Goal: Task Accomplishment & Management: Manage account settings

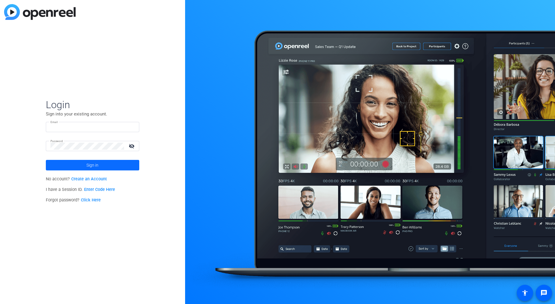
type input "bcurp@broadstreet.com"
click at [104, 169] on span at bounding box center [92, 165] width 93 height 14
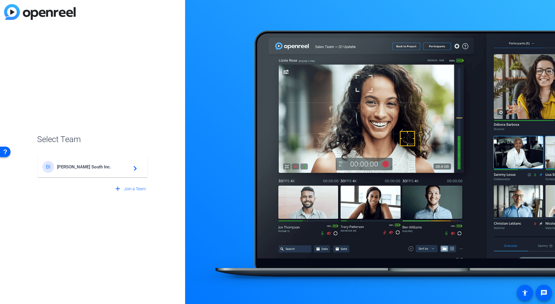
click at [104, 169] on div "BI Broadstreet South Inc. navigate_next" at bounding box center [92, 167] width 100 height 12
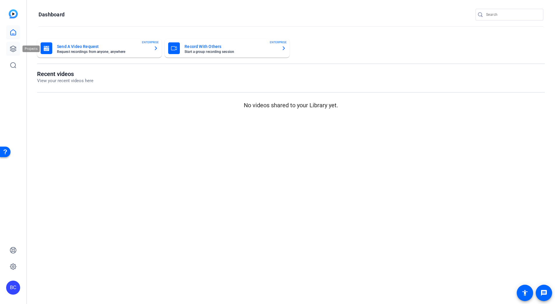
click at [15, 48] on icon at bounding box center [13, 48] width 7 height 7
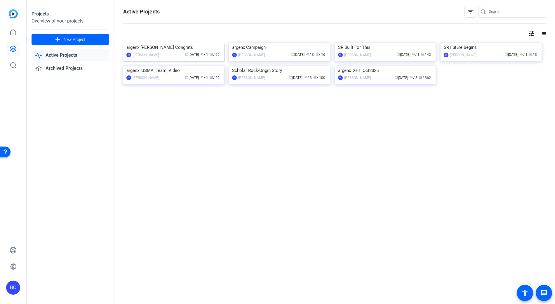
click at [159, 52] on div "argenx [PERSON_NAME] Congrats" at bounding box center [173, 47] width 95 height 9
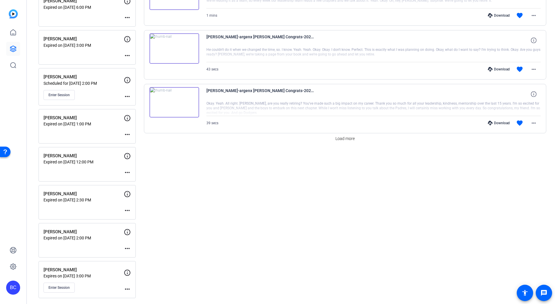
scroll to position [478, 0]
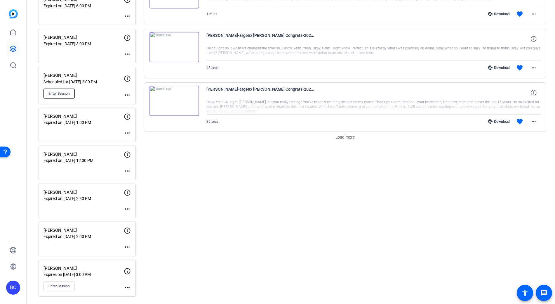
click at [66, 93] on span "Enter Session" at bounding box center [58, 93] width 21 height 5
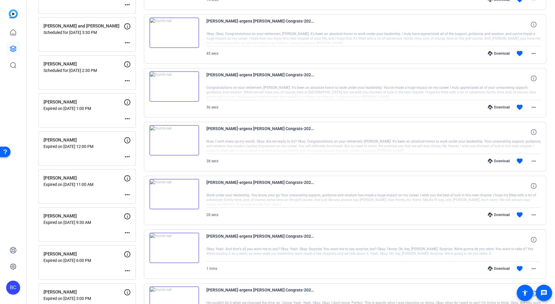
scroll to position [217, 0]
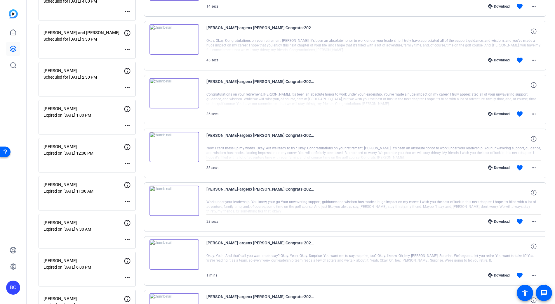
click at [126, 88] on mat-icon "more_horiz" at bounding box center [127, 87] width 7 height 7
click at [133, 94] on span "Edit Session" at bounding box center [141, 96] width 27 height 7
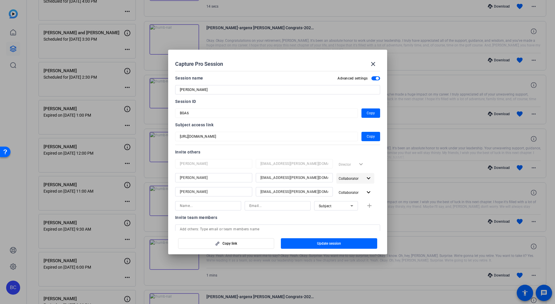
click at [367, 177] on mat-icon "expand_more" at bounding box center [368, 178] width 7 height 7
click at [374, 166] on div at bounding box center [277, 152] width 555 height 304
click at [365, 178] on mat-icon "expand_more" at bounding box center [368, 178] width 7 height 7
click at [360, 222] on span "Remove User" at bounding box center [353, 220] width 31 height 7
click at [199, 192] on input at bounding box center [208, 191] width 57 height 7
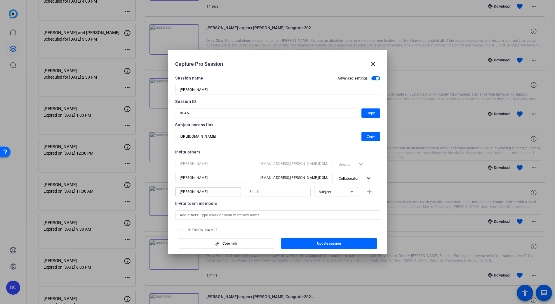
type input "[PERSON_NAME]"
type input "[EMAIL_ADDRESS][PERSON_NAME][DOMAIN_NAME]"
click at [370, 191] on span "button" at bounding box center [370, 191] width 19 height 14
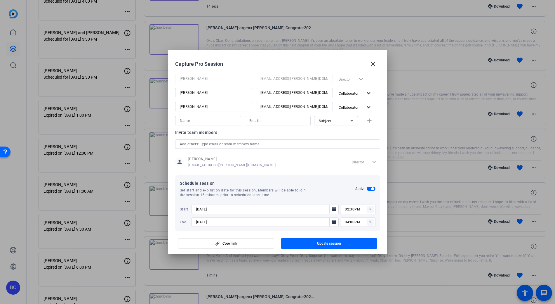
scroll to position [86, 0]
click at [304, 242] on span "button" at bounding box center [329, 243] width 96 height 14
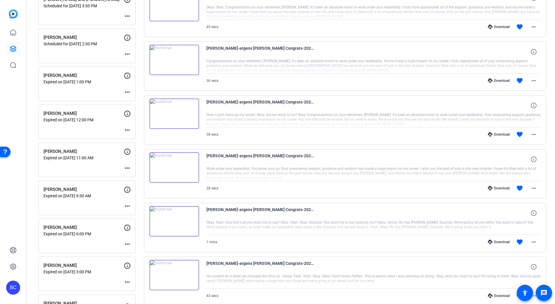
scroll to position [250, 0]
click at [130, 168] on mat-icon "more_horiz" at bounding box center [127, 167] width 7 height 7
click at [141, 177] on span "Edit Session" at bounding box center [141, 175] width 27 height 7
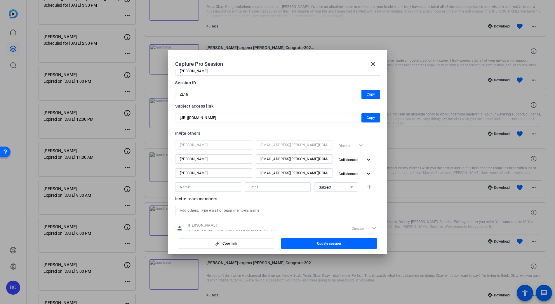
scroll to position [23, 0]
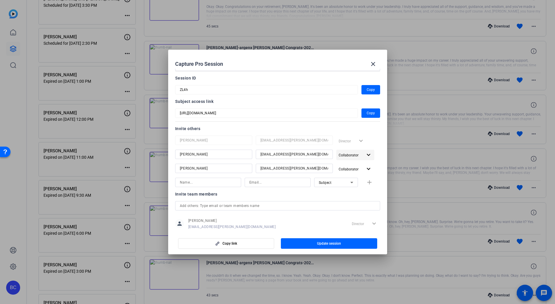
click at [360, 154] on span "button" at bounding box center [355, 155] width 38 height 14
click at [360, 165] on span "Collaborator" at bounding box center [358, 167] width 21 height 4
click at [365, 156] on mat-icon "expand_more" at bounding box center [368, 154] width 7 height 7
click at [351, 195] on span "Remove User" at bounding box center [353, 197] width 31 height 7
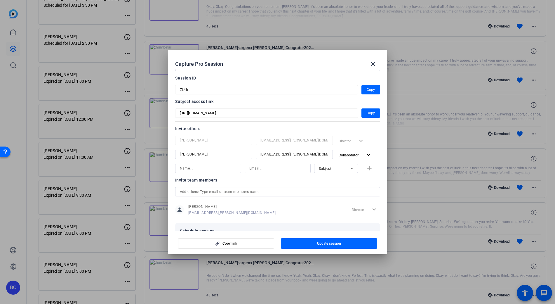
click at [203, 170] on input at bounding box center [208, 168] width 57 height 7
type input "[PERSON_NAME]"
type input "[EMAIL_ADDRESS][PERSON_NAME][DOMAIN_NAME]"
click at [366, 167] on mat-icon "add" at bounding box center [369, 168] width 7 height 7
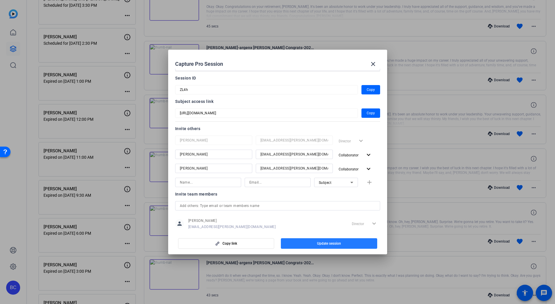
click at [331, 242] on span "Update session" at bounding box center [329, 243] width 24 height 5
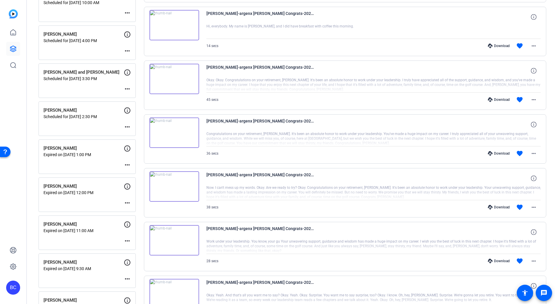
scroll to position [176, 0]
click at [130, 90] on mat-icon "more_horiz" at bounding box center [127, 89] width 7 height 7
click at [133, 97] on span "Edit Session" at bounding box center [141, 98] width 27 height 7
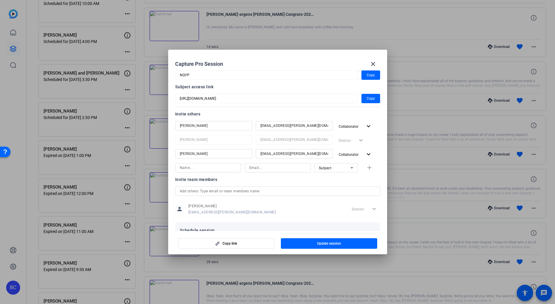
scroll to position [42, 0]
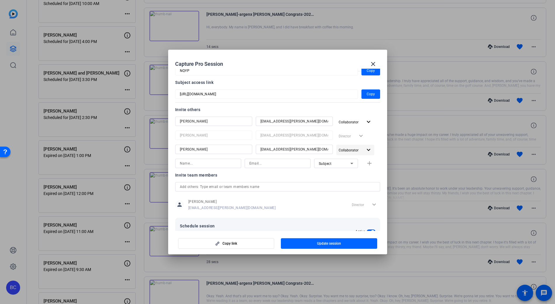
click at [350, 150] on span "Collaborator" at bounding box center [349, 150] width 20 height 4
click at [357, 193] on span "Remove User" at bounding box center [349, 193] width 22 height 4
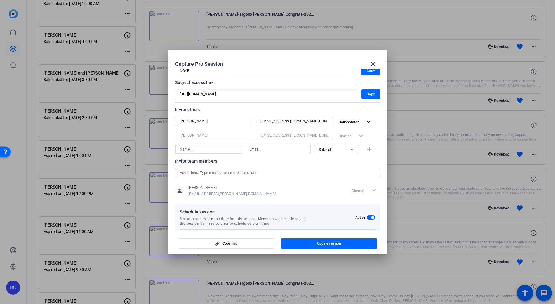
click at [196, 149] on input at bounding box center [208, 149] width 57 height 7
type input "[PERSON_NAME]"
type input "[EMAIL_ADDRESS][PERSON_NAME][DOMAIN_NAME]"
click at [367, 149] on mat-icon "add" at bounding box center [369, 149] width 7 height 7
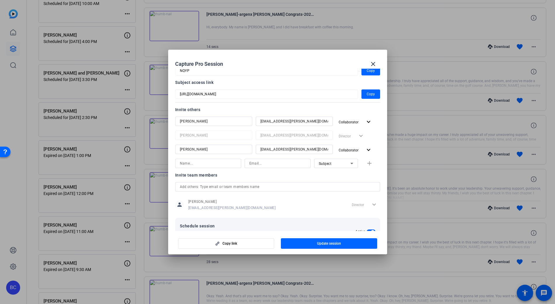
scroll to position [0, 0]
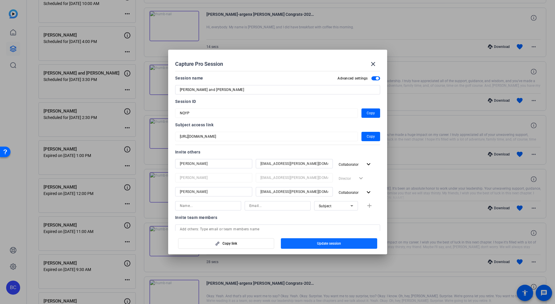
click at [323, 243] on span "Update session" at bounding box center [329, 243] width 24 height 5
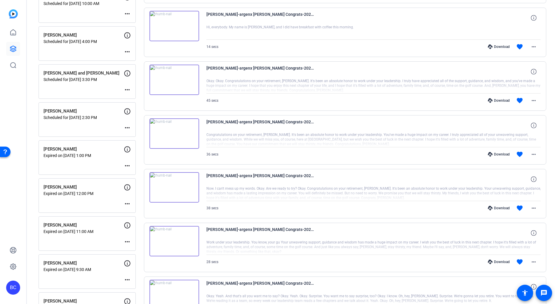
click at [130, 51] on mat-icon "more_horiz" at bounding box center [127, 51] width 7 height 7
click at [132, 58] on span "Edit Session" at bounding box center [141, 60] width 27 height 7
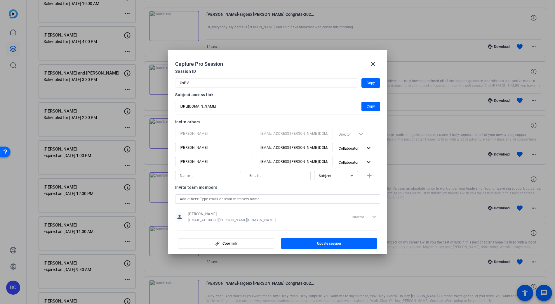
scroll to position [33, 0]
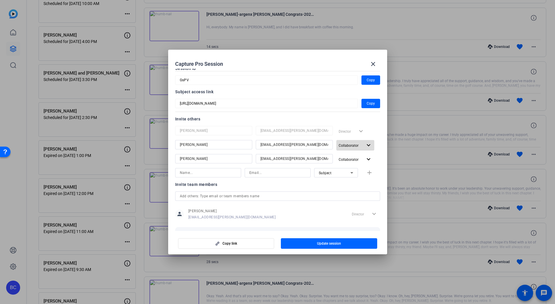
click at [365, 144] on mat-icon "expand_more" at bounding box center [368, 145] width 7 height 7
click at [345, 187] on span "Remove User" at bounding box center [349, 188] width 22 height 4
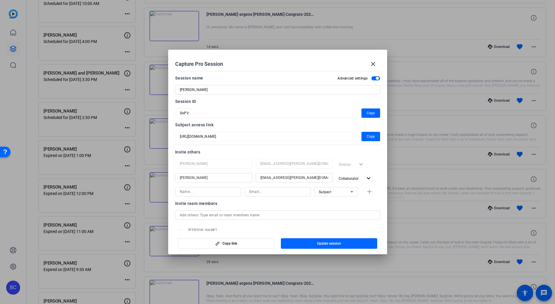
scroll to position [1, 0]
click at [187, 186] on div at bounding box center [208, 189] width 57 height 9
type input "[PERSON_NAME]"
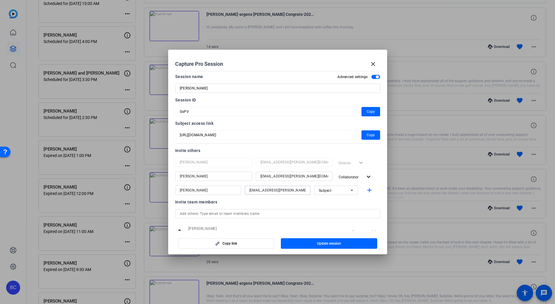
type input "[EMAIL_ADDRESS][PERSON_NAME][DOMAIN_NAME]"
click at [366, 189] on mat-icon "add" at bounding box center [369, 190] width 7 height 7
click at [340, 243] on span "Update session" at bounding box center [329, 243] width 24 height 5
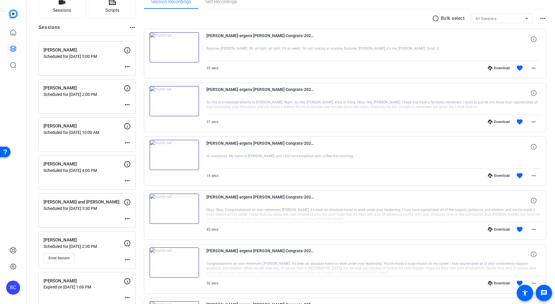
scroll to position [103, 0]
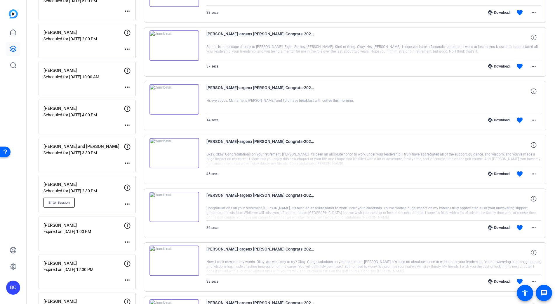
click at [60, 205] on button "Enter Session" at bounding box center [58, 202] width 31 height 10
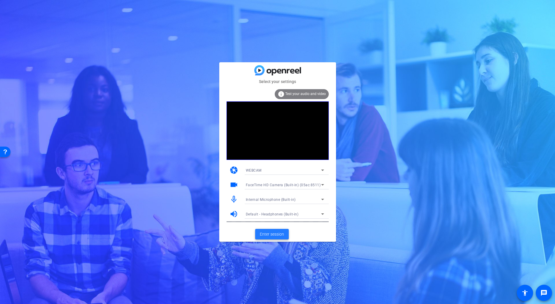
click at [277, 233] on span "Enter session" at bounding box center [272, 234] width 24 height 6
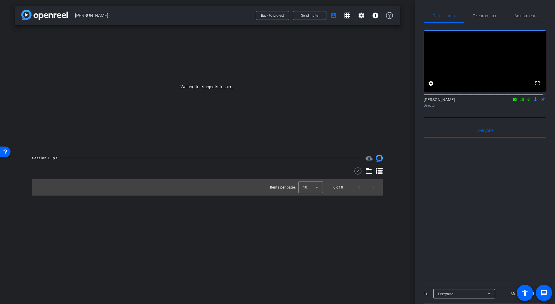
click at [526, 101] on icon at bounding box center [528, 99] width 5 height 4
click at [520, 101] on icon at bounding box center [521, 99] width 5 height 4
click at [309, 14] on span "Send invite" at bounding box center [309, 15] width 17 height 5
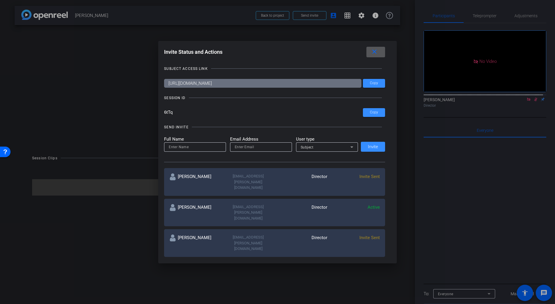
click at [373, 177] on span "Invite Sent" at bounding box center [369, 176] width 20 height 5
click at [373, 176] on span "Invite Sent" at bounding box center [369, 176] width 20 height 5
click at [207, 148] on input at bounding box center [195, 146] width 53 height 7
type input "[PERSON_NAME]"
type input "[EMAIL_ADDRESS][PERSON_NAME][DOMAIN_NAME]"
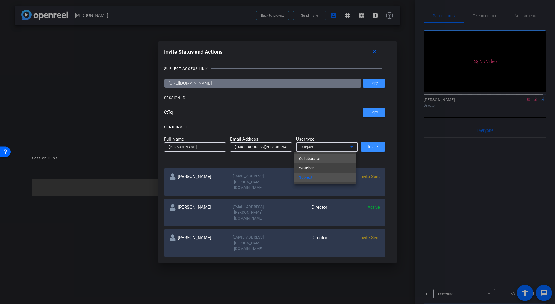
click at [319, 158] on span "Collaborator" at bounding box center [309, 158] width 21 height 7
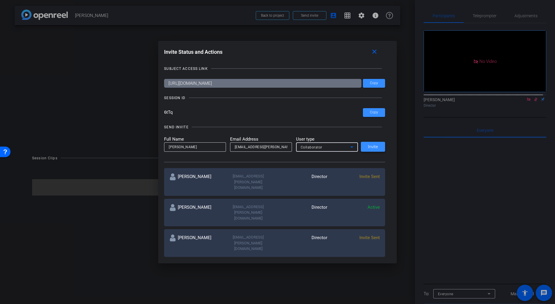
click at [370, 147] on span "Invite" at bounding box center [373, 146] width 10 height 4
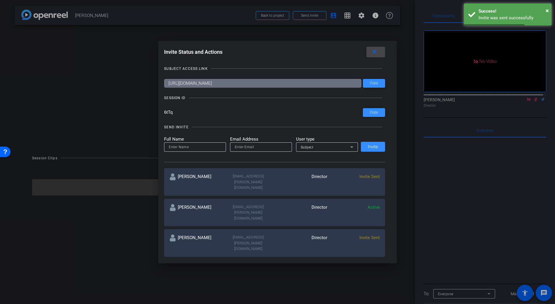
click at [375, 51] on mat-icon "close" at bounding box center [374, 51] width 7 height 7
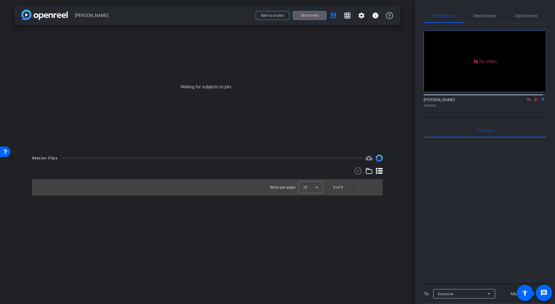
click at [320, 16] on span at bounding box center [309, 15] width 33 height 14
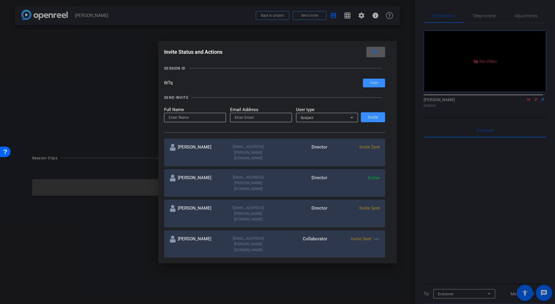
scroll to position [30, 0]
click at [190, 117] on input at bounding box center [195, 116] width 53 height 7
type input "[PERSON_NAME]"
type input "judynewyorkcity96@gmail.com"
click at [376, 118] on span at bounding box center [373, 116] width 24 height 14
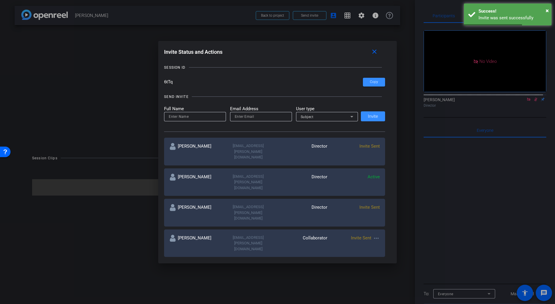
scroll to position [37, 0]
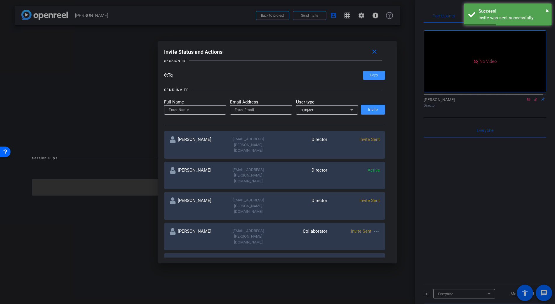
click at [378, 228] on mat-icon "more_horiz" at bounding box center [376, 231] width 7 height 7
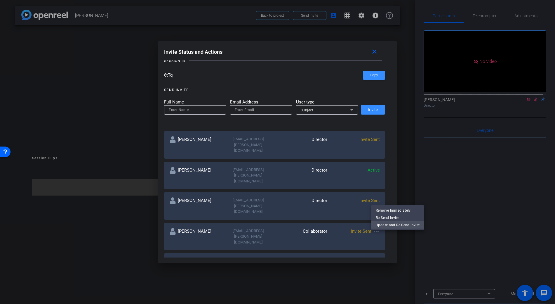
click at [387, 227] on span "Update and Re-Send Invite" at bounding box center [398, 224] width 44 height 7
type input "Judy Spier"
type input "jspier@broadstreet.com"
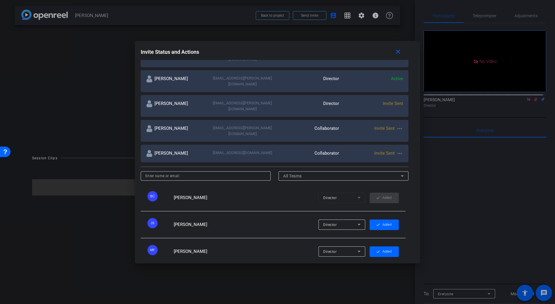
scroll to position [147, 0]
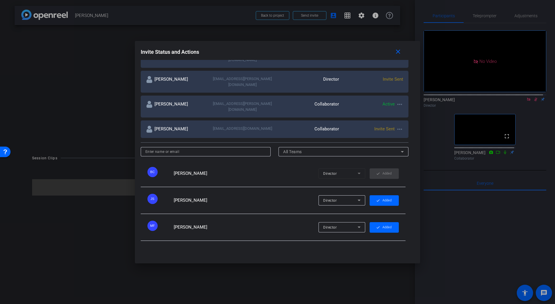
click at [357, 196] on icon at bounding box center [359, 199] width 7 height 7
click at [300, 182] on div at bounding box center [277, 152] width 555 height 304
drag, startPoint x: 491, startPoint y: 109, endPoint x: 517, endPoint y: 110, distance: 26.3
click at [492, 109] on div at bounding box center [277, 152] width 555 height 304
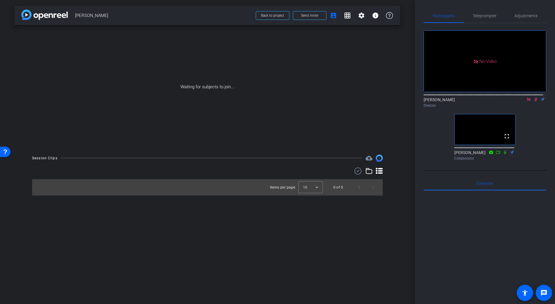
click at [533, 101] on icon at bounding box center [535, 99] width 5 height 4
click at [526, 101] on icon at bounding box center [528, 99] width 5 height 4
click at [306, 15] on span "Send invite" at bounding box center [309, 15] width 17 height 5
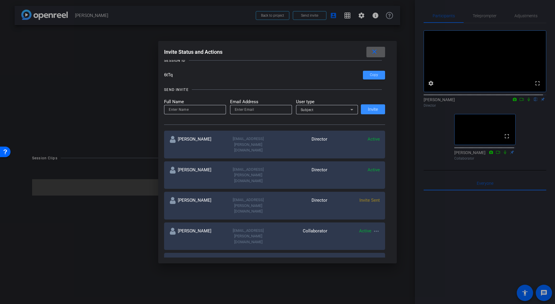
scroll to position [43, 0]
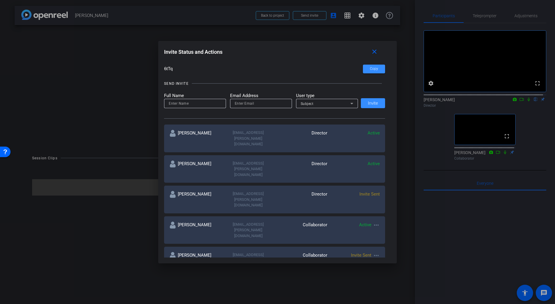
click at [525, 107] on div at bounding box center [277, 152] width 555 height 304
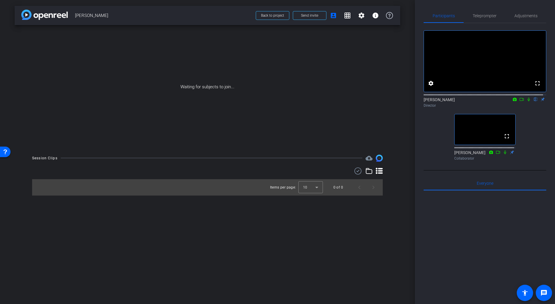
click at [527, 101] on icon at bounding box center [528, 99] width 2 height 4
click at [526, 101] on icon at bounding box center [528, 99] width 5 height 4
click at [519, 101] on icon at bounding box center [521, 99] width 5 height 4
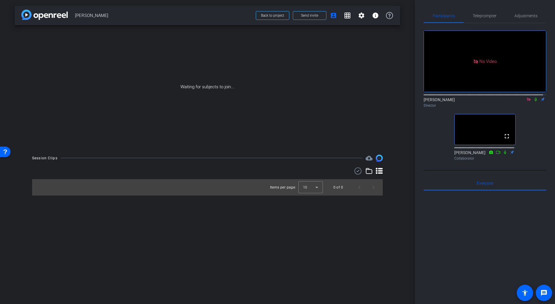
click at [536, 102] on mat-icon at bounding box center [535, 99] width 7 height 5
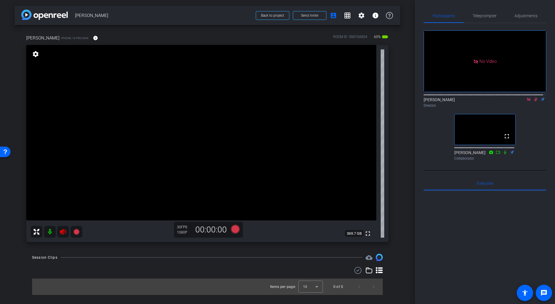
click at [533, 101] on icon at bounding box center [535, 99] width 5 height 4
click at [526, 101] on icon at bounding box center [528, 99] width 5 height 4
click at [93, 39] on mat-icon "info" at bounding box center [95, 37] width 5 height 5
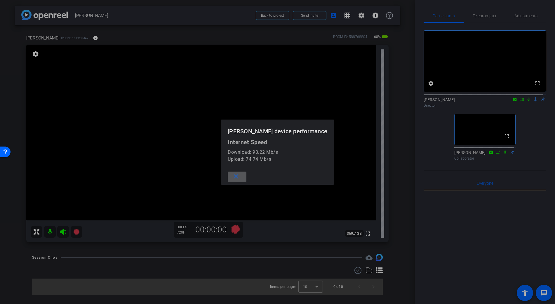
click at [83, 39] on div at bounding box center [277, 152] width 555 height 304
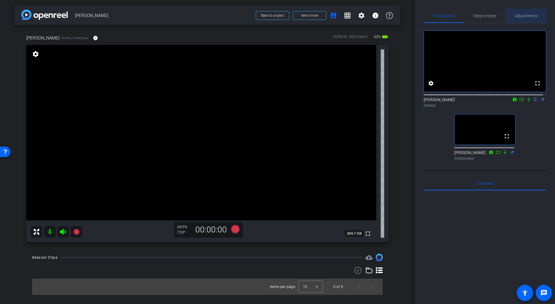
click at [533, 19] on span "Adjustments" at bounding box center [525, 16] width 23 height 14
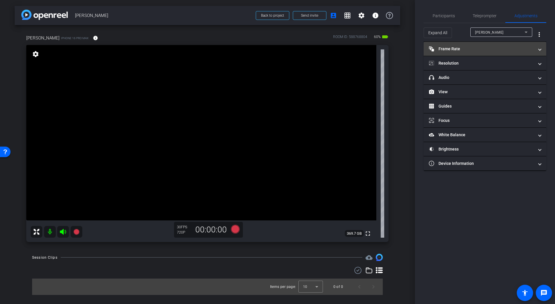
click at [466, 49] on mat-panel-title "Frame Rate Frame Rate" at bounding box center [481, 49] width 105 height 6
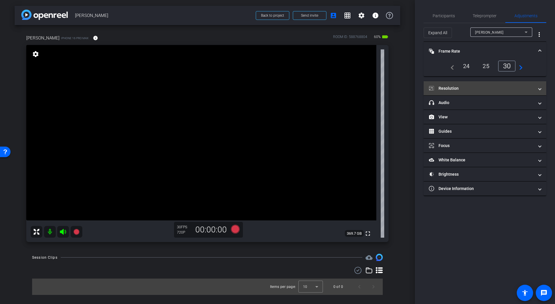
click at [464, 88] on mat-panel-title "Resolution" at bounding box center [481, 88] width 105 height 6
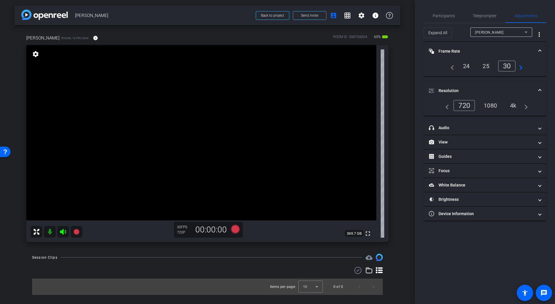
click at [516, 106] on div "4k" at bounding box center [513, 105] width 15 height 10
click at [456, 49] on mat-panel-title "Frame Rate Frame Rate" at bounding box center [481, 51] width 105 height 6
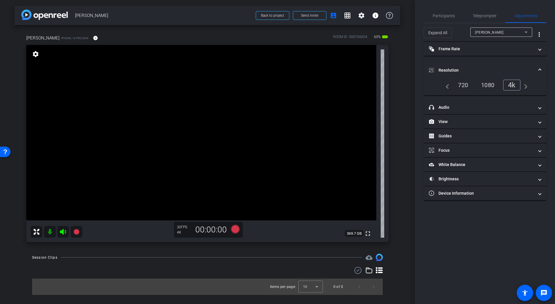
click at [448, 69] on mat-panel-title "Resolution" at bounding box center [481, 70] width 105 height 6
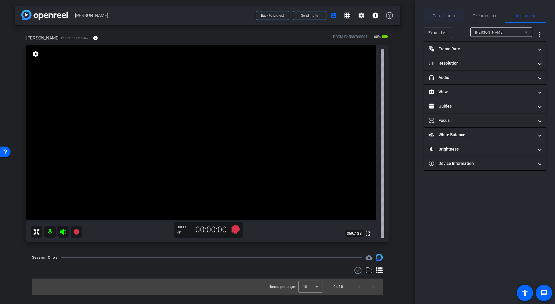
click at [452, 15] on span "Participants" at bounding box center [444, 16] width 22 height 4
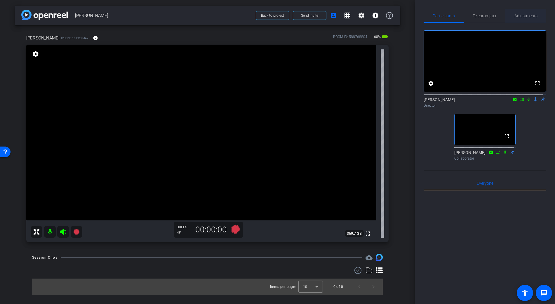
click at [529, 14] on span "Adjustments" at bounding box center [525, 16] width 23 height 4
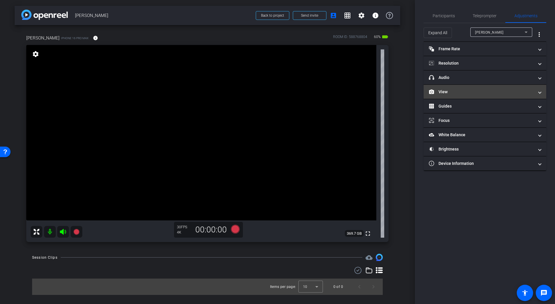
click at [448, 94] on mat-panel-title "View" at bounding box center [481, 92] width 105 height 6
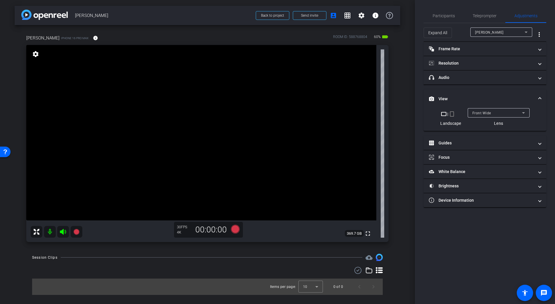
click at [476, 110] on div "Front Wide" at bounding box center [497, 112] width 50 height 7
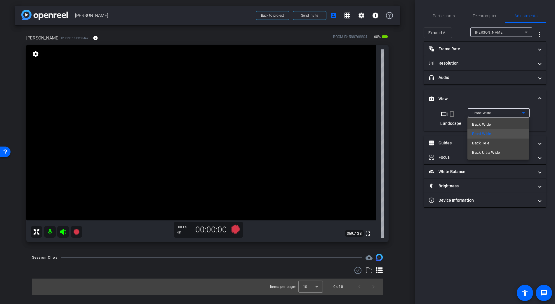
click at [489, 123] on span "Back Wide" at bounding box center [481, 124] width 19 height 7
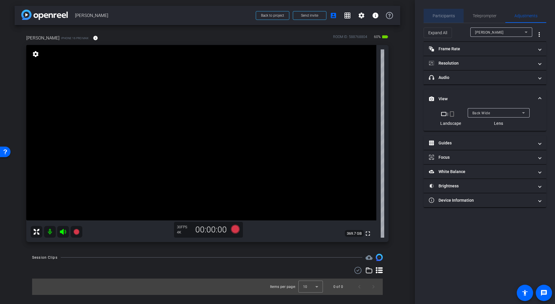
click at [440, 17] on span "Participants" at bounding box center [444, 16] width 22 height 4
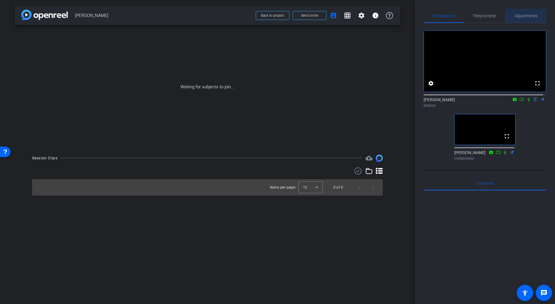
click at [523, 17] on span "Adjustments" at bounding box center [525, 16] width 23 height 4
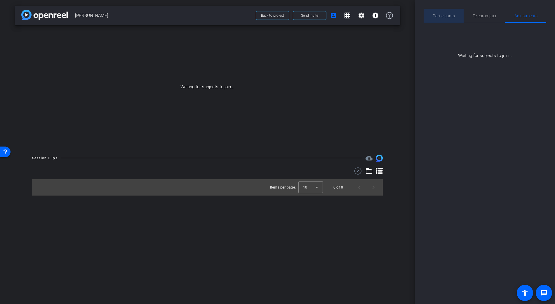
click at [449, 17] on span "Participants" at bounding box center [444, 16] width 22 height 4
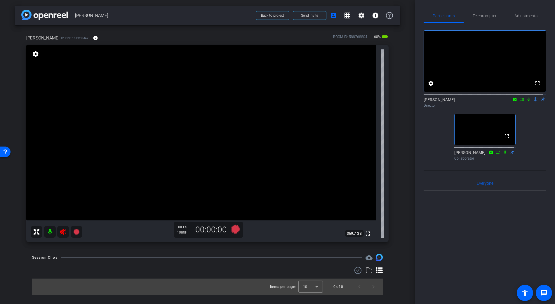
click at [62, 233] on icon at bounding box center [63, 231] width 7 height 7
click at [531, 15] on span "Adjustments" at bounding box center [525, 16] width 23 height 4
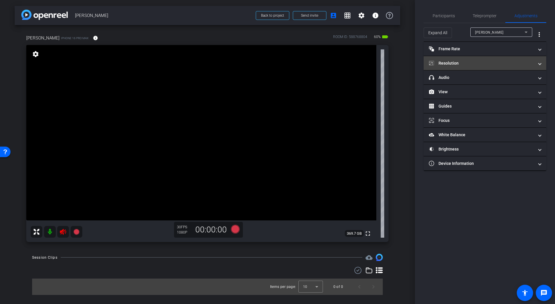
click at [461, 57] on mat-expansion-panel-header "Resolution" at bounding box center [485, 63] width 123 height 14
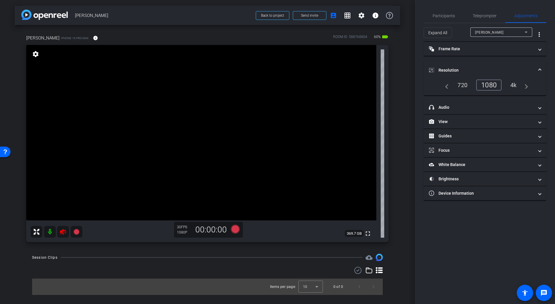
click at [508, 85] on div "4k" at bounding box center [513, 85] width 15 height 10
click at [514, 83] on div "4k" at bounding box center [513, 85] width 15 height 10
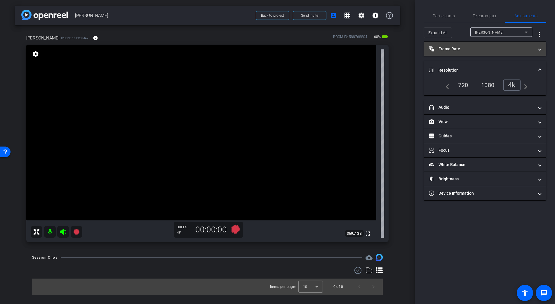
click at [447, 46] on mat-panel-title "Frame Rate Frame Rate" at bounding box center [481, 49] width 105 height 6
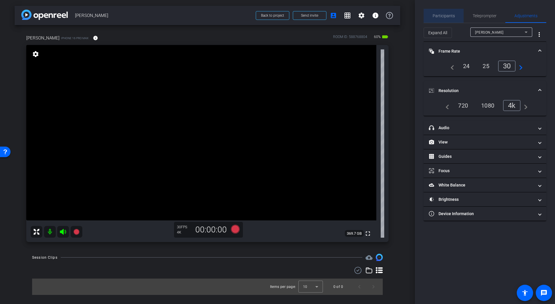
click at [446, 16] on span "Participants" at bounding box center [444, 16] width 22 height 4
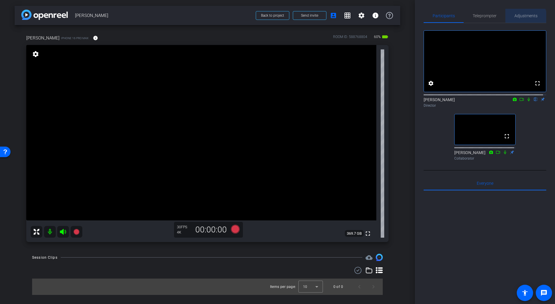
click at [516, 21] on span "Adjustments" at bounding box center [525, 16] width 23 height 14
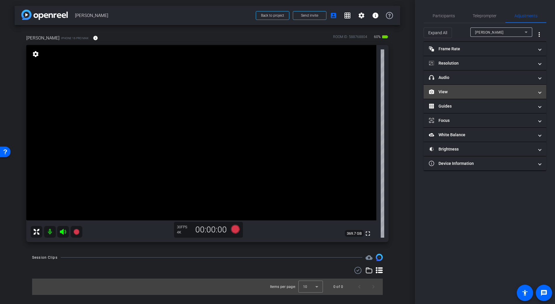
click at [441, 88] on mat-expansion-panel-header "View" at bounding box center [485, 92] width 123 height 14
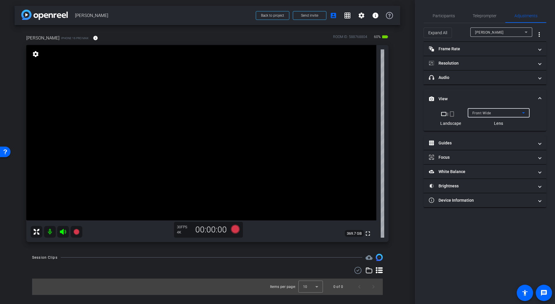
click at [492, 113] on div "Front Wide" at bounding box center [497, 112] width 50 height 7
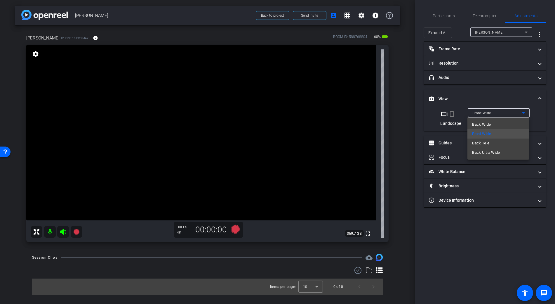
click at [487, 132] on span "Front Wide" at bounding box center [481, 133] width 19 height 7
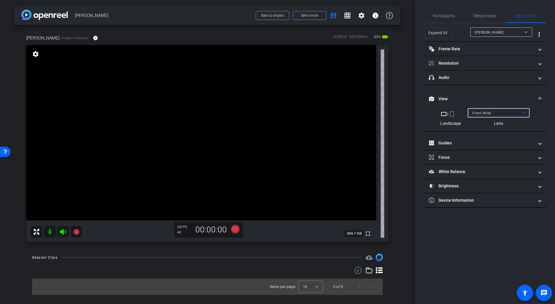
click at [483, 110] on div "Front Wide" at bounding box center [497, 112] width 50 height 7
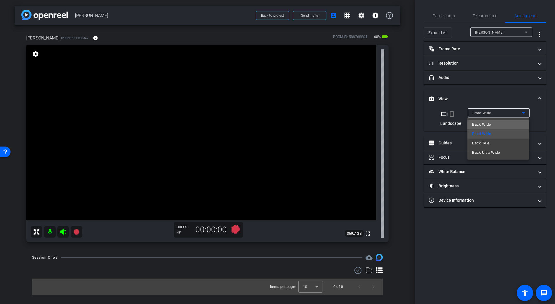
click at [483, 123] on span "Back Wide" at bounding box center [481, 124] width 19 height 7
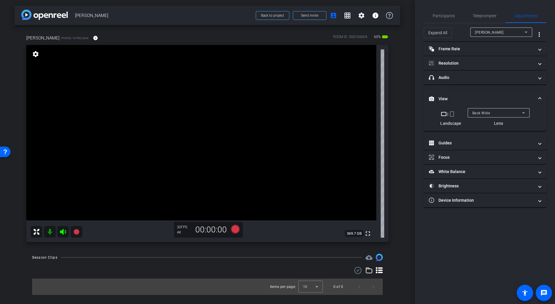
click at [497, 123] on div at bounding box center [499, 120] width 62 height 6
click at [447, 15] on span "Participants" at bounding box center [444, 16] width 22 height 4
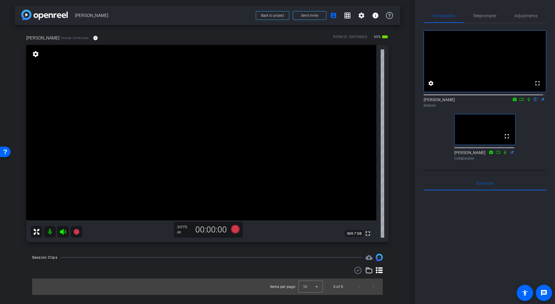
click at [212, 125] on video at bounding box center [201, 132] width 350 height 175
click at [209, 116] on video at bounding box center [201, 132] width 350 height 175
click at [203, 115] on div at bounding box center [209, 115] width 15 height 15
click at [212, 122] on video at bounding box center [201, 132] width 350 height 175
click at [234, 230] on icon at bounding box center [235, 228] width 9 height 9
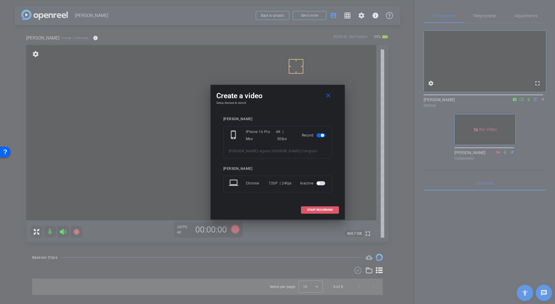
click at [329, 214] on span at bounding box center [319, 210] width 37 height 14
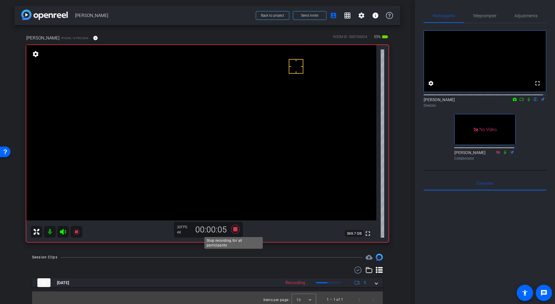
click at [233, 227] on icon at bounding box center [235, 228] width 9 height 9
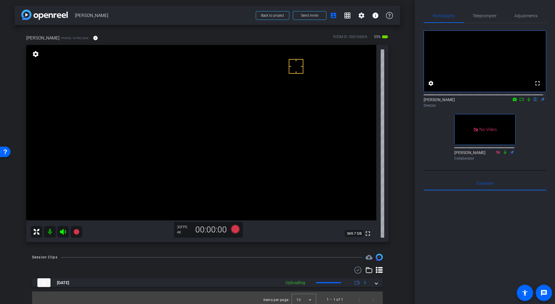
drag, startPoint x: 372, startPoint y: 283, endPoint x: 382, endPoint y: 279, distance: 11.0
click at [375, 283] on span at bounding box center [376, 282] width 2 height 6
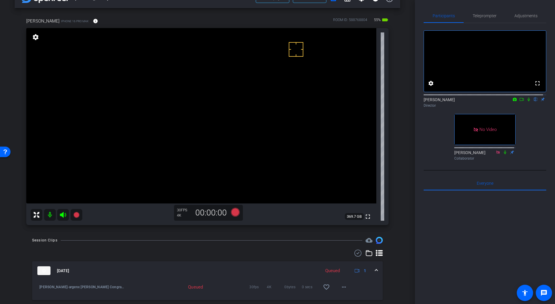
scroll to position [19, 0]
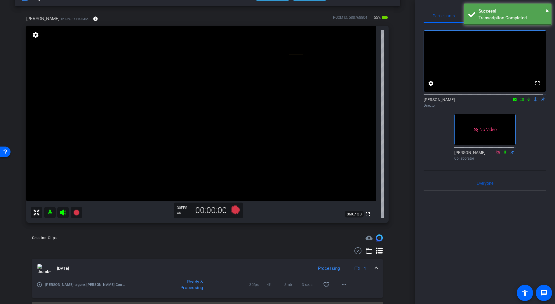
click at [519, 101] on icon at bounding box center [521, 99] width 5 height 4
click at [343, 287] on mat-icon "more_horiz" at bounding box center [343, 284] width 7 height 7
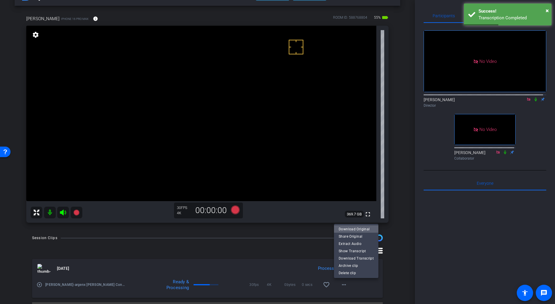
click at [358, 226] on span "Download Original" at bounding box center [356, 228] width 35 height 7
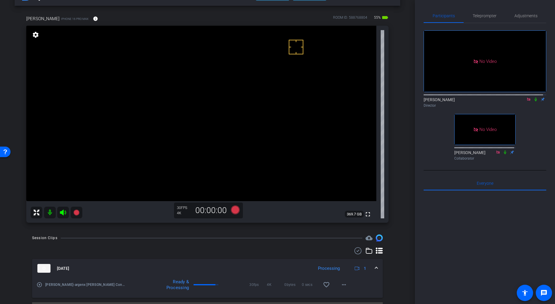
click at [533, 101] on icon at bounding box center [535, 99] width 5 height 4
click at [534, 101] on icon at bounding box center [535, 99] width 3 height 4
drag, startPoint x: 532, startPoint y: 105, endPoint x: 515, endPoint y: 110, distance: 17.3
click at [533, 101] on icon at bounding box center [535, 99] width 5 height 4
click at [234, 209] on icon at bounding box center [235, 209] width 9 height 9
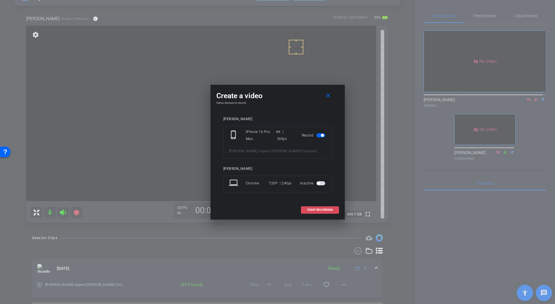
drag, startPoint x: 311, startPoint y: 208, endPoint x: 302, endPoint y: 213, distance: 11.1
click at [311, 208] on span at bounding box center [319, 210] width 37 height 14
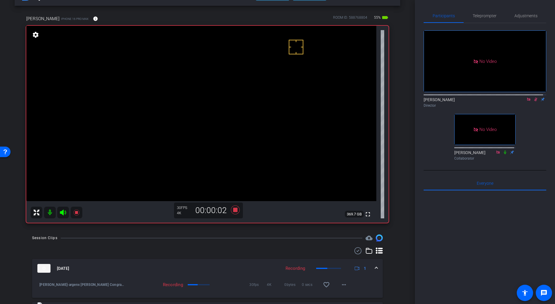
click at [208, 103] on video at bounding box center [201, 113] width 350 height 175
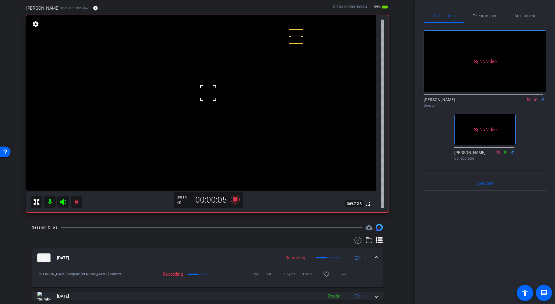
click at [356, 243] on use at bounding box center [357, 239] width 7 height 7
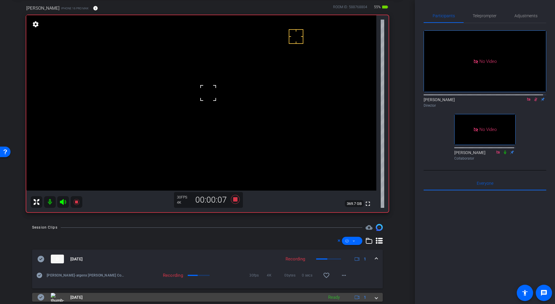
click at [39, 295] on icon at bounding box center [41, 297] width 7 height 6
click at [375, 299] on mat-expansion-panel-header "Sep 30, 2025 Ready 1" at bounding box center [207, 296] width 351 height 9
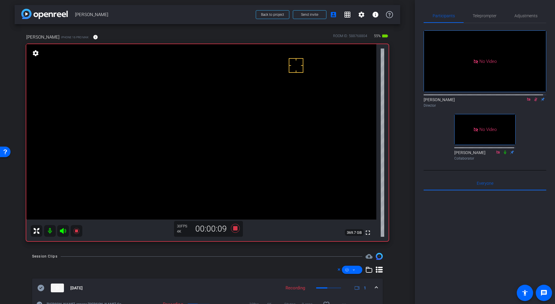
scroll to position [0, 0]
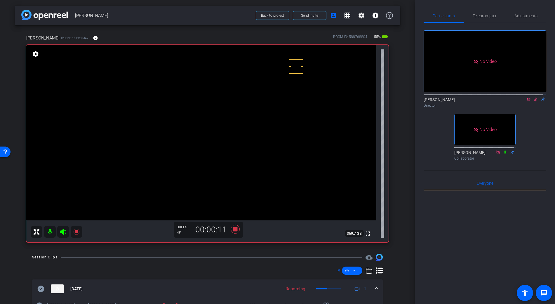
click at [208, 123] on video at bounding box center [201, 132] width 350 height 175
click at [202, 124] on video at bounding box center [201, 132] width 350 height 175
click at [213, 127] on video at bounding box center [201, 132] width 350 height 175
click at [532, 108] on div "Director" at bounding box center [485, 105] width 123 height 5
click at [235, 230] on icon at bounding box center [235, 228] width 9 height 9
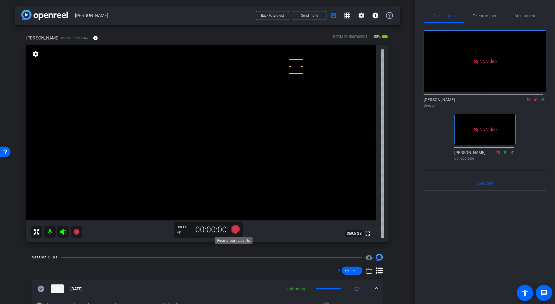
click at [235, 230] on icon at bounding box center [235, 228] width 9 height 9
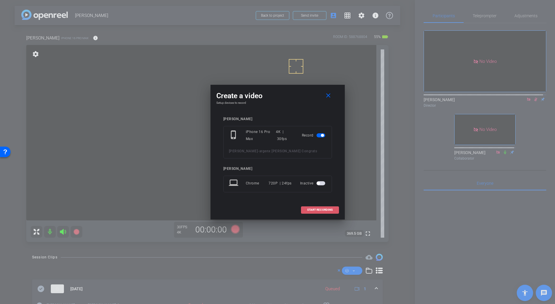
click at [313, 211] on span at bounding box center [319, 210] width 37 height 14
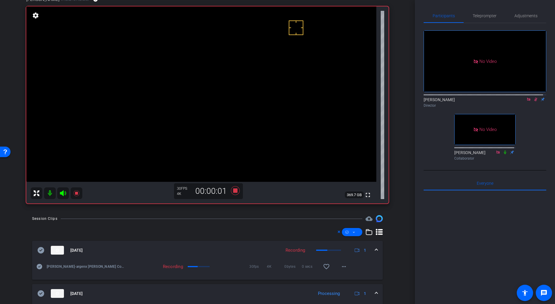
scroll to position [40, 0]
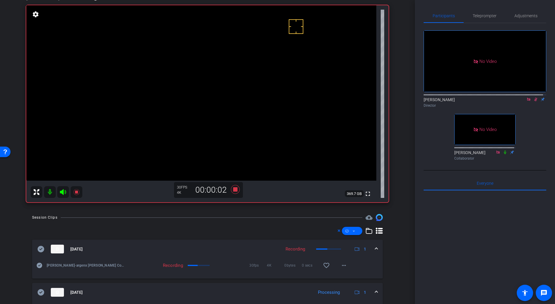
click at [375, 246] on span at bounding box center [376, 249] width 2 height 6
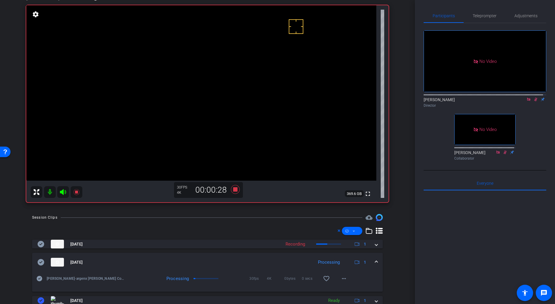
click at [208, 86] on video at bounding box center [201, 92] width 350 height 175
click at [211, 83] on video at bounding box center [201, 92] width 350 height 175
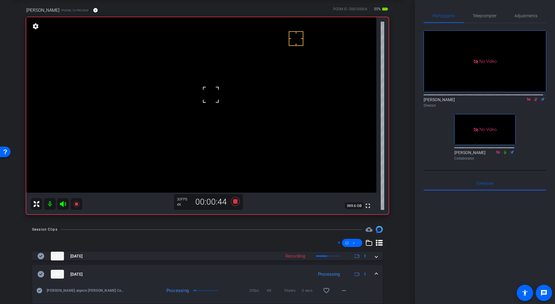
scroll to position [32, 0]
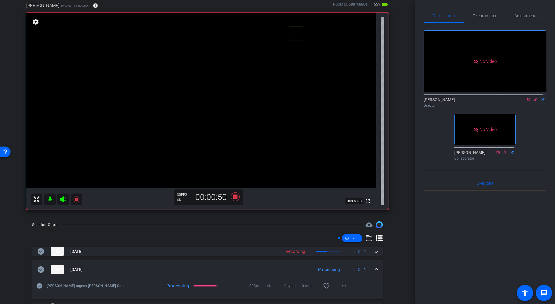
click at [209, 98] on video at bounding box center [201, 100] width 350 height 175
click at [337, 283] on button "more_horiz" at bounding box center [344, 285] width 14 height 14
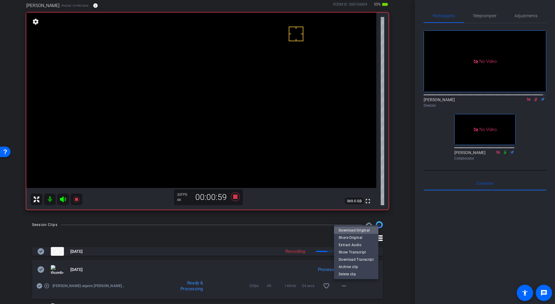
click at [357, 227] on span "Download Original" at bounding box center [356, 229] width 35 height 7
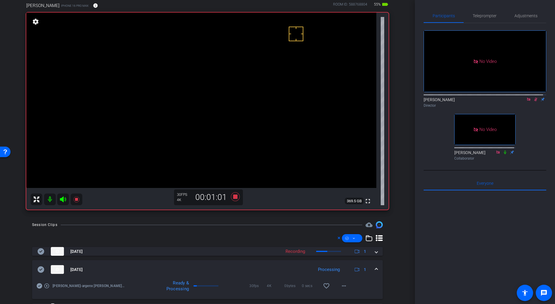
click at [39, 269] on icon at bounding box center [41, 269] width 7 height 6
click at [374, 266] on mat-expansion-panel-header "[DATE] Processing 1" at bounding box center [207, 269] width 351 height 19
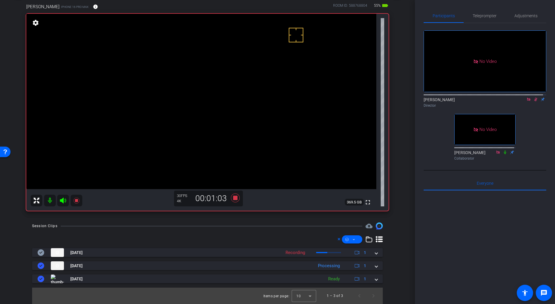
scroll to position [31, 0]
click at [235, 198] on icon at bounding box center [235, 197] width 9 height 9
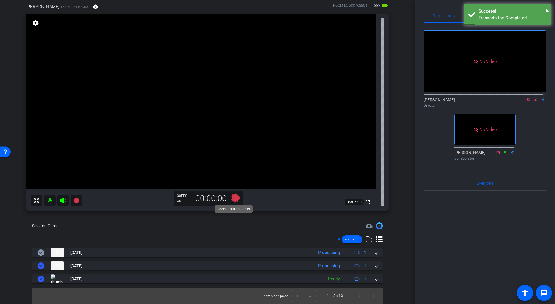
click at [233, 198] on icon at bounding box center [235, 197] width 9 height 9
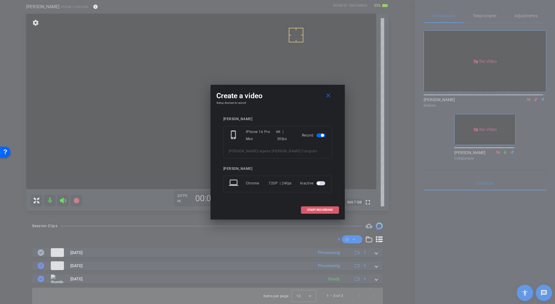
click at [310, 209] on span "START RECORDING" at bounding box center [320, 209] width 26 height 3
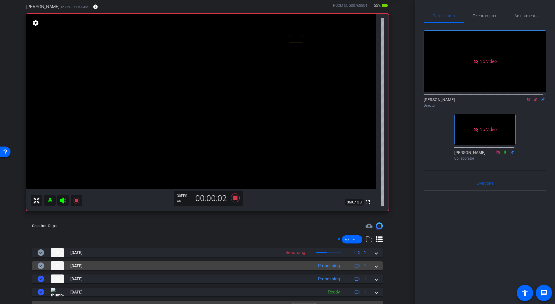
click at [375, 265] on span at bounding box center [376, 265] width 2 height 6
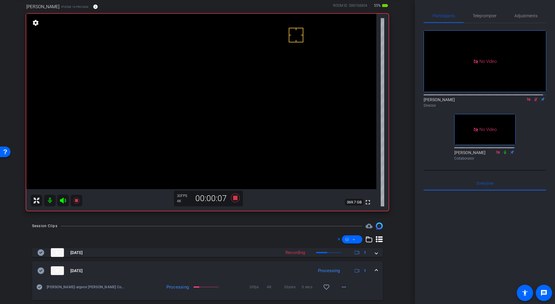
click at [218, 97] on video at bounding box center [201, 101] width 350 height 175
click at [214, 88] on video at bounding box center [201, 101] width 350 height 175
click at [218, 76] on video at bounding box center [201, 101] width 350 height 175
click at [215, 80] on div at bounding box center [217, 76] width 15 height 15
click at [206, 93] on video at bounding box center [201, 101] width 350 height 175
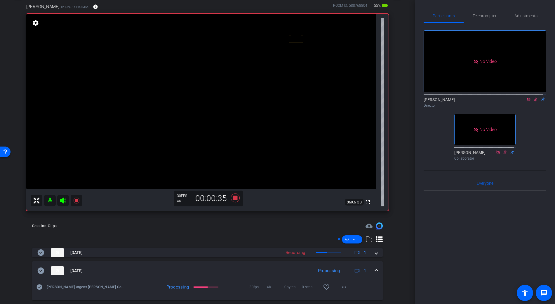
click at [213, 93] on video at bounding box center [201, 101] width 350 height 175
click at [208, 84] on video at bounding box center [201, 101] width 350 height 175
click at [200, 99] on video at bounding box center [201, 101] width 350 height 175
click at [345, 285] on span at bounding box center [344, 287] width 14 height 14
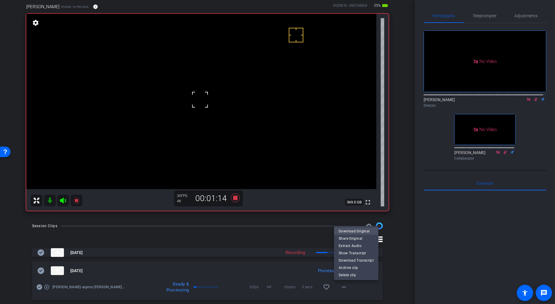
click at [359, 230] on span "Download Original" at bounding box center [356, 230] width 35 height 7
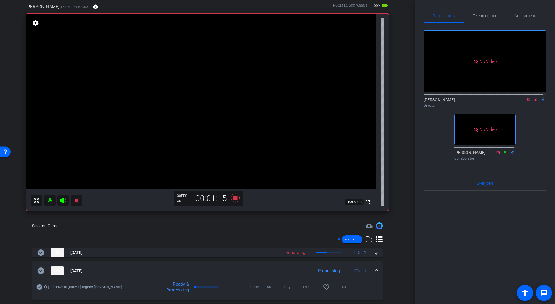
click at [43, 270] on icon at bounding box center [41, 270] width 7 height 6
click at [375, 267] on span at bounding box center [376, 270] width 2 height 6
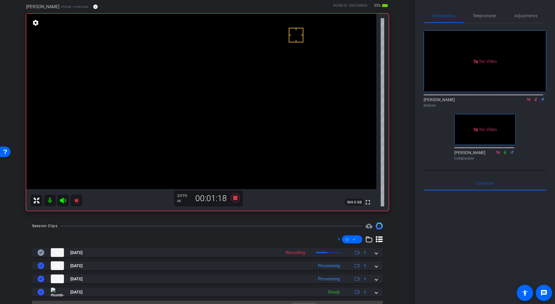
click at [533, 101] on icon at bounding box center [535, 99] width 5 height 4
click at [534, 101] on icon at bounding box center [535, 99] width 5 height 4
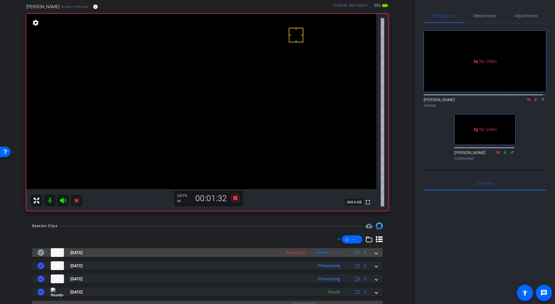
click at [375, 253] on span at bounding box center [376, 252] width 2 height 6
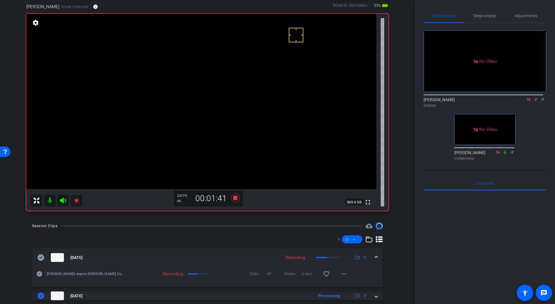
click at [210, 96] on video at bounding box center [201, 101] width 350 height 175
click at [41, 64] on video at bounding box center [201, 101] width 350 height 175
click at [67, 155] on video at bounding box center [201, 101] width 350 height 175
drag, startPoint x: 187, startPoint y: 72, endPoint x: 185, endPoint y: 83, distance: 10.4
click at [187, 72] on video at bounding box center [201, 101] width 350 height 175
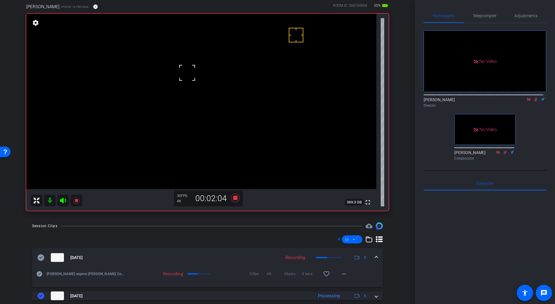
drag, startPoint x: 203, startPoint y: 104, endPoint x: 196, endPoint y: 104, distance: 6.7
click at [203, 104] on video at bounding box center [201, 101] width 350 height 175
click at [517, 13] on span "Adjustments" at bounding box center [525, 16] width 23 height 14
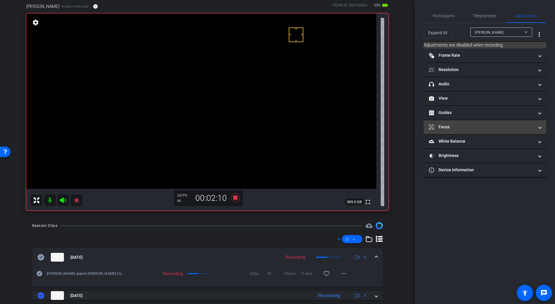
click at [446, 130] on mat-expansion-panel-header "Focus" at bounding box center [485, 127] width 123 height 14
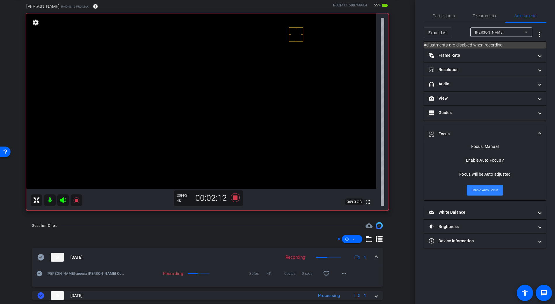
click at [493, 189] on span "Enable Auto Focus" at bounding box center [484, 190] width 27 height 9
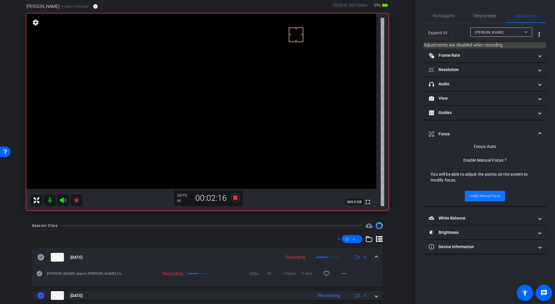
click at [493, 189] on span at bounding box center [485, 196] width 40 height 14
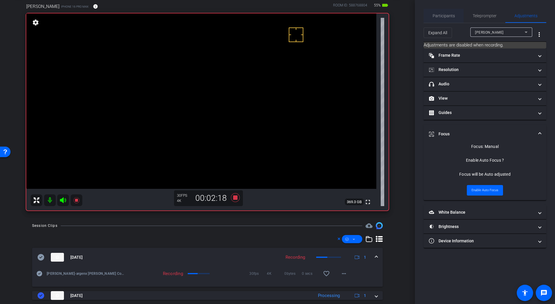
click at [446, 16] on span "Participants" at bounding box center [444, 16] width 22 height 4
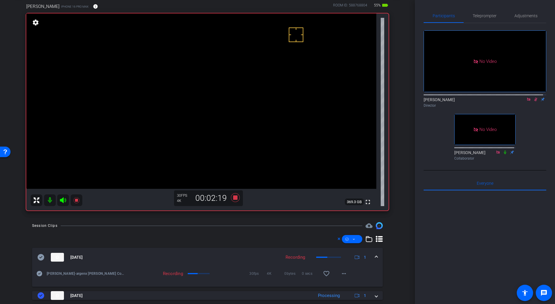
click at [533, 97] on icon at bounding box center [535, 99] width 5 height 4
click at [214, 91] on video at bounding box center [201, 100] width 350 height 175
click at [515, 19] on span "Adjustments" at bounding box center [525, 16] width 23 height 14
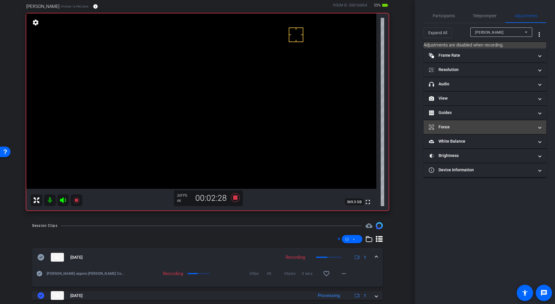
click at [460, 129] on mat-panel-title "Focus" at bounding box center [481, 127] width 105 height 6
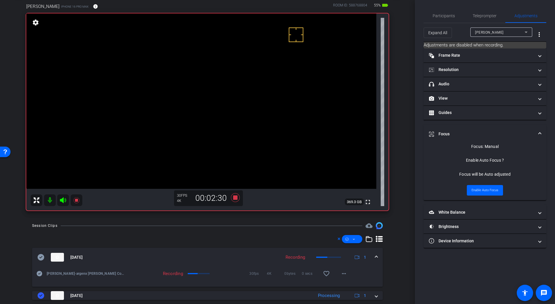
click at [487, 161] on div "Enable Auto Focus ?" at bounding box center [485, 160] width 38 height 6
click at [490, 143] on div "Focus: Manual" at bounding box center [484, 146] width 27 height 6
click at [490, 176] on div "Focus will be Auto adjusted" at bounding box center [484, 174] width 51 height 6
click at [446, 130] on mat-expansion-panel-header "Focus" at bounding box center [485, 134] width 123 height 19
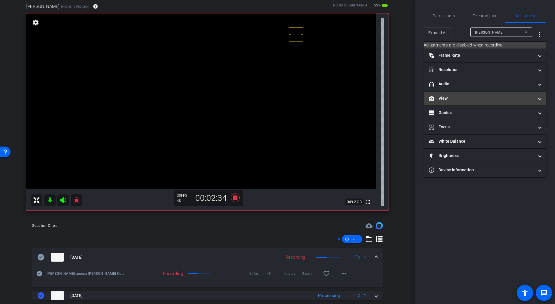
click at [444, 95] on mat-expansion-panel-header "View" at bounding box center [485, 98] width 123 height 14
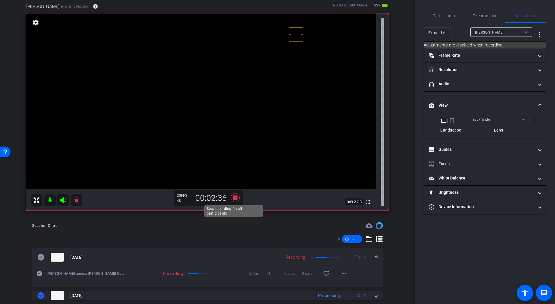
click at [230, 197] on icon at bounding box center [235, 197] width 14 height 11
click at [476, 120] on mat-form-field "Back Wide" at bounding box center [499, 119] width 62 height 9
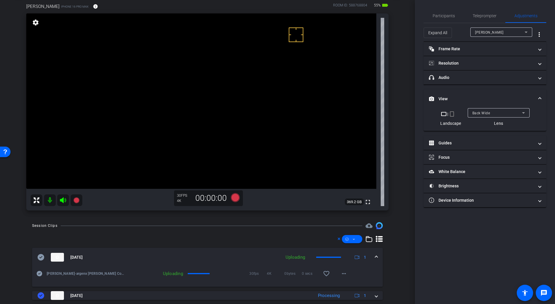
click at [486, 114] on span "Back Wide" at bounding box center [481, 113] width 18 height 4
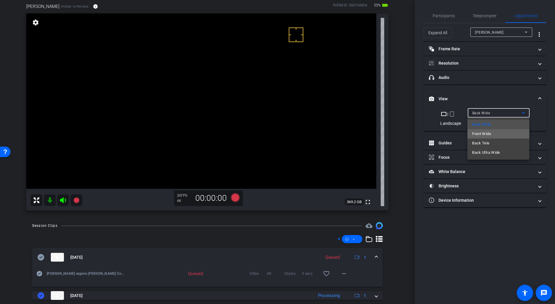
click at [482, 134] on span "Front Wide" at bounding box center [481, 133] width 19 height 7
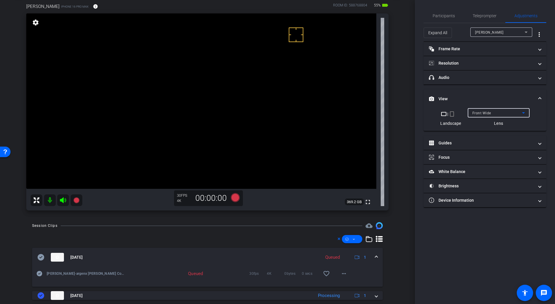
click at [484, 112] on span "Front Wide" at bounding box center [481, 113] width 19 height 4
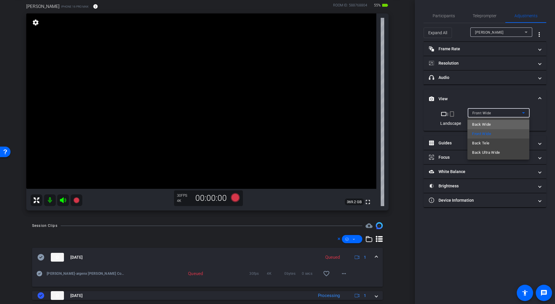
click at [484, 124] on span "Back Wide" at bounding box center [481, 124] width 19 height 7
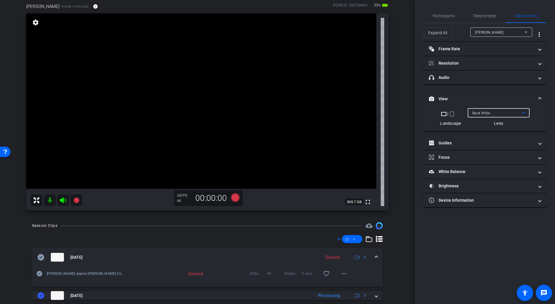
click at [202, 91] on video at bounding box center [201, 100] width 350 height 175
click at [440, 14] on span "Participants" at bounding box center [444, 16] width 22 height 4
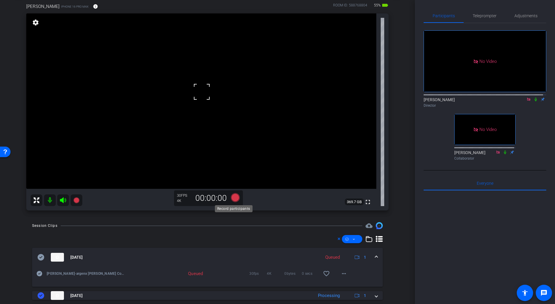
click at [234, 198] on icon at bounding box center [235, 197] width 9 height 9
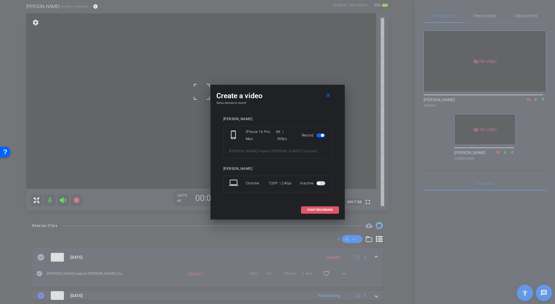
click at [309, 209] on span "START RECORDING" at bounding box center [320, 209] width 26 height 3
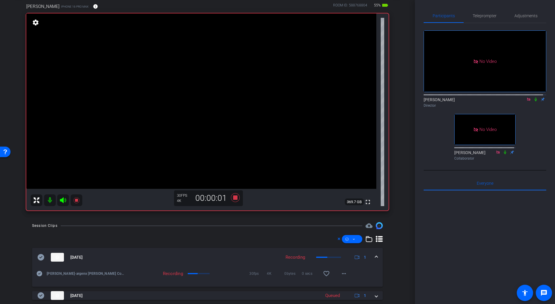
click at [534, 97] on icon at bounding box center [535, 99] width 5 height 4
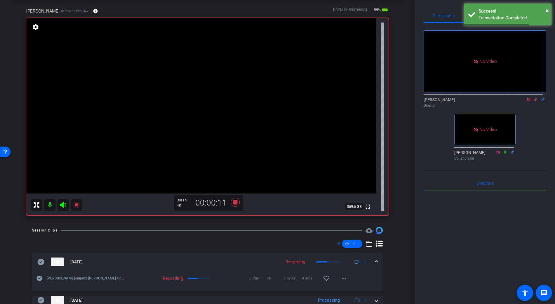
click at [532, 97] on mat-icon at bounding box center [535, 99] width 7 height 5
click at [235, 202] on icon at bounding box center [235, 202] width 9 height 9
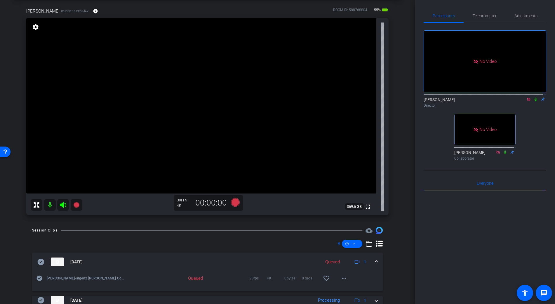
click at [527, 97] on icon at bounding box center [528, 98] width 3 height 3
click at [521, 15] on span "Adjustments" at bounding box center [525, 16] width 23 height 4
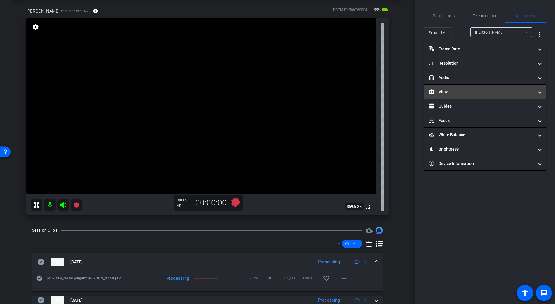
click at [444, 93] on mat-panel-title "View" at bounding box center [481, 92] width 105 height 6
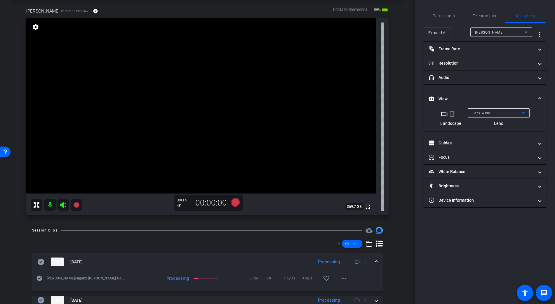
click at [480, 110] on div "Back Wide" at bounding box center [497, 112] width 50 height 7
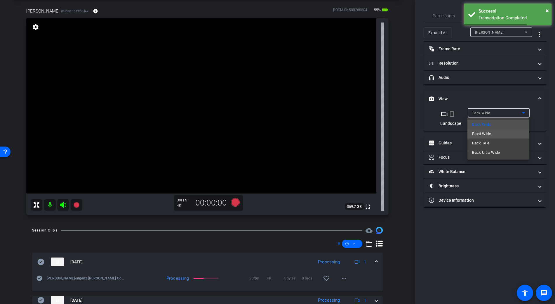
click at [488, 133] on span "Front Wide" at bounding box center [481, 133] width 19 height 7
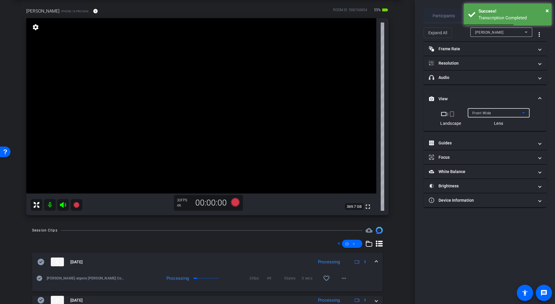
click at [450, 13] on span "Participants" at bounding box center [444, 16] width 22 height 14
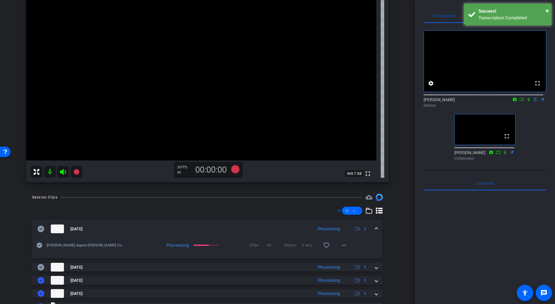
scroll to position [61, 0]
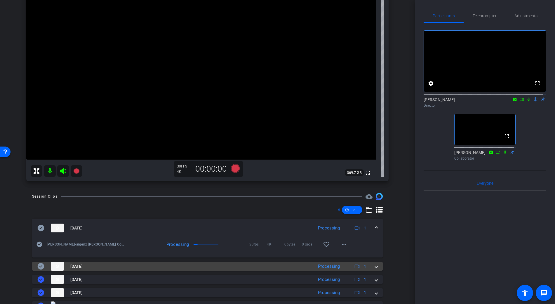
click at [375, 265] on mat-expansion-panel-header "[DATE] Processing 1" at bounding box center [207, 266] width 351 height 9
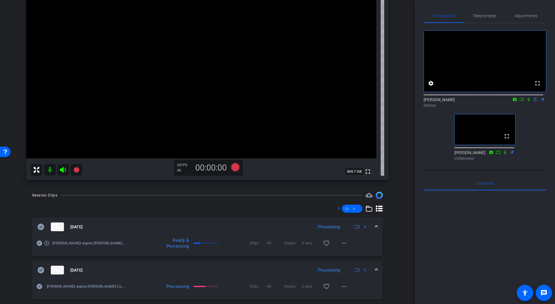
scroll to position [61, 0]
click at [343, 244] on mat-icon "more_horiz" at bounding box center [343, 243] width 7 height 7
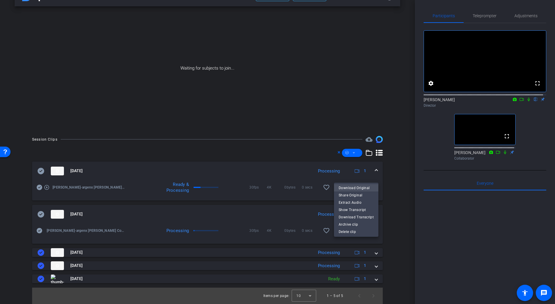
scroll to position [0, 0]
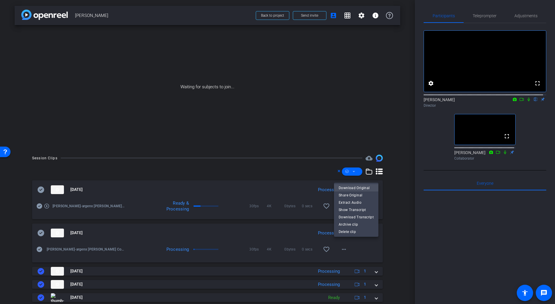
click at [354, 187] on span "Download Original" at bounding box center [356, 187] width 35 height 7
click at [41, 188] on icon at bounding box center [41, 189] width 7 height 6
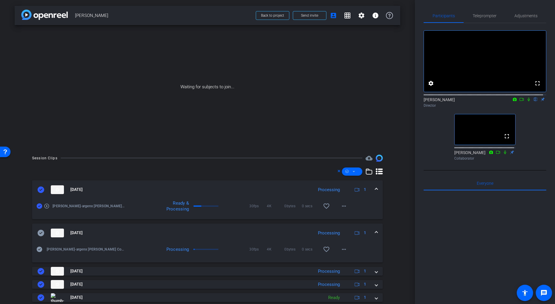
click at [375, 188] on mat-expansion-panel-header "[DATE] Processing 1" at bounding box center [207, 189] width 351 height 19
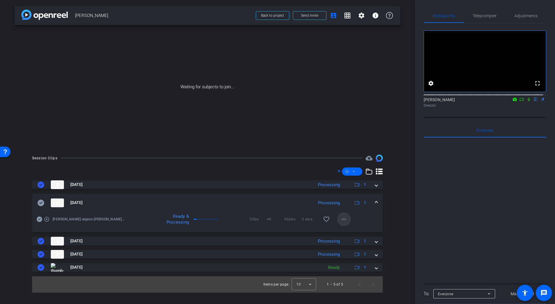
click at [342, 220] on mat-icon "more_horiz" at bounding box center [343, 218] width 7 height 7
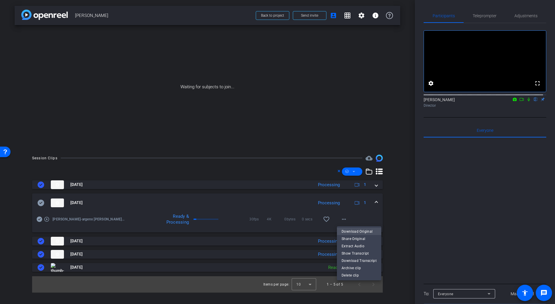
click at [356, 230] on span "Download Original" at bounding box center [358, 231] width 35 height 7
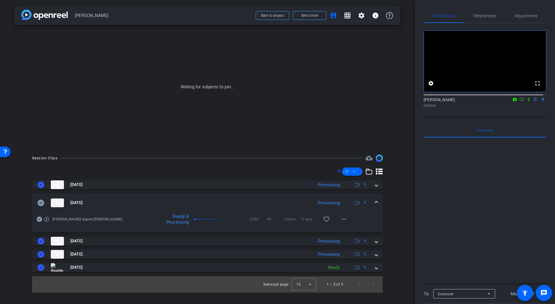
click at [40, 203] on icon at bounding box center [40, 202] width 7 height 7
click at [378, 201] on mat-expansion-panel-header "[DATE] Processing 1" at bounding box center [207, 202] width 351 height 19
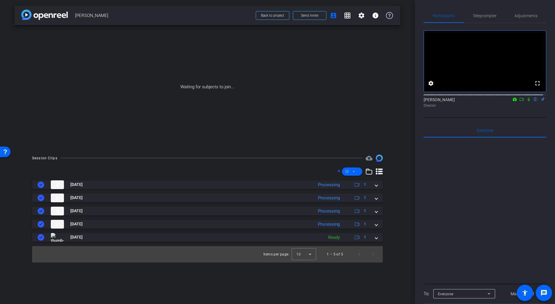
click at [526, 97] on div at bounding box center [485, 94] width 123 height 5
click at [521, 102] on mat-icon at bounding box center [521, 99] width 7 height 5
click at [534, 101] on icon at bounding box center [535, 99] width 2 height 4
click at [266, 15] on span "Back to project" at bounding box center [272, 15] width 23 height 4
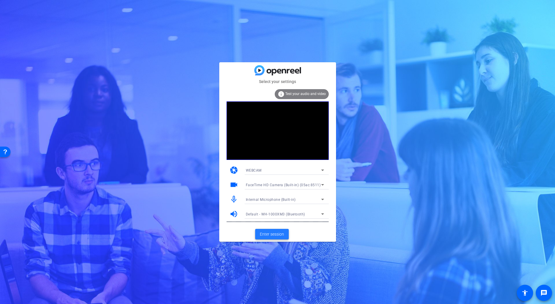
click at [267, 236] on span "Enter session" at bounding box center [272, 234] width 24 height 6
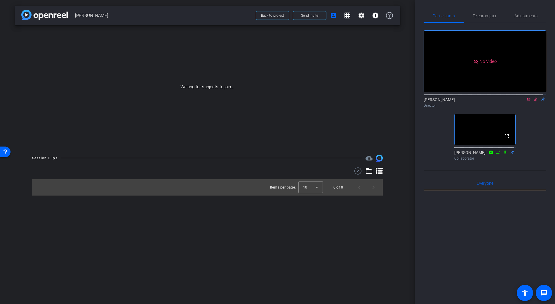
click at [534, 101] on icon at bounding box center [535, 99] width 3 height 4
click at [527, 101] on icon at bounding box center [528, 98] width 3 height 3
drag, startPoint x: 518, startPoint y: 106, endPoint x: 521, endPoint y: 106, distance: 3.5
click at [519, 101] on icon at bounding box center [521, 99] width 5 height 4
click at [526, 101] on icon at bounding box center [528, 99] width 5 height 4
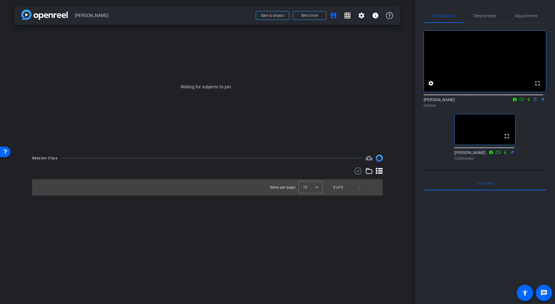
click at [527, 101] on icon at bounding box center [528, 99] width 2 height 4
click at [520, 101] on icon at bounding box center [521, 99] width 5 height 4
click at [533, 101] on icon at bounding box center [535, 99] width 5 height 4
click at [533, 102] on mat-icon at bounding box center [535, 99] width 7 height 5
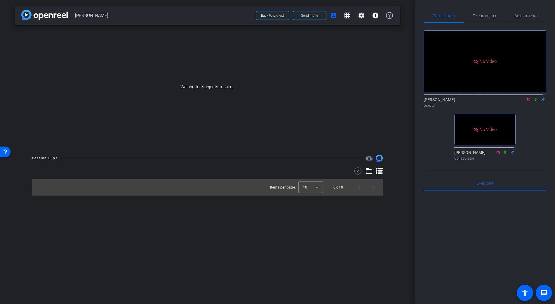
click at [533, 101] on icon at bounding box center [535, 99] width 5 height 4
click at [534, 101] on icon at bounding box center [535, 99] width 2 height 4
click at [534, 102] on mat-icon at bounding box center [535, 99] width 7 height 5
click at [497, 108] on div "Director" at bounding box center [485, 105] width 123 height 5
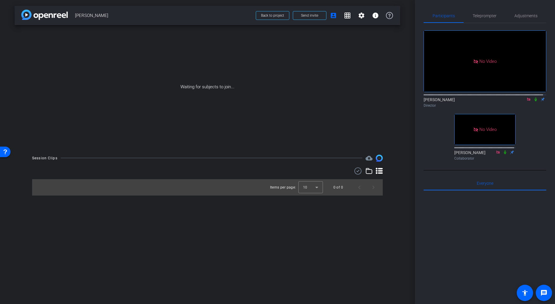
click at [534, 101] on icon at bounding box center [535, 99] width 2 height 4
click at [535, 102] on mat-icon at bounding box center [535, 99] width 7 height 5
click at [300, 18] on span at bounding box center [309, 15] width 33 height 14
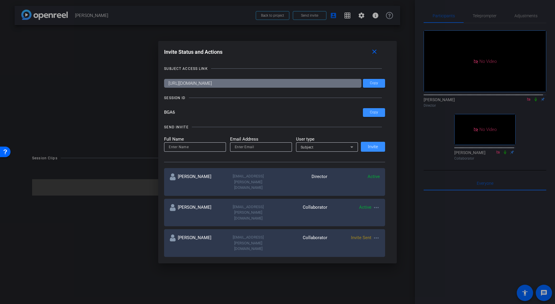
click at [530, 105] on div at bounding box center [277, 152] width 555 height 304
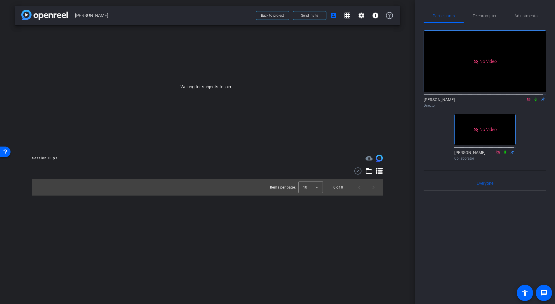
click at [533, 101] on icon at bounding box center [535, 99] width 5 height 4
click at [318, 15] on span at bounding box center [309, 15] width 33 height 14
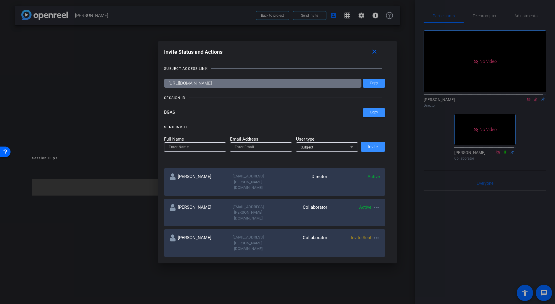
drag, startPoint x: 539, startPoint y: 114, endPoint x: 533, endPoint y: 106, distance: 9.8
click at [539, 114] on div at bounding box center [277, 152] width 555 height 304
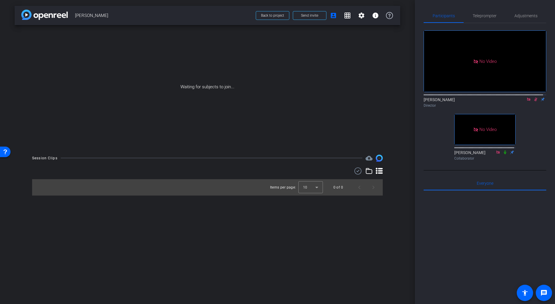
click at [534, 101] on icon at bounding box center [535, 99] width 3 height 4
click at [319, 18] on span at bounding box center [309, 15] width 33 height 14
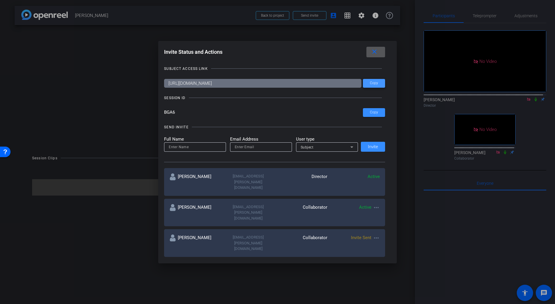
click at [376, 85] on span at bounding box center [374, 83] width 22 height 14
click at [370, 111] on span "Copy" at bounding box center [374, 112] width 8 height 4
click at [531, 105] on div at bounding box center [277, 152] width 555 height 304
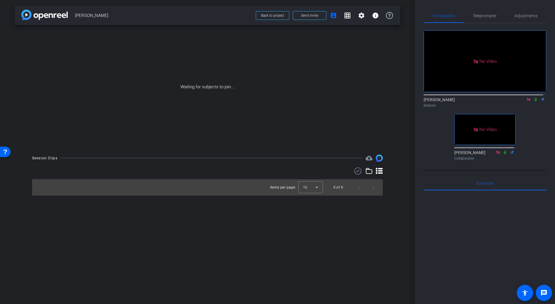
click at [534, 101] on icon at bounding box center [535, 99] width 2 height 4
click at [533, 101] on icon at bounding box center [535, 99] width 5 height 4
click at [315, 18] on span at bounding box center [309, 15] width 33 height 14
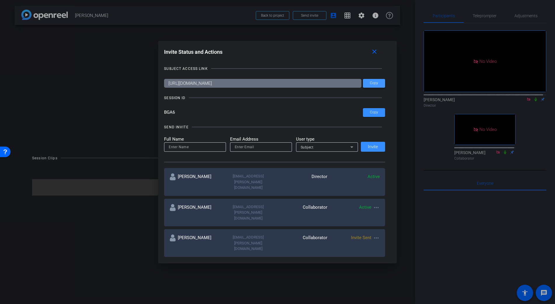
click at [384, 83] on div "SUBJECT ACCESS LINK https://capture.openreel.com/subject/MODE_OTP?otp=BGA6 Copy…" at bounding box center [277, 158] width 227 height 197
click at [377, 83] on span at bounding box center [374, 83] width 22 height 14
click at [378, 50] on mat-icon "close" at bounding box center [374, 51] width 7 height 7
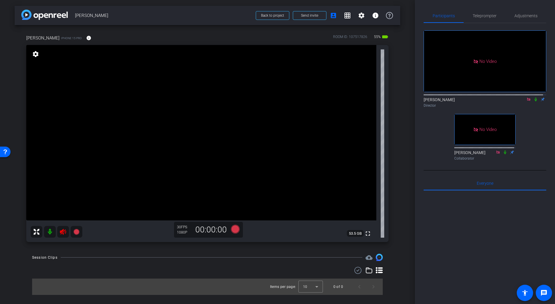
click at [62, 233] on icon at bounding box center [63, 231] width 7 height 7
click at [526, 101] on icon at bounding box center [528, 99] width 5 height 4
click at [86, 38] on mat-icon "info" at bounding box center [88, 37] width 5 height 5
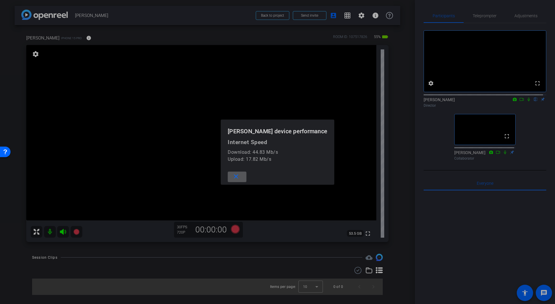
click at [72, 38] on div at bounding box center [277, 152] width 555 height 304
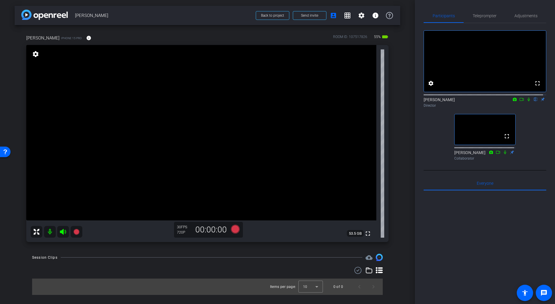
click at [177, 125] on video at bounding box center [201, 132] width 350 height 175
click at [531, 17] on span "Adjustments" at bounding box center [525, 16] width 23 height 4
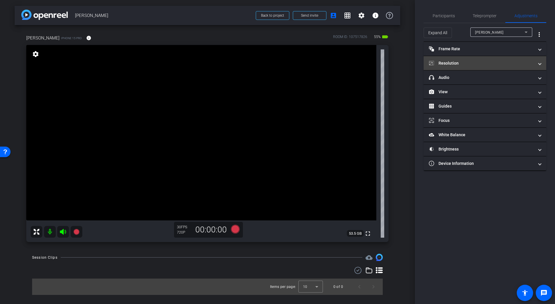
click at [465, 65] on mat-panel-title "Resolution" at bounding box center [481, 63] width 105 height 6
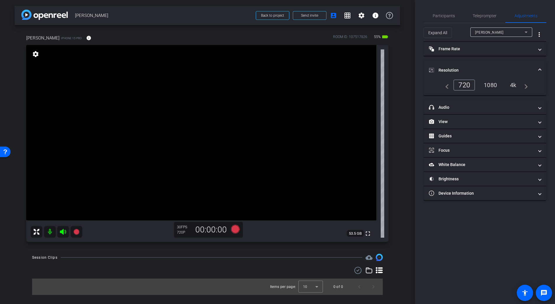
click at [519, 86] on div "4k" at bounding box center [513, 85] width 15 height 10
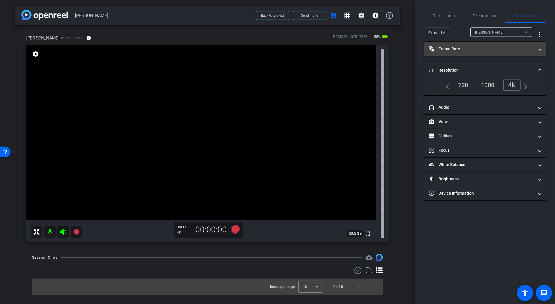
click at [479, 45] on mat-expansion-panel-header "Frame Rate Frame Rate" at bounding box center [485, 49] width 123 height 14
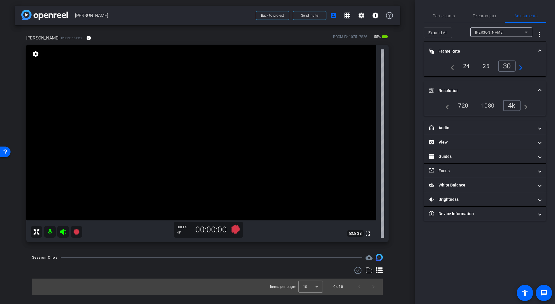
click at [543, 51] on mat-expansion-panel-header "Frame Rate Frame Rate" at bounding box center [485, 51] width 123 height 19
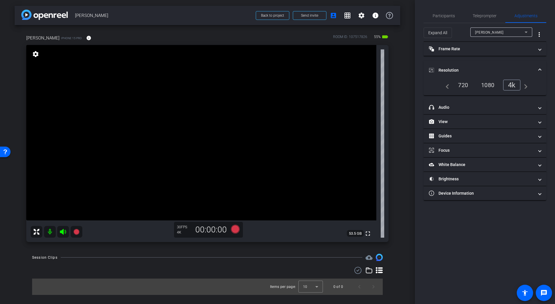
click at [540, 69] on span at bounding box center [540, 70] width 2 height 6
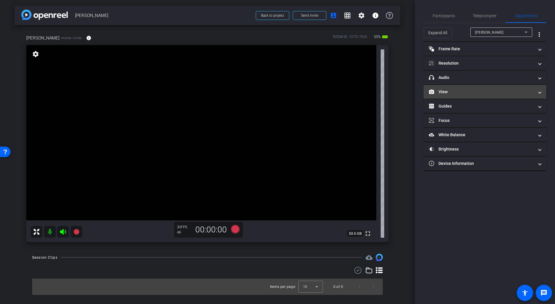
click at [462, 95] on mat-expansion-panel-header "View" at bounding box center [485, 92] width 123 height 14
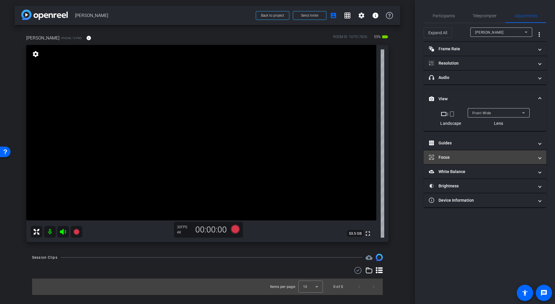
click at [456, 161] on mat-expansion-panel-header "Focus" at bounding box center [485, 157] width 123 height 14
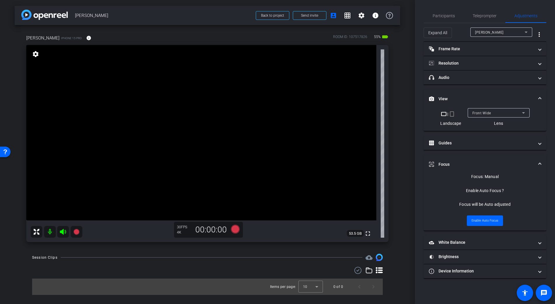
click at [541, 163] on span at bounding box center [540, 164] width 2 height 6
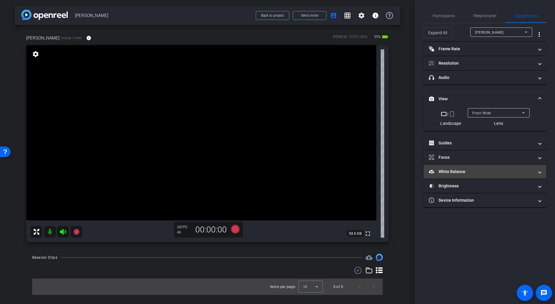
click at [501, 174] on mat-expansion-panel-header "White Balance White Balance" at bounding box center [485, 171] width 123 height 14
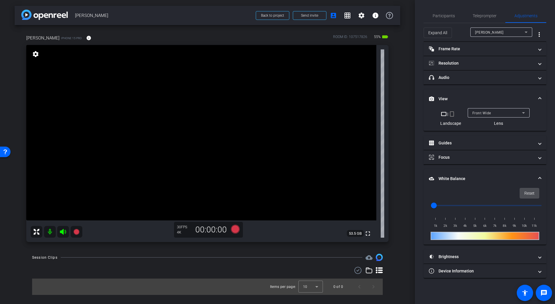
click at [527, 191] on span "Reset" at bounding box center [529, 192] width 10 height 11
click at [223, 51] on video at bounding box center [201, 132] width 350 height 175
click at [181, 96] on video at bounding box center [201, 132] width 350 height 175
click at [453, 18] on span "Participants" at bounding box center [444, 16] width 22 height 14
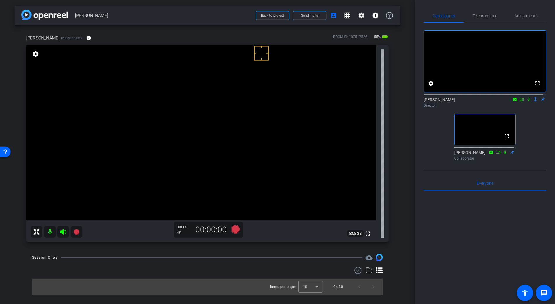
click at [526, 101] on icon at bounding box center [528, 99] width 5 height 4
click at [521, 16] on span "Adjustments" at bounding box center [525, 16] width 23 height 4
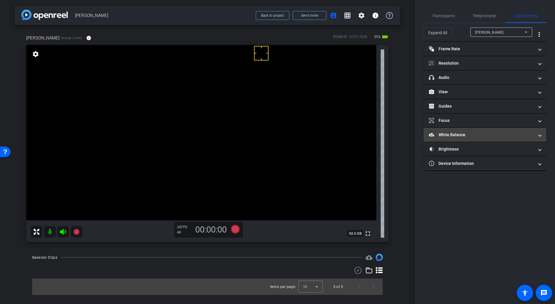
click at [458, 139] on mat-expansion-panel-header "White Balance White Balance" at bounding box center [485, 135] width 123 height 14
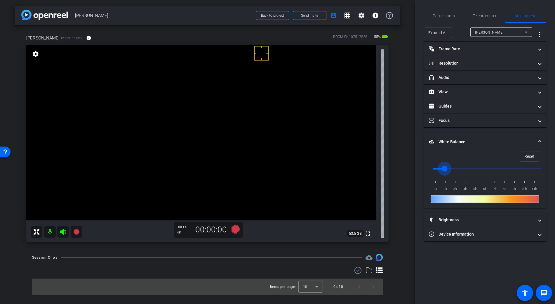
click at [444, 169] on input "range" at bounding box center [487, 168] width 121 height 13
click at [456, 169] on input "range" at bounding box center [487, 168] width 121 height 13
click at [463, 168] on input "range" at bounding box center [487, 168] width 121 height 13
click at [477, 168] on input "range" at bounding box center [487, 168] width 121 height 13
click at [453, 168] on input "range" at bounding box center [487, 168] width 121 height 13
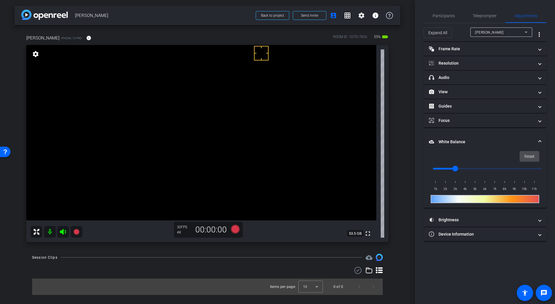
click at [536, 156] on span at bounding box center [529, 156] width 19 height 14
type input "1000"
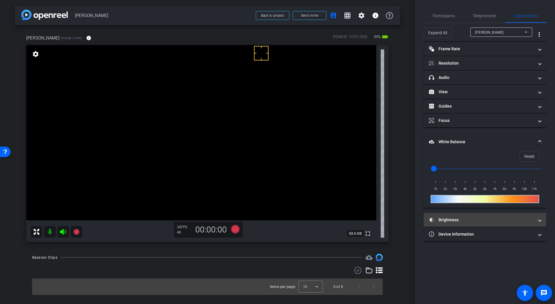
click at [482, 218] on mat-panel-title "Brightness" at bounding box center [481, 220] width 105 height 6
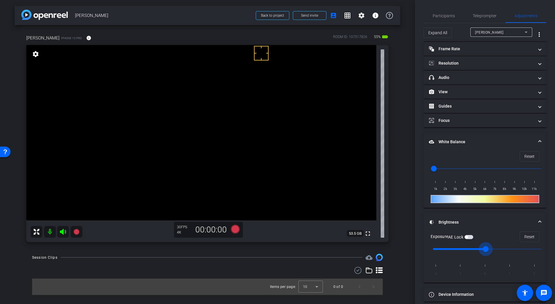
drag, startPoint x: 485, startPoint y: 250, endPoint x: 499, endPoint y: 249, distance: 14.0
click at [499, 249] on input "range" at bounding box center [487, 248] width 121 height 13
click at [496, 249] on input "range" at bounding box center [487, 248] width 121 height 13
click at [520, 237] on span at bounding box center [529, 236] width 19 height 14
click at [539, 222] on mat-expansion-panel-header "Brightness" at bounding box center [485, 221] width 123 height 19
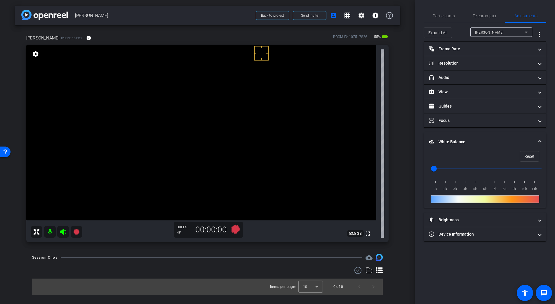
click at [358, 271] on icon at bounding box center [357, 269] width 9 height 7
click at [456, 60] on mat-expansion-panel-header "Resolution" at bounding box center [485, 63] width 123 height 14
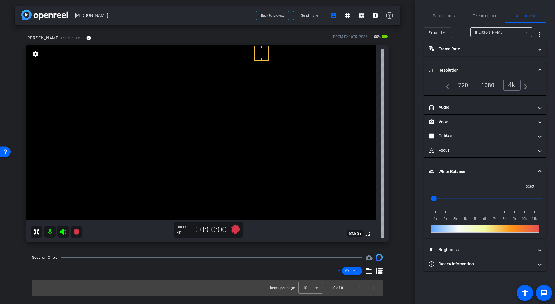
click at [540, 67] on mat-expansion-panel-header "Resolution" at bounding box center [485, 70] width 123 height 19
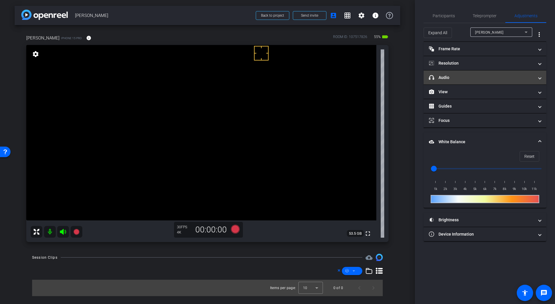
click at [523, 76] on mat-panel-title "headphone icon Audio" at bounding box center [481, 77] width 105 height 6
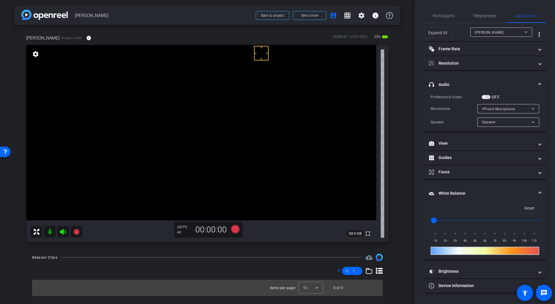
click at [541, 85] on mat-expansion-panel-header "headphone icon Audio" at bounding box center [485, 84] width 123 height 19
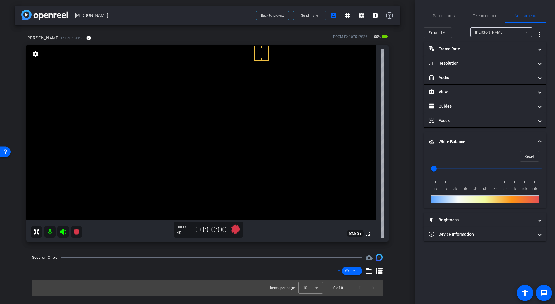
click at [189, 106] on video at bounding box center [201, 132] width 350 height 175
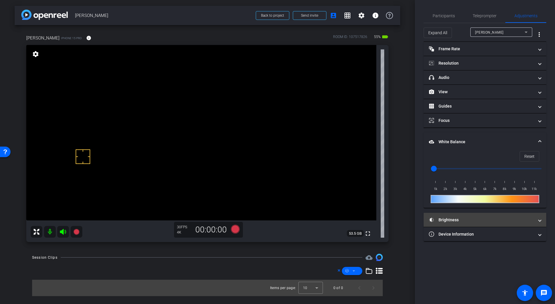
click at [466, 219] on mat-panel-title "Brightness" at bounding box center [481, 220] width 105 height 6
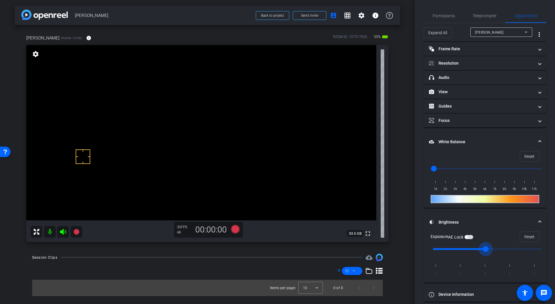
drag, startPoint x: 486, startPoint y: 248, endPoint x: 493, endPoint y: 248, distance: 7.0
click at [493, 248] on input "range" at bounding box center [487, 248] width 121 height 13
click at [498, 248] on input "range" at bounding box center [487, 248] width 121 height 13
drag, startPoint x: 485, startPoint y: 249, endPoint x: 502, endPoint y: 249, distance: 17.2
click at [502, 249] on input "range" at bounding box center [487, 248] width 121 height 13
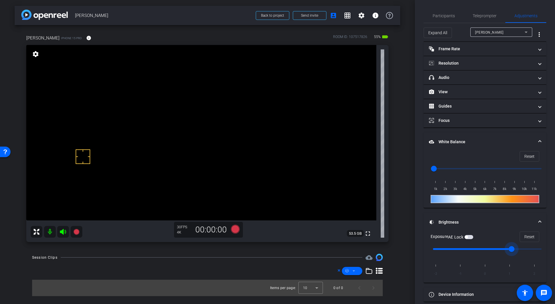
click at [191, 99] on video at bounding box center [201, 132] width 350 height 175
click at [472, 237] on span "button" at bounding box center [468, 237] width 9 height 4
click at [472, 237] on span "button" at bounding box center [470, 236] width 3 height 3
type input "0"
click at [484, 248] on input "range" at bounding box center [487, 248] width 121 height 13
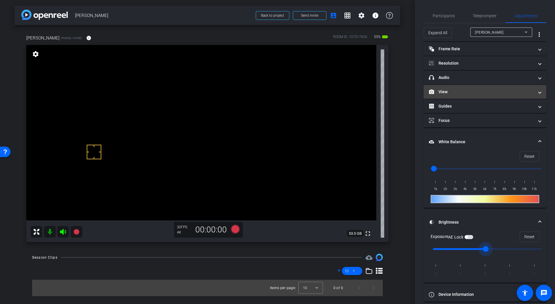
click at [447, 90] on mat-panel-title "View" at bounding box center [481, 92] width 105 height 6
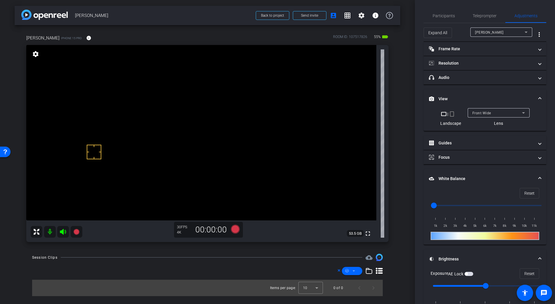
click at [481, 114] on span "Front Wide" at bounding box center [481, 113] width 19 height 4
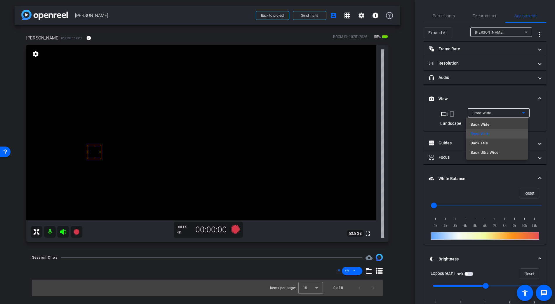
click at [480, 115] on div at bounding box center [277, 152] width 555 height 304
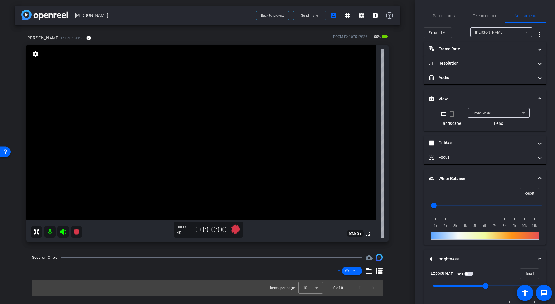
click at [480, 113] on span "Front Wide" at bounding box center [481, 113] width 19 height 4
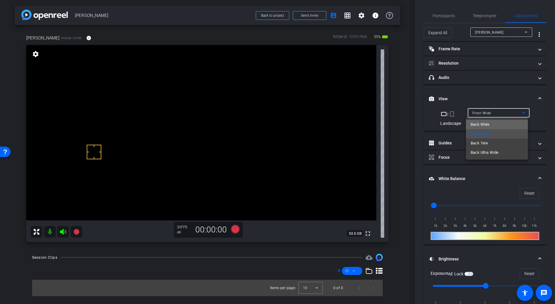
click at [482, 124] on span "Back Wide" at bounding box center [479, 124] width 19 height 7
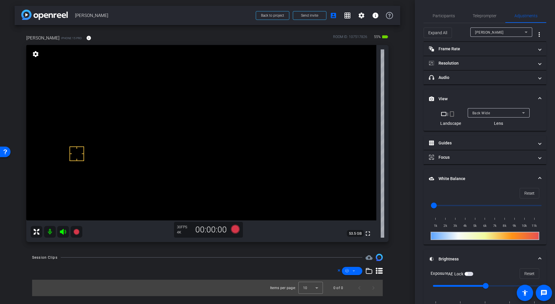
click at [180, 106] on video at bounding box center [201, 132] width 350 height 175
click at [210, 90] on video at bounding box center [201, 132] width 350 height 175
click at [449, 15] on span "Participants" at bounding box center [444, 16] width 22 height 4
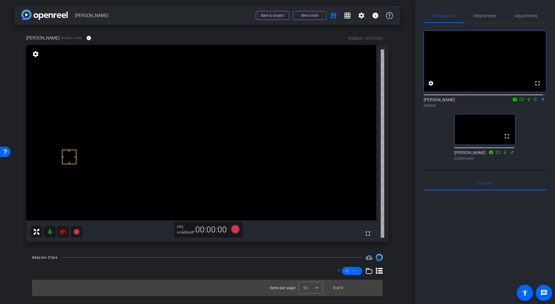
click at [206, 91] on video at bounding box center [201, 132] width 350 height 175
click at [529, 14] on span "Adjustments" at bounding box center [525, 16] width 23 height 4
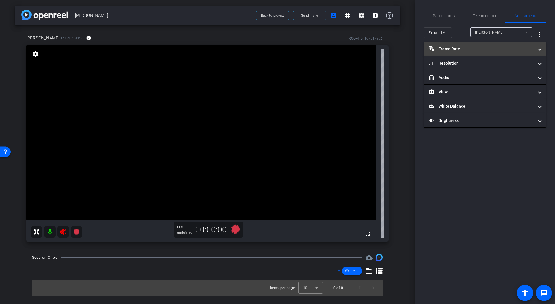
click at [450, 48] on mat-panel-title "Frame Rate Frame Rate" at bounding box center [481, 49] width 105 height 6
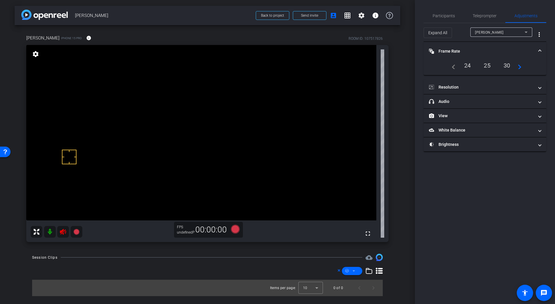
click at [512, 65] on div "30" at bounding box center [506, 65] width 15 height 10
click at [508, 65] on div "30" at bounding box center [506, 65] width 15 height 10
click at [457, 91] on mat-expansion-panel-header "Resolution" at bounding box center [485, 87] width 123 height 14
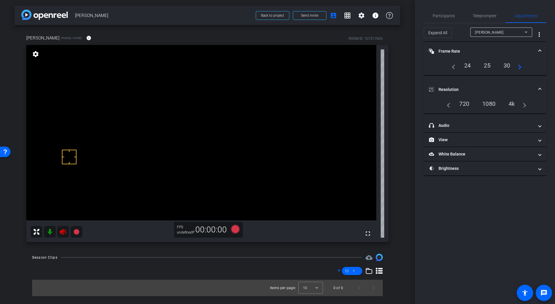
click at [508, 100] on div "4k" at bounding box center [511, 104] width 15 height 10
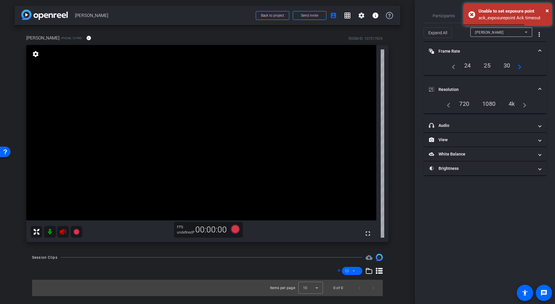
click at [61, 232] on icon at bounding box center [63, 232] width 6 height 6
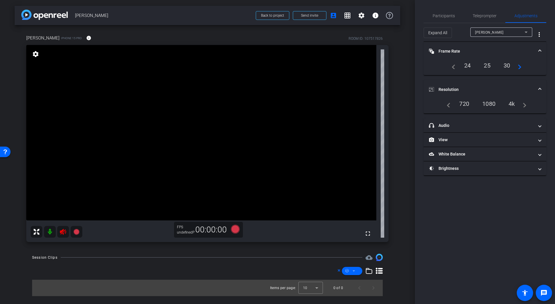
click at [63, 231] on div at bounding box center [57, 232] width 52 height 12
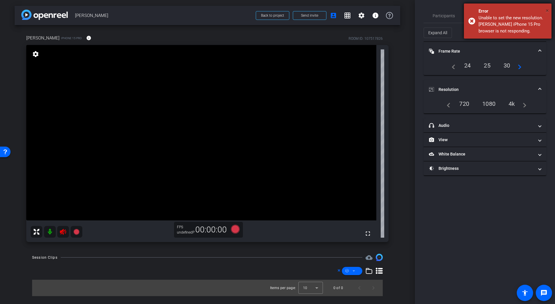
click at [548, 10] on span "×" at bounding box center [547, 10] width 3 height 7
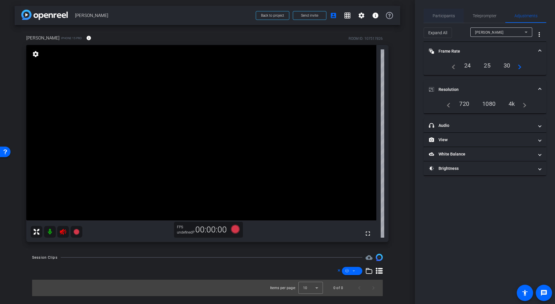
click at [445, 14] on span "Participants" at bounding box center [444, 16] width 22 height 4
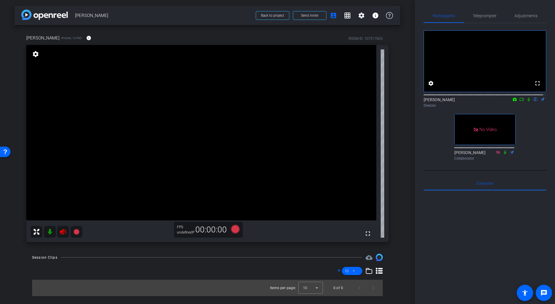
click at [63, 231] on icon at bounding box center [63, 232] width 6 height 6
click at [524, 12] on span "Adjustments" at bounding box center [525, 16] width 23 height 14
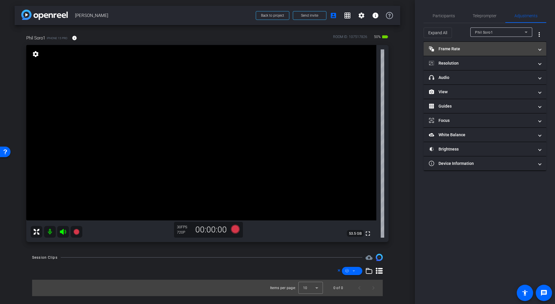
click at [454, 48] on mat-panel-title "Frame Rate Frame Rate" at bounding box center [481, 49] width 105 height 6
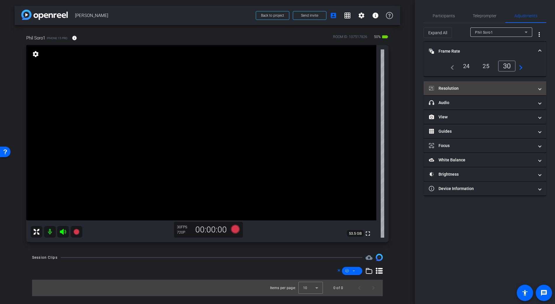
click at [488, 86] on mat-panel-title "Resolution" at bounding box center [481, 88] width 105 height 6
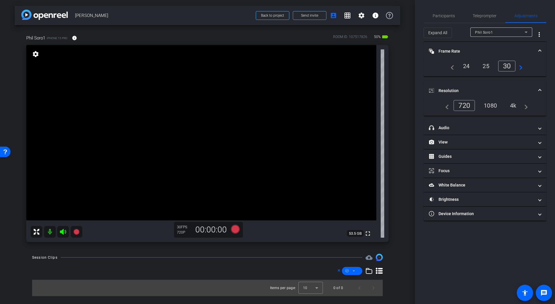
click at [520, 106] on div "4k" at bounding box center [513, 105] width 15 height 10
click at [448, 49] on mat-panel-title "Frame Rate Frame Rate" at bounding box center [481, 51] width 105 height 6
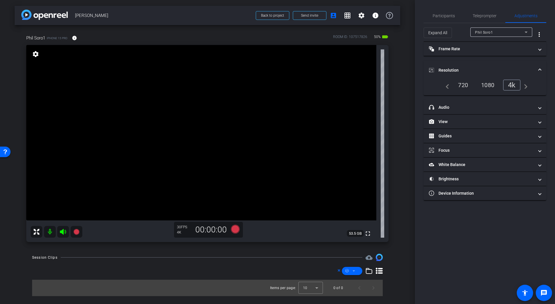
click at [445, 69] on mat-panel-title "Resolution" at bounding box center [481, 70] width 105 height 6
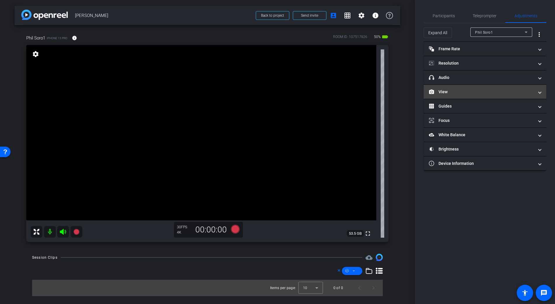
click at [447, 94] on mat-panel-title "View" at bounding box center [481, 92] width 105 height 6
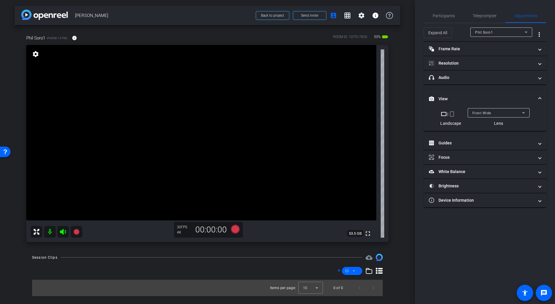
click at [488, 114] on span "Front Wide" at bounding box center [481, 113] width 19 height 4
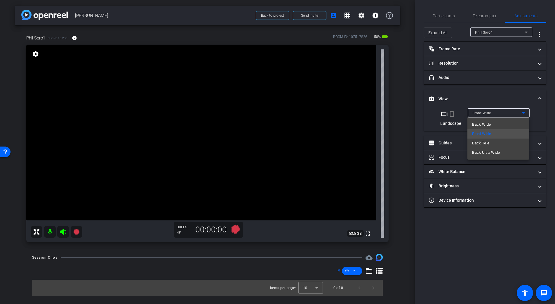
click at [493, 123] on mat-option "Back Wide" at bounding box center [498, 124] width 62 height 9
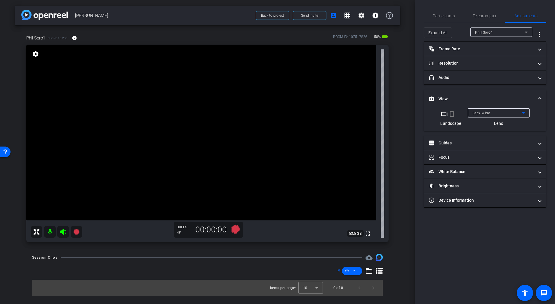
click at [540, 97] on span at bounding box center [540, 99] width 2 height 6
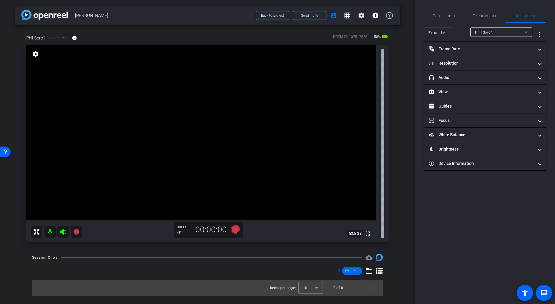
click at [214, 91] on video at bounding box center [201, 132] width 350 height 175
click at [450, 146] on mat-panel-title "Brightness" at bounding box center [481, 149] width 105 height 6
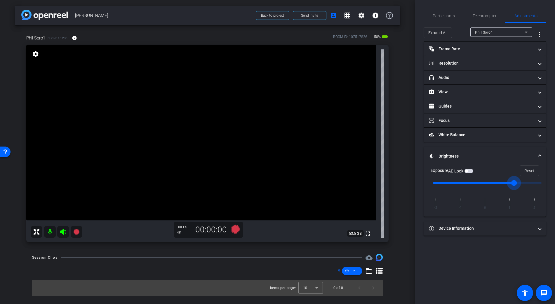
drag, startPoint x: 488, startPoint y: 181, endPoint x: 502, endPoint y: 182, distance: 14.1
click at [502, 182] on input "range" at bounding box center [487, 182] width 121 height 13
click at [531, 167] on span "Reset" at bounding box center [529, 170] width 10 height 11
type input "0"
click at [452, 18] on span "Participants" at bounding box center [444, 16] width 22 height 14
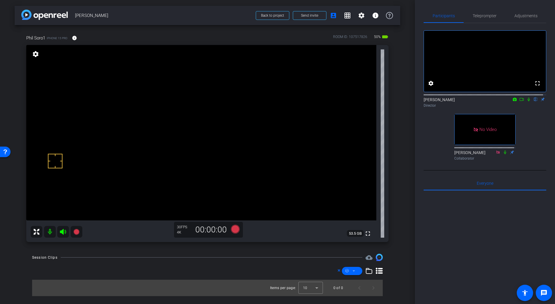
drag, startPoint x: 518, startPoint y: 105, endPoint x: 522, endPoint y: 105, distance: 3.5
click at [519, 101] on icon at bounding box center [521, 99] width 5 height 4
click at [534, 101] on icon at bounding box center [535, 99] width 2 height 4
click at [531, 14] on span "Adjustments" at bounding box center [525, 16] width 23 height 4
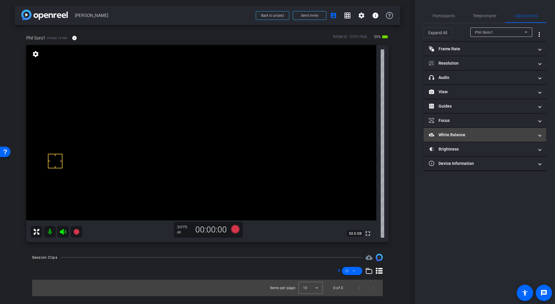
click at [452, 135] on mat-panel-title "White Balance White Balance" at bounding box center [481, 135] width 105 height 6
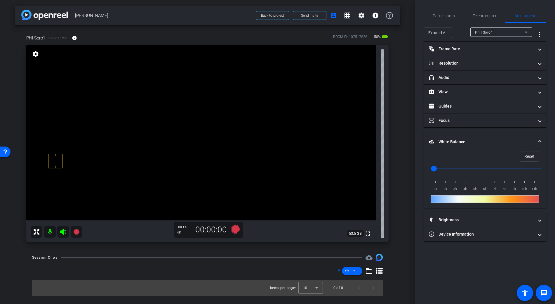
click at [452, 138] on mat-expansion-panel-header "White Balance White Balance" at bounding box center [485, 141] width 123 height 19
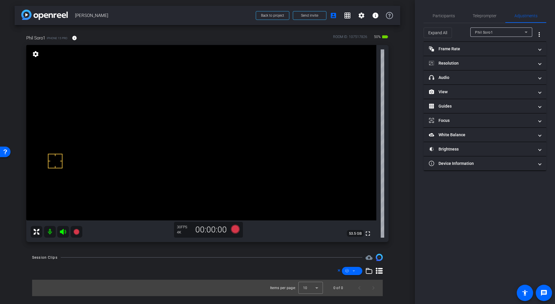
drag, startPoint x: 221, startPoint y: 93, endPoint x: 217, endPoint y: 94, distance: 3.8
click at [221, 93] on video at bounding box center [201, 132] width 350 height 175
click at [204, 86] on video at bounding box center [201, 132] width 350 height 175
click at [234, 229] on icon at bounding box center [235, 228] width 9 height 9
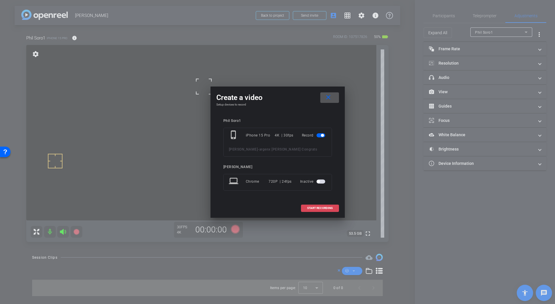
click at [311, 207] on span "START RECORDING" at bounding box center [320, 207] width 26 height 3
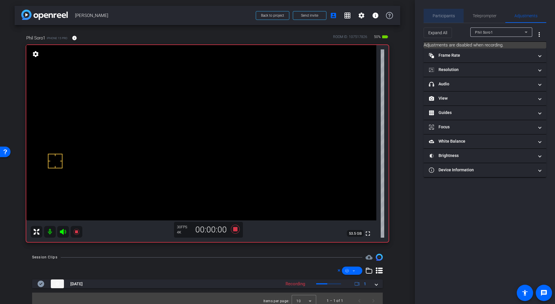
click at [447, 18] on span "Participants" at bounding box center [444, 16] width 22 height 4
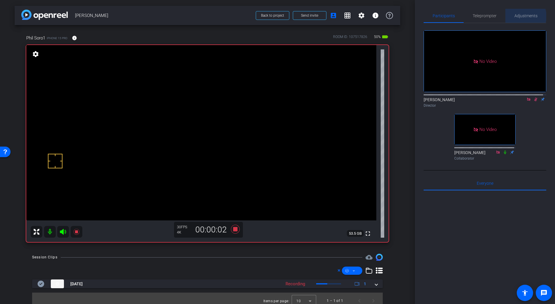
click at [521, 16] on span "Adjustments" at bounding box center [525, 16] width 23 height 4
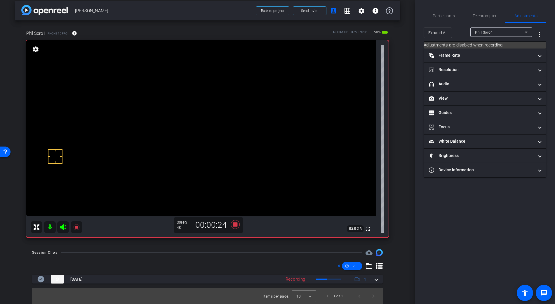
scroll to position [5, 0]
click at [235, 224] on icon at bounding box center [235, 223] width 9 height 9
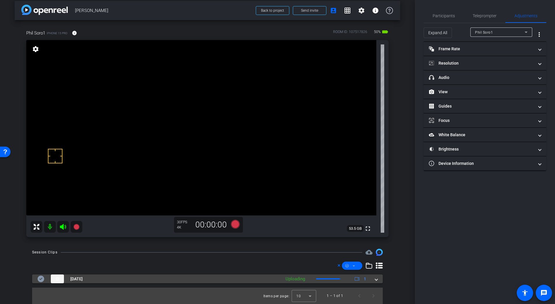
click at [374, 278] on mat-expansion-panel-header "[DATE] Uploading 1" at bounding box center [207, 278] width 351 height 9
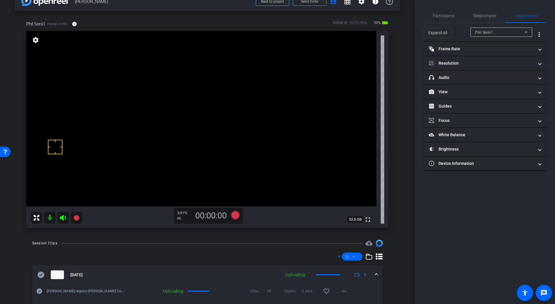
scroll to position [19, 0]
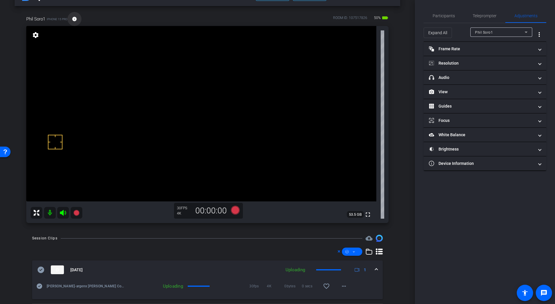
click at [75, 20] on mat-icon "info" at bounding box center [74, 18] width 5 height 5
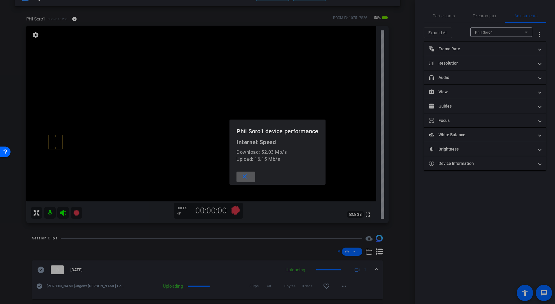
click at [75, 20] on div at bounding box center [277, 152] width 555 height 304
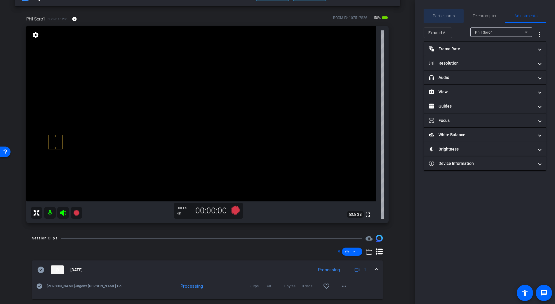
drag, startPoint x: 435, startPoint y: 16, endPoint x: 437, endPoint y: 20, distance: 4.5
click at [435, 16] on span "Participants" at bounding box center [444, 16] width 22 height 4
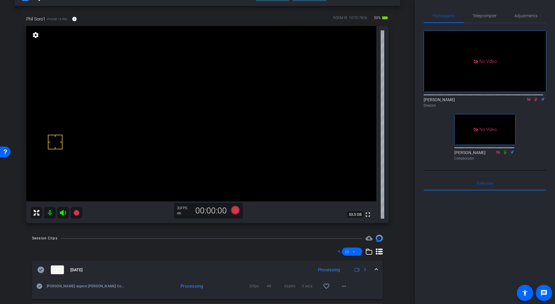
click at [534, 97] on icon at bounding box center [535, 99] width 3 height 4
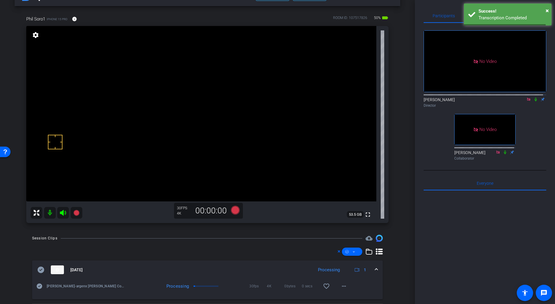
click at [534, 97] on icon at bounding box center [535, 99] width 2 height 4
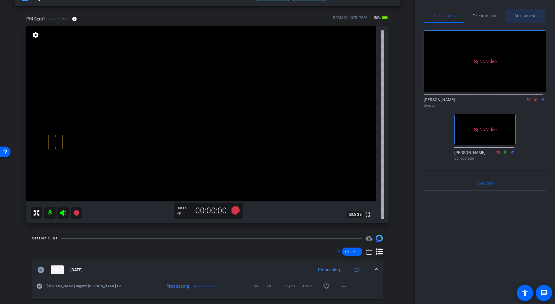
click at [519, 15] on span "Adjustments" at bounding box center [525, 16] width 23 height 4
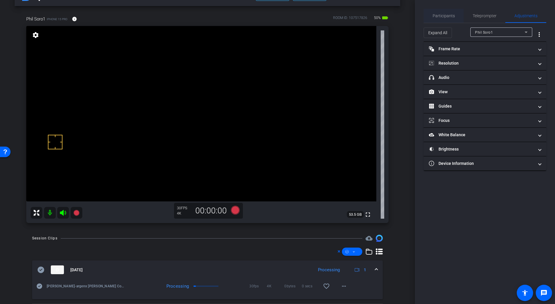
click at [450, 15] on span "Participants" at bounding box center [444, 16] width 22 height 4
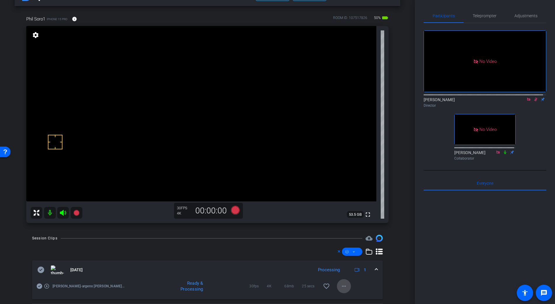
click at [340, 284] on mat-icon "more_horiz" at bounding box center [343, 285] width 7 height 7
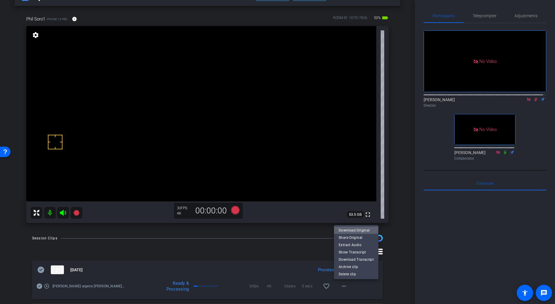
click at [353, 227] on span "Download Original" at bounding box center [356, 229] width 35 height 7
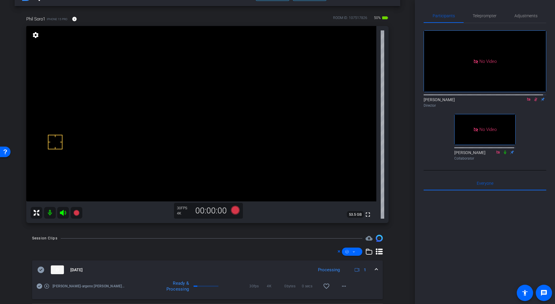
click at [41, 269] on icon at bounding box center [40, 269] width 7 height 7
click at [375, 270] on span at bounding box center [376, 269] width 2 height 6
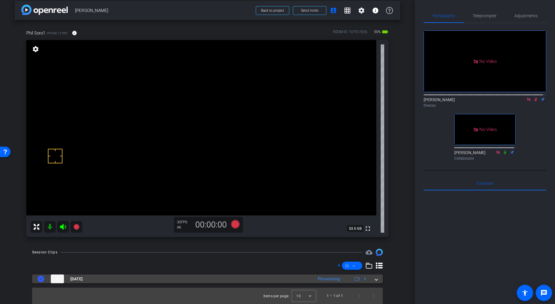
scroll to position [5, 0]
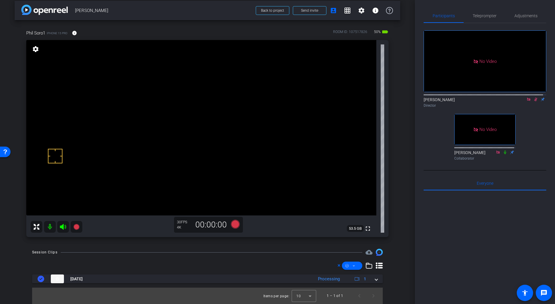
click at [200, 97] on video at bounding box center [201, 127] width 350 height 175
click at [217, 85] on video at bounding box center [201, 127] width 350 height 175
click at [209, 92] on video at bounding box center [201, 127] width 350 height 175
click at [235, 226] on icon at bounding box center [235, 223] width 9 height 9
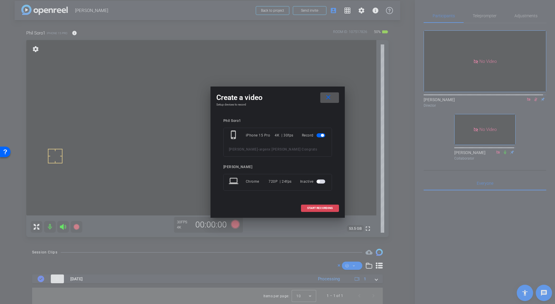
click at [306, 210] on span at bounding box center [319, 208] width 37 height 14
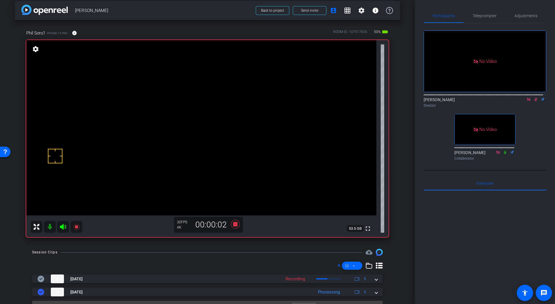
click at [209, 88] on video at bounding box center [201, 127] width 350 height 175
click at [209, 90] on div at bounding box center [208, 88] width 15 height 15
click at [217, 89] on video at bounding box center [201, 127] width 350 height 175
click at [207, 86] on video at bounding box center [201, 127] width 350 height 175
click at [206, 84] on video at bounding box center [201, 127] width 350 height 175
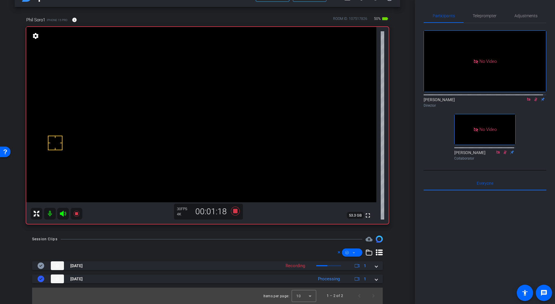
scroll to position [17, 0]
click at [198, 79] on video at bounding box center [201, 115] width 350 height 175
click at [214, 78] on video at bounding box center [201, 115] width 350 height 175
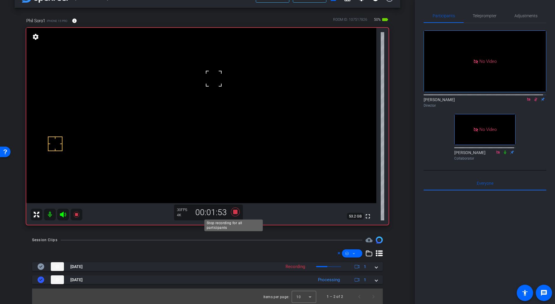
click at [235, 211] on icon at bounding box center [235, 211] width 9 height 9
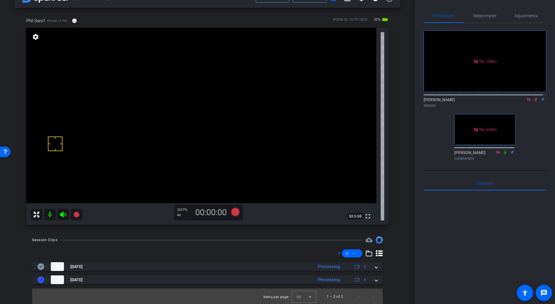
click at [534, 97] on icon at bounding box center [535, 99] width 3 height 4
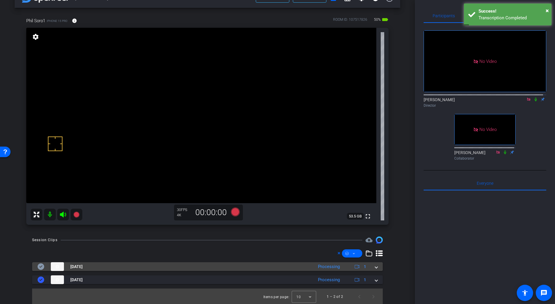
click at [375, 268] on span at bounding box center [376, 266] width 2 height 6
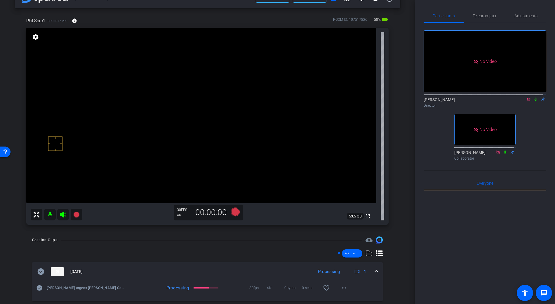
click at [535, 97] on mat-icon at bounding box center [535, 99] width 7 height 5
click at [209, 71] on video at bounding box center [201, 115] width 350 height 175
click at [216, 67] on video at bounding box center [201, 115] width 350 height 175
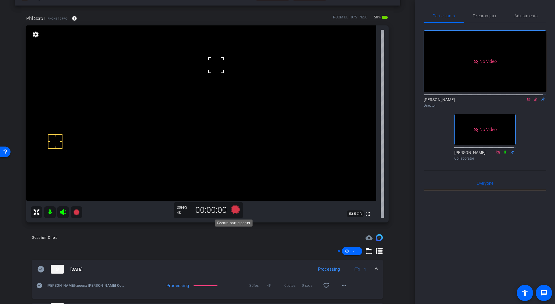
click at [233, 212] on icon at bounding box center [235, 209] width 9 height 9
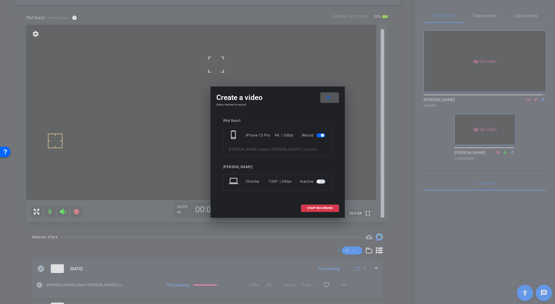
scroll to position [20, 0]
click at [310, 208] on span "START RECORDING" at bounding box center [320, 207] width 26 height 3
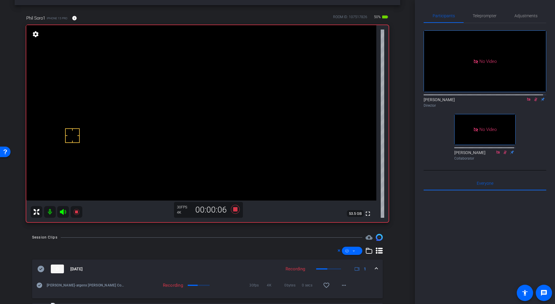
click at [208, 66] on video at bounding box center [201, 112] width 350 height 175
click at [376, 268] on mat-expansion-panel-header "[DATE] Recording 1" at bounding box center [207, 268] width 351 height 19
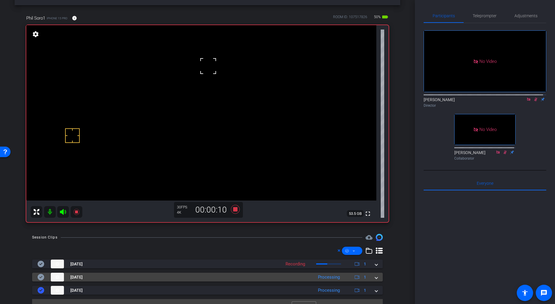
click at [375, 277] on span at bounding box center [376, 277] width 2 height 6
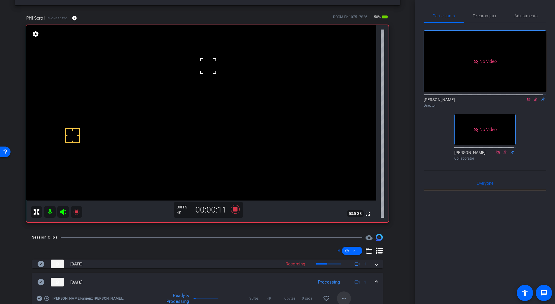
click at [341, 297] on mat-icon "more_horiz" at bounding box center [343, 297] width 7 height 7
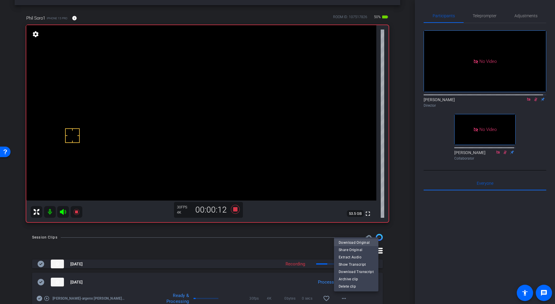
click at [353, 241] on span "Download Original" at bounding box center [356, 242] width 35 height 7
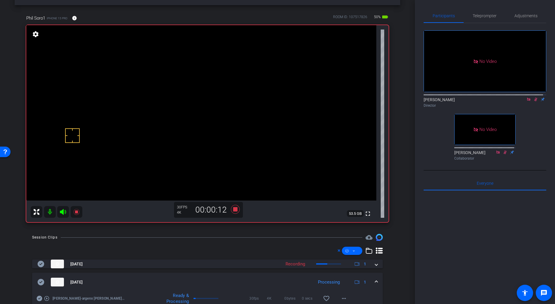
scroll to position [21, 0]
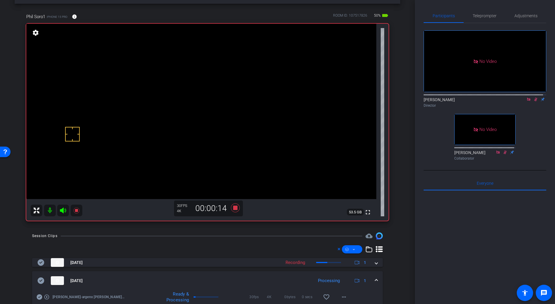
click at [41, 277] on icon at bounding box center [41, 280] width 7 height 6
click at [374, 278] on mat-expansion-panel-header "[DATE] Processing 1" at bounding box center [207, 280] width 351 height 19
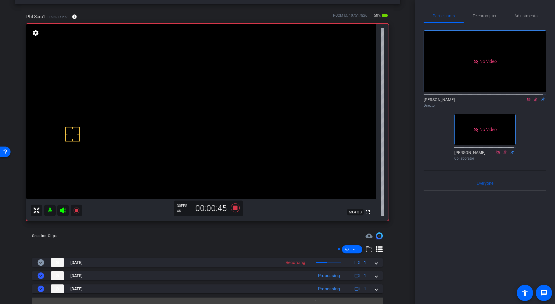
click at [199, 72] on video at bounding box center [201, 111] width 350 height 175
click at [201, 64] on video at bounding box center [201, 111] width 350 height 175
click at [222, 69] on video at bounding box center [201, 111] width 350 height 175
click at [208, 68] on video at bounding box center [201, 111] width 350 height 175
click at [203, 67] on video at bounding box center [201, 111] width 350 height 175
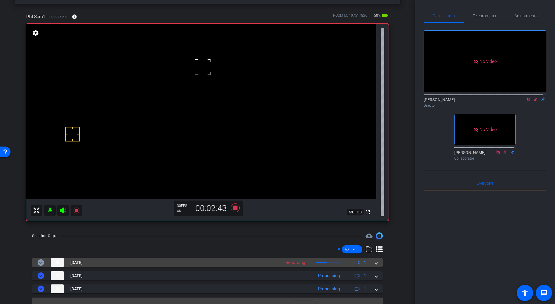
click at [375, 262] on mat-expansion-panel-header "[DATE] Recording 1" at bounding box center [207, 262] width 351 height 9
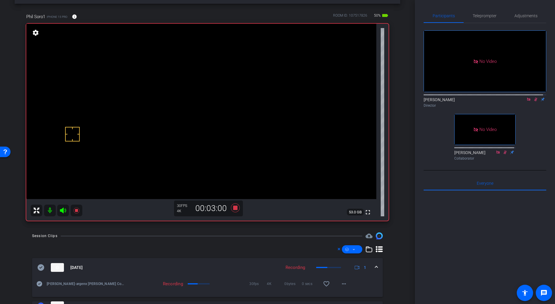
click at [206, 74] on video at bounding box center [201, 111] width 350 height 175
click at [203, 70] on div at bounding box center [206, 74] width 15 height 15
click at [235, 208] on icon at bounding box center [235, 207] width 9 height 9
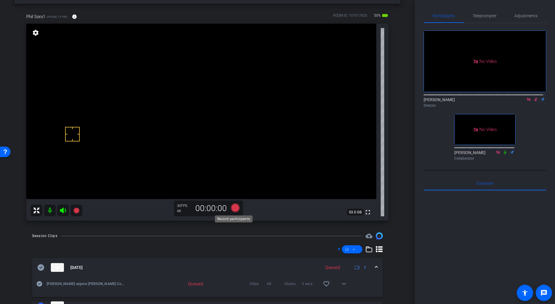
click at [234, 208] on icon at bounding box center [235, 207] width 9 height 9
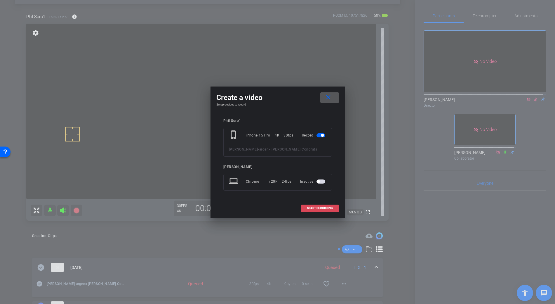
click at [306, 208] on span at bounding box center [319, 208] width 37 height 14
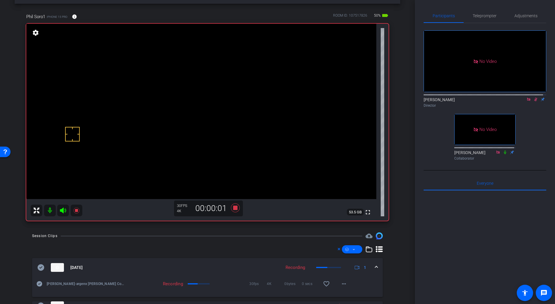
click at [197, 72] on video at bounding box center [201, 111] width 350 height 175
click at [375, 266] on span at bounding box center [376, 267] width 2 height 6
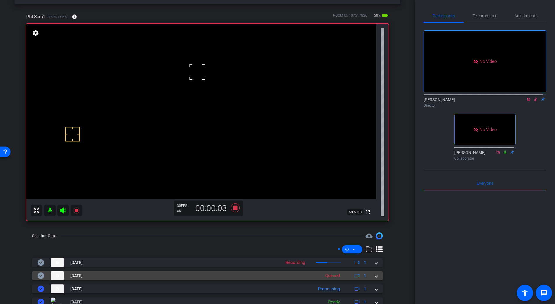
click at [375, 277] on span at bounding box center [376, 275] width 2 height 6
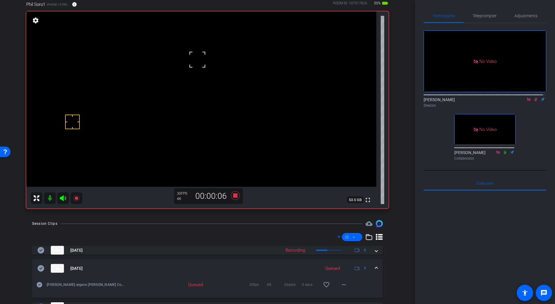
scroll to position [36, 0]
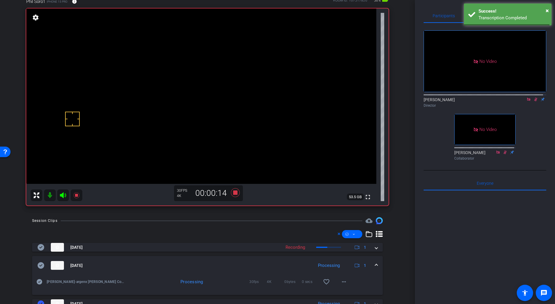
click at [207, 47] on video at bounding box center [201, 95] width 350 height 175
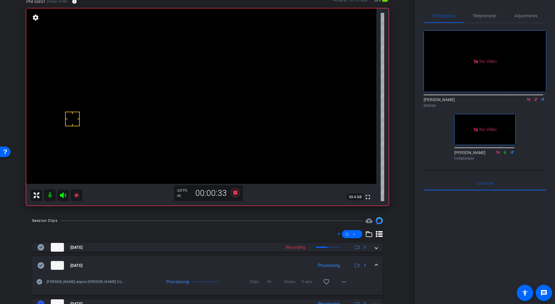
click at [202, 57] on video at bounding box center [201, 95] width 350 height 175
drag, startPoint x: 132, startPoint y: 69, endPoint x: 137, endPoint y: 68, distance: 4.7
click at [134, 68] on video at bounding box center [201, 95] width 350 height 175
click at [208, 66] on video at bounding box center [201, 95] width 350 height 175
click at [226, 65] on video at bounding box center [201, 95] width 350 height 175
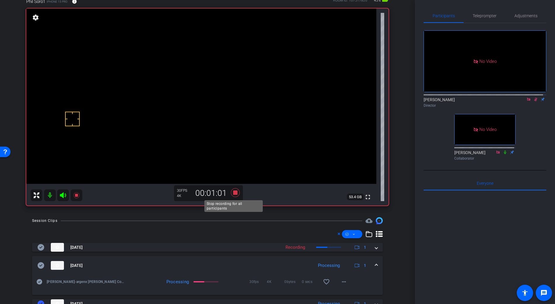
click at [235, 192] on icon at bounding box center [235, 192] width 9 height 9
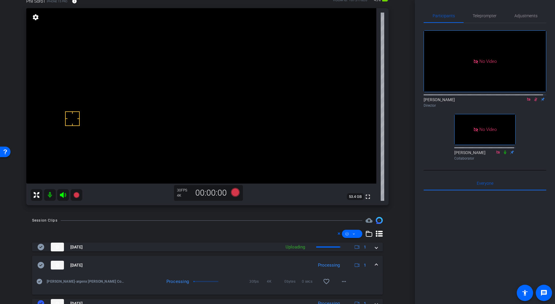
click at [533, 97] on icon at bounding box center [535, 99] width 5 height 4
click at [522, 14] on span "Adjustments" at bounding box center [525, 16] width 23 height 4
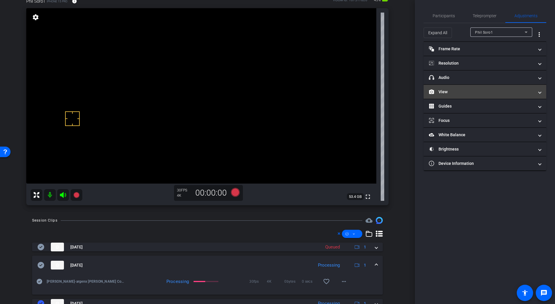
click at [445, 91] on mat-panel-title "View" at bounding box center [481, 92] width 105 height 6
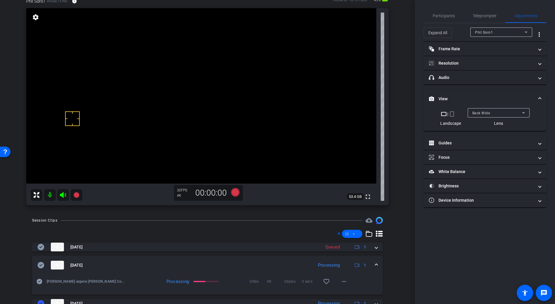
click at [478, 110] on div "Back Wide" at bounding box center [497, 112] width 50 height 7
click at [446, 7] on div "Participants Teleprompter Adjustments Brian Curp Director judy spier Collaborat…" at bounding box center [485, 152] width 140 height 304
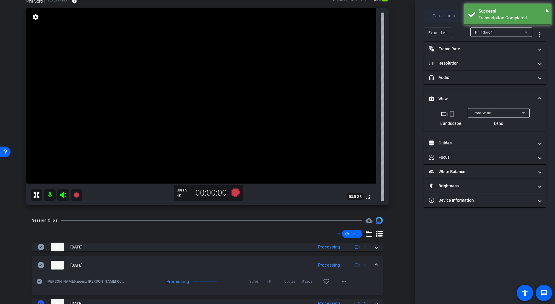
click at [445, 14] on span "Participants" at bounding box center [444, 16] width 22 height 4
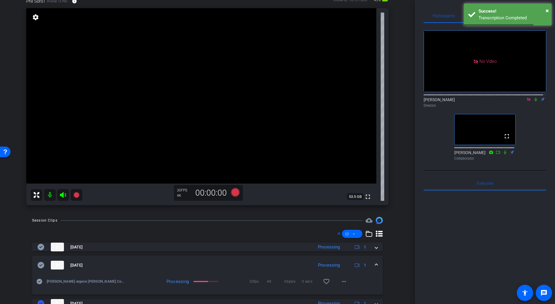
click at [527, 97] on icon at bounding box center [528, 98] width 3 height 3
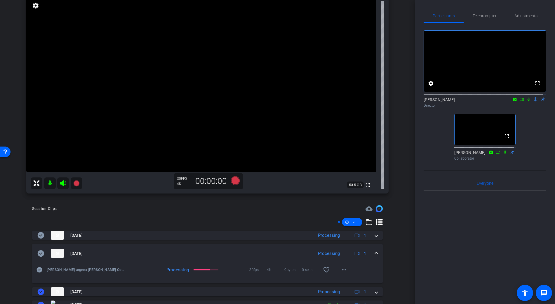
scroll to position [53, 0]
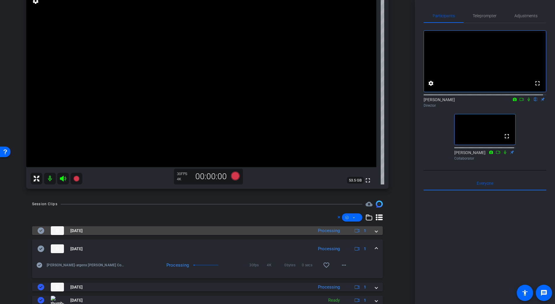
click at [375, 231] on mat-expansion-panel-header "[DATE] Processing 1" at bounding box center [207, 230] width 351 height 9
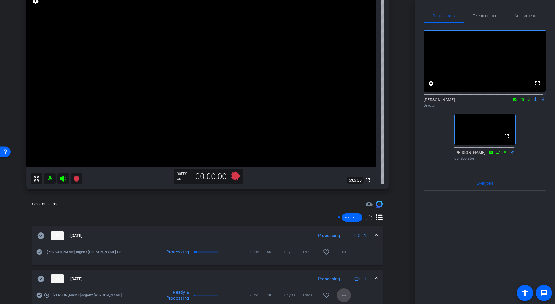
click at [340, 295] on mat-icon "more_horiz" at bounding box center [343, 294] width 7 height 7
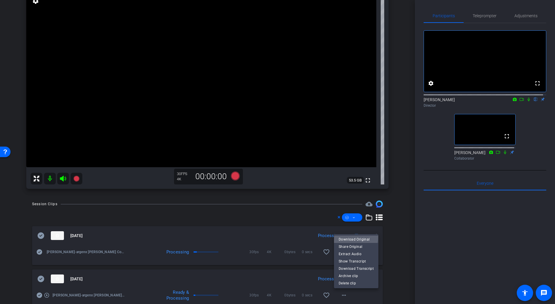
click at [353, 237] on span "Download Original" at bounding box center [356, 239] width 35 height 7
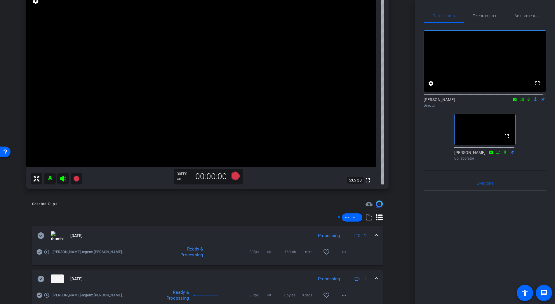
scroll to position [0, 0]
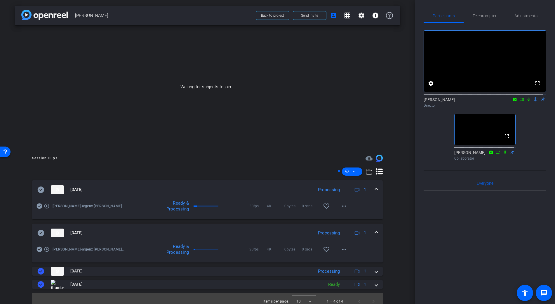
click at [41, 233] on icon at bounding box center [40, 232] width 7 height 7
click at [341, 205] on mat-icon "more_horiz" at bounding box center [343, 205] width 7 height 7
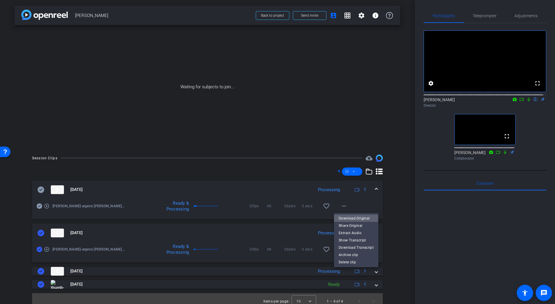
click at [349, 218] on span "Download Original" at bounding box center [356, 218] width 35 height 7
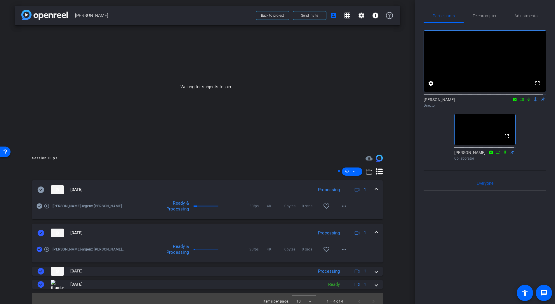
click at [41, 188] on icon at bounding box center [41, 189] width 7 height 6
click at [375, 189] on span at bounding box center [376, 189] width 2 height 6
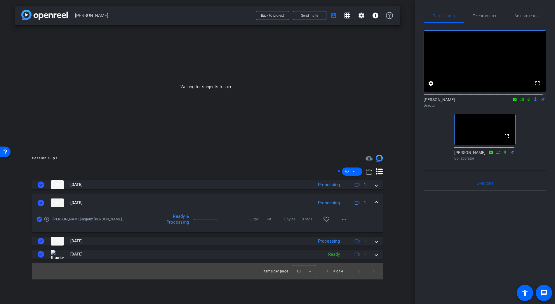
click at [375, 200] on span at bounding box center [376, 202] width 2 height 6
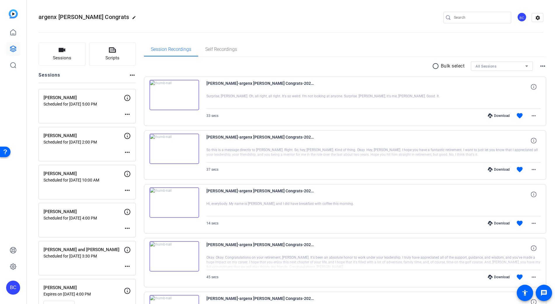
scroll to position [103, 0]
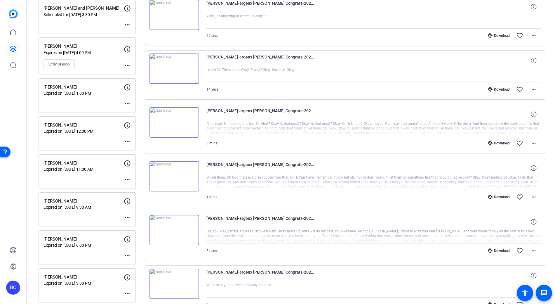
scroll to position [245, 0]
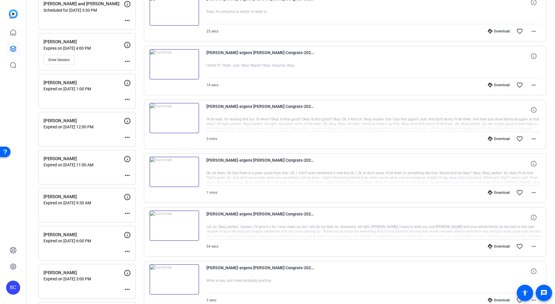
click at [127, 176] on mat-icon "more_horiz" at bounding box center [127, 175] width 7 height 7
click at [140, 183] on span "Edit Session" at bounding box center [141, 183] width 27 height 7
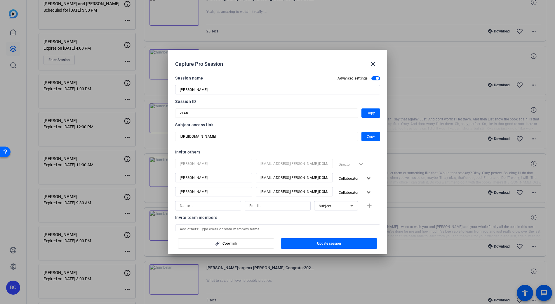
scroll to position [92, 0]
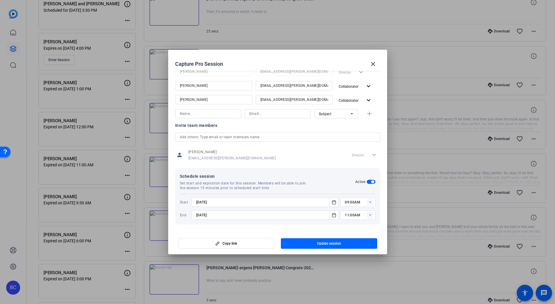
click at [360, 202] on input "09:00AM" at bounding box center [360, 201] width 30 height 7
drag, startPoint x: 360, startPoint y: 202, endPoint x: 328, endPoint y: 201, distance: 31.8
click at [328, 201] on div "9/30/2025 09:00AM" at bounding box center [283, 201] width 184 height 9
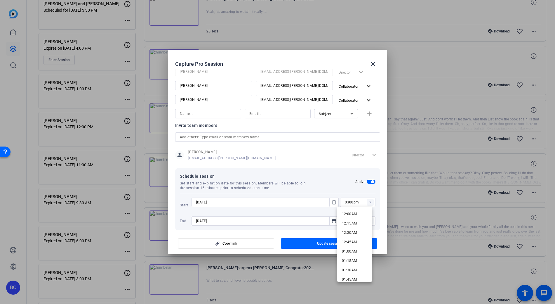
click at [351, 195] on div "Start 9/30/2025 0300pm Invalid time End 9/30/2025 11:00AM" at bounding box center [278, 210] width 196 height 32
click at [347, 202] on input "0300pm" at bounding box center [360, 201] width 30 height 7
type input "03:00pm"
click at [320, 226] on div at bounding box center [264, 222] width 147 height 6
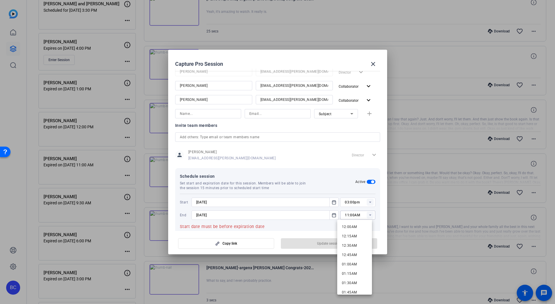
drag, startPoint x: 346, startPoint y: 215, endPoint x: 339, endPoint y: 215, distance: 6.7
click at [340, 215] on div "11:00AM" at bounding box center [357, 214] width 35 height 9
drag, startPoint x: 352, startPoint y: 215, endPoint x: 359, endPoint y: 215, distance: 7.0
click at [359, 215] on input "05:00AM" at bounding box center [360, 214] width 30 height 7
type input "05:00pm"
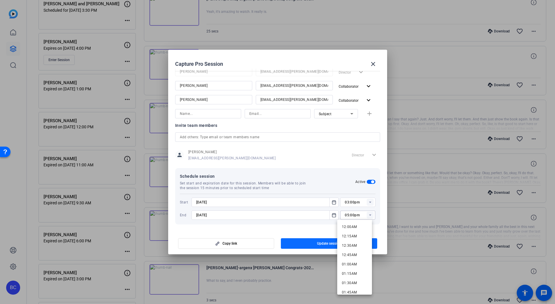
click at [317, 242] on span "Update session" at bounding box center [329, 243] width 24 height 5
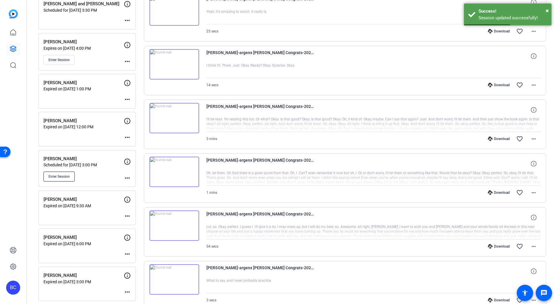
click at [69, 177] on span "Enter Session" at bounding box center [58, 176] width 21 height 5
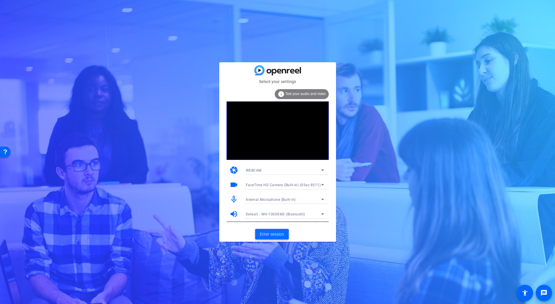
click at [278, 233] on span "Enter session" at bounding box center [272, 234] width 24 height 6
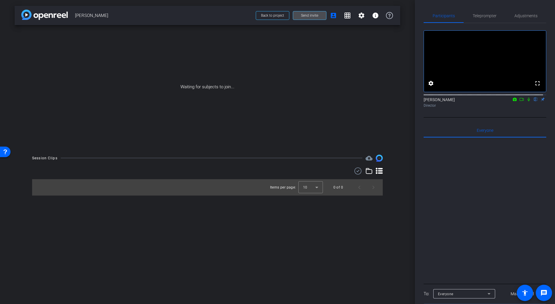
click at [313, 18] on span at bounding box center [309, 15] width 33 height 14
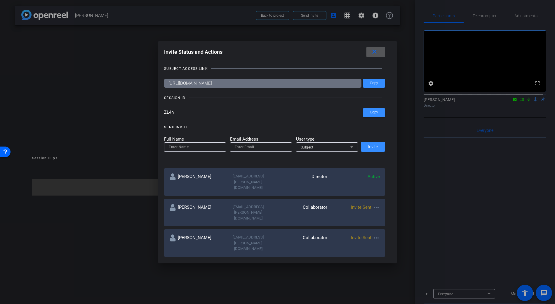
click at [376, 204] on mat-icon "more_horiz" at bounding box center [376, 207] width 7 height 7
click at [384, 210] on span "Re-Send Invite" at bounding box center [398, 213] width 44 height 7
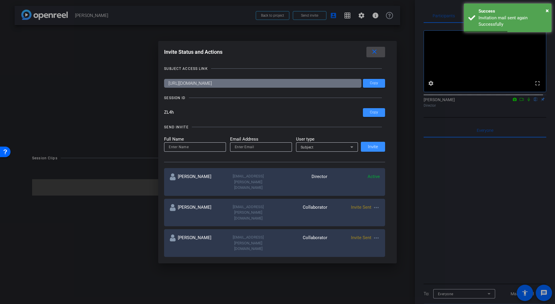
click at [376, 49] on mat-icon "close" at bounding box center [374, 51] width 7 height 7
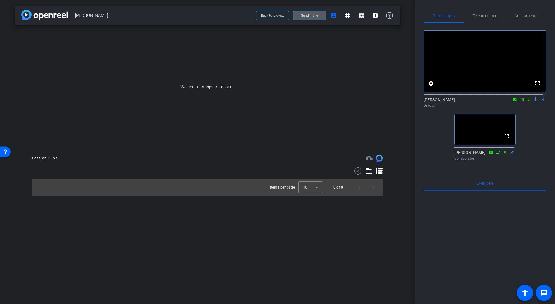
click at [317, 16] on span "Send invite" at bounding box center [309, 15] width 17 height 5
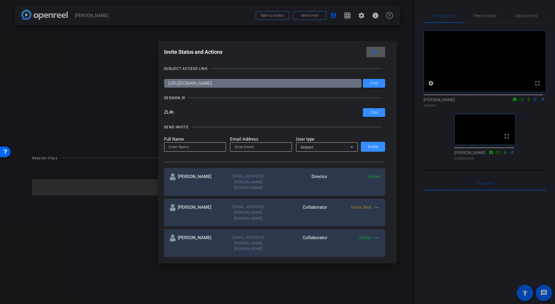
click at [181, 147] on input at bounding box center [195, 146] width 53 height 7
type input "[PERSON_NAME]"
type input "jspier@broadstreet.com"
click at [374, 147] on span "Invite" at bounding box center [373, 146] width 10 height 4
click at [377, 204] on mat-icon "more_horiz" at bounding box center [376, 207] width 7 height 7
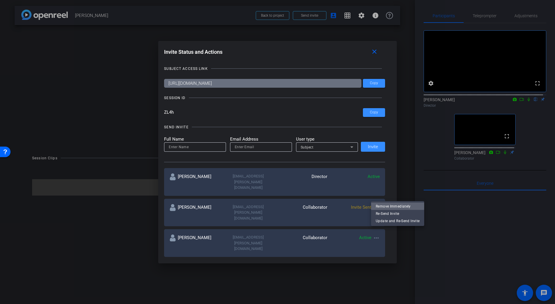
click at [387, 206] on span "Remove Immediately" at bounding box center [398, 206] width 44 height 7
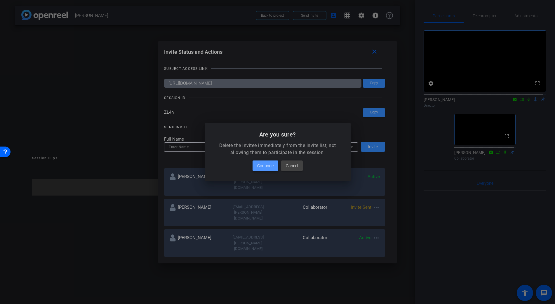
click at [272, 165] on span "Continue" at bounding box center [265, 165] width 16 height 7
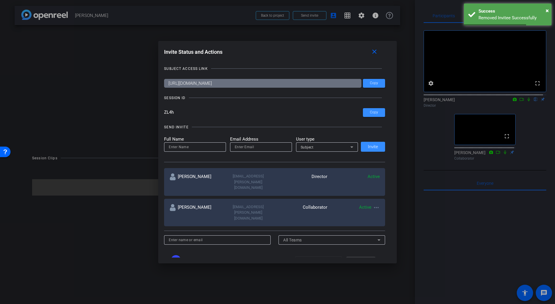
click at [191, 147] on input at bounding box center [195, 146] width 53 height 7
type input "[PERSON_NAME]"
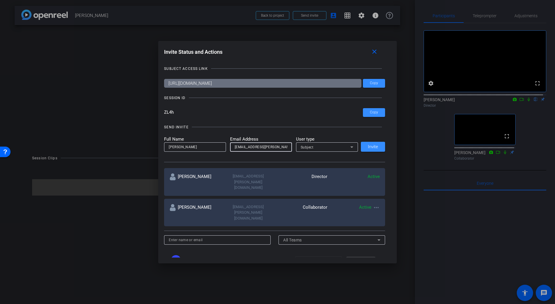
type input "jspier@broadstreet.com"
click at [373, 143] on span at bounding box center [373, 147] width 24 height 14
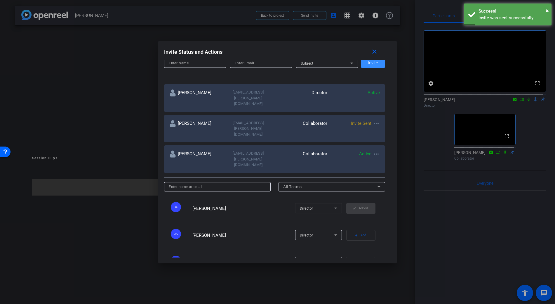
scroll to position [85, 0]
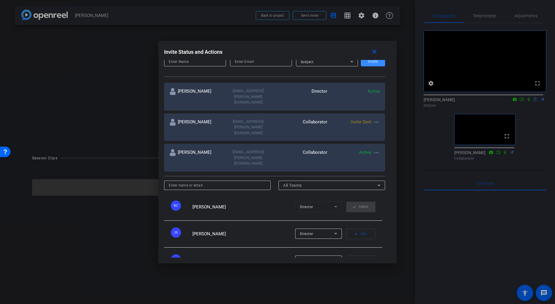
click at [332, 230] on icon at bounding box center [335, 233] width 7 height 7
click at [305, 214] on span "Director" at bounding box center [299, 214] width 14 height 7
click at [274, 220] on div "JS Judy Spier Director add Add" at bounding box center [273, 233] width 218 height 27
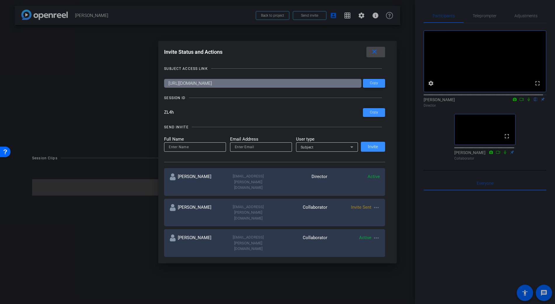
click at [375, 50] on mat-icon "close" at bounding box center [374, 51] width 7 height 7
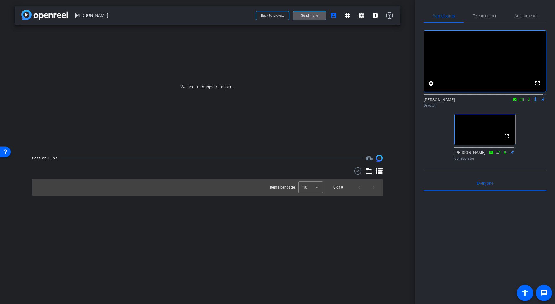
click at [316, 15] on span "Send invite" at bounding box center [309, 15] width 17 height 5
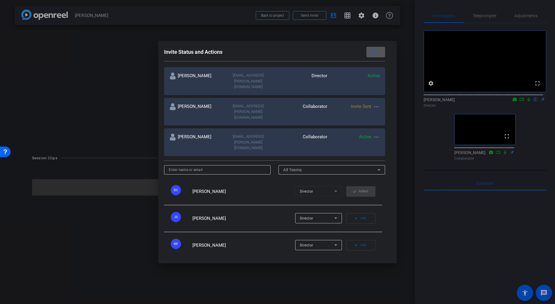
scroll to position [106, 0]
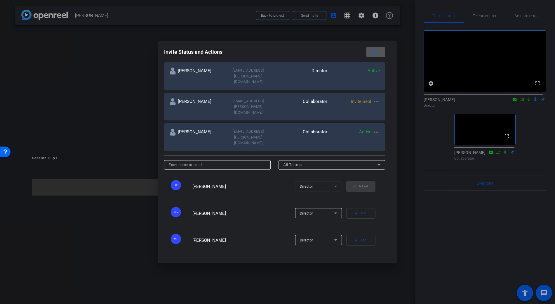
drag, startPoint x: 198, startPoint y: 160, endPoint x: 200, endPoint y: 157, distance: 3.6
click at [198, 173] on div "BC Brian Curp Director check Added" at bounding box center [273, 186] width 218 height 27
click at [201, 184] on span "[PERSON_NAME]" at bounding box center [209, 186] width 34 height 5
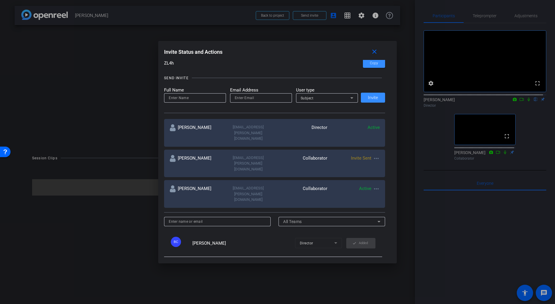
scroll to position [50, 0]
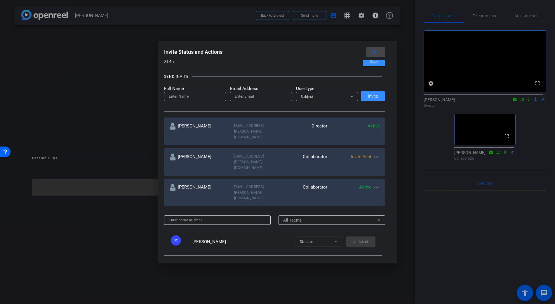
click at [377, 52] on mat-icon "close" at bounding box center [374, 51] width 7 height 7
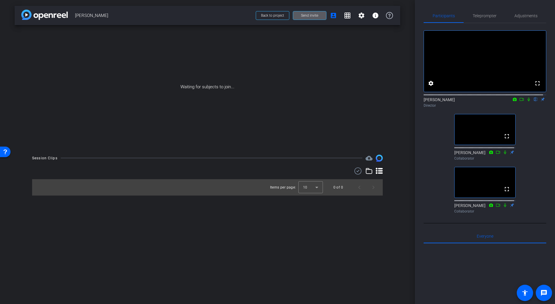
click at [526, 101] on icon at bounding box center [528, 99] width 5 height 4
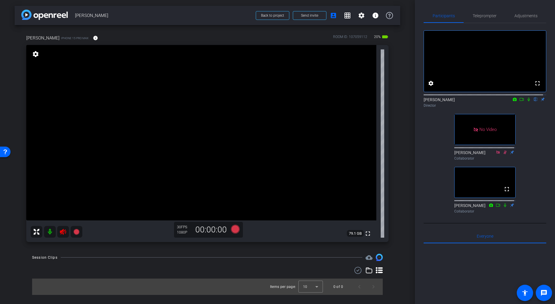
click at [60, 230] on icon at bounding box center [63, 232] width 6 height 6
click at [93, 35] on mat-icon "info" at bounding box center [95, 37] width 5 height 5
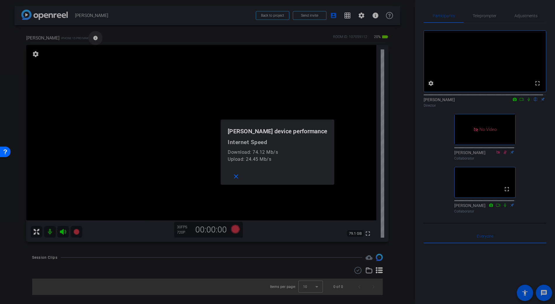
click at [84, 36] on div at bounding box center [277, 152] width 555 height 304
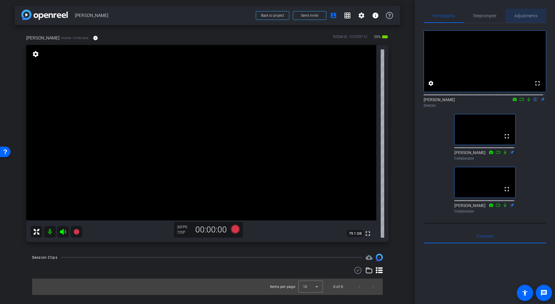
click at [529, 17] on span "Adjustments" at bounding box center [525, 16] width 23 height 4
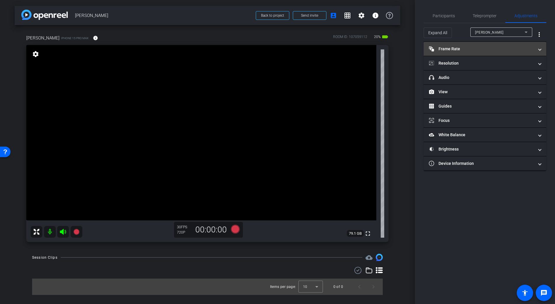
click at [455, 49] on mat-panel-title "Frame Rate Frame Rate" at bounding box center [481, 49] width 105 height 6
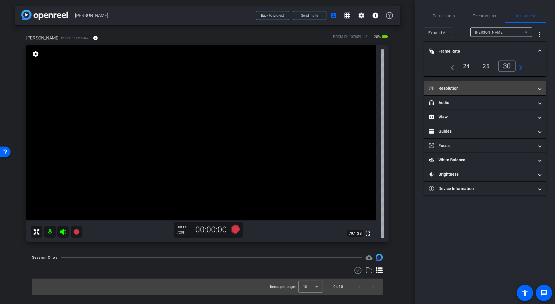
click at [508, 88] on mat-panel-title "Resolution" at bounding box center [481, 88] width 105 height 6
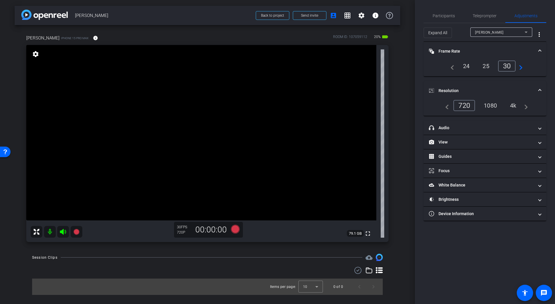
click at [513, 105] on div "4k" at bounding box center [513, 105] width 15 height 10
click at [457, 48] on mat-panel-title "Frame Rate Frame Rate" at bounding box center [481, 51] width 105 height 6
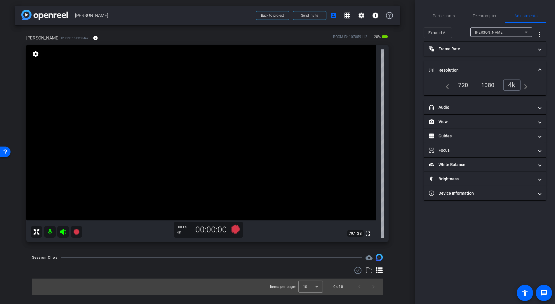
click at [450, 71] on mat-panel-title "Resolution" at bounding box center [481, 70] width 105 height 6
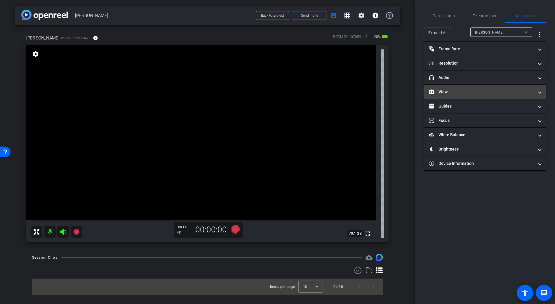
click at [449, 93] on mat-panel-title "View" at bounding box center [481, 92] width 105 height 6
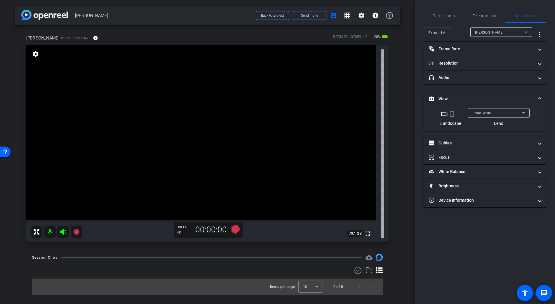
click at [183, 124] on video at bounding box center [201, 132] width 350 height 175
click at [174, 121] on video at bounding box center [201, 132] width 350 height 175
click at [177, 111] on video at bounding box center [201, 132] width 350 height 175
click at [189, 109] on video at bounding box center [201, 132] width 350 height 175
click at [482, 112] on span "Front Wide" at bounding box center [481, 113] width 19 height 4
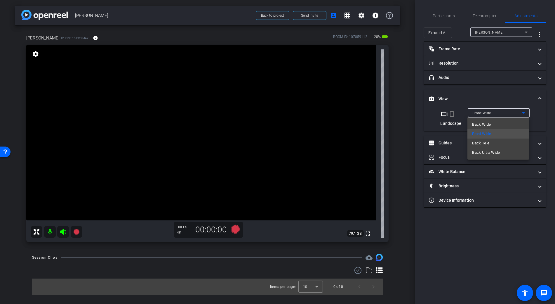
click at [480, 123] on span "Back Wide" at bounding box center [481, 124] width 19 height 7
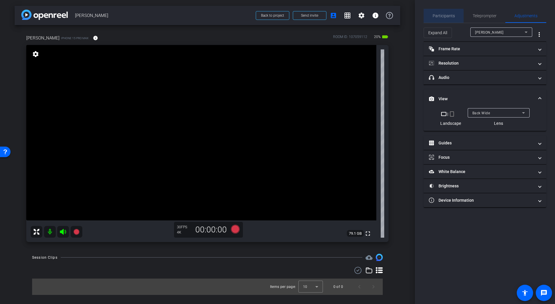
click at [442, 16] on span "Participants" at bounding box center [444, 16] width 22 height 4
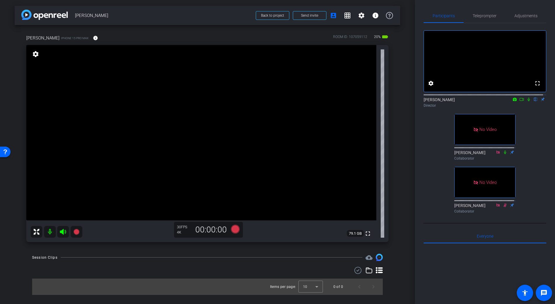
click at [520, 101] on icon at bounding box center [522, 99] width 4 height 3
click at [226, 126] on video at bounding box center [201, 132] width 350 height 175
click at [208, 115] on video at bounding box center [201, 132] width 350 height 175
click at [534, 101] on icon at bounding box center [535, 99] width 5 height 4
click at [234, 229] on icon at bounding box center [235, 228] width 9 height 9
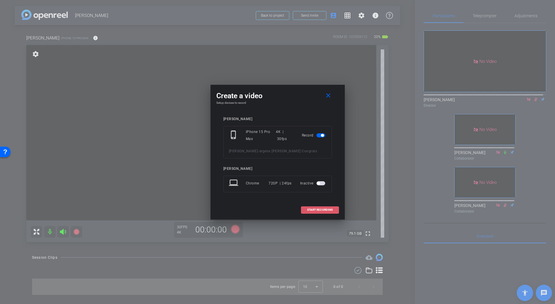
click at [321, 207] on span at bounding box center [319, 210] width 37 height 14
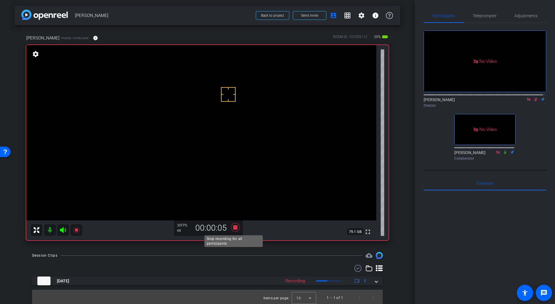
click at [234, 227] on icon at bounding box center [235, 227] width 9 height 9
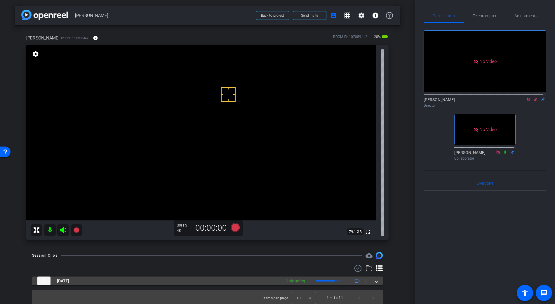
click at [375, 281] on span at bounding box center [376, 281] width 2 height 6
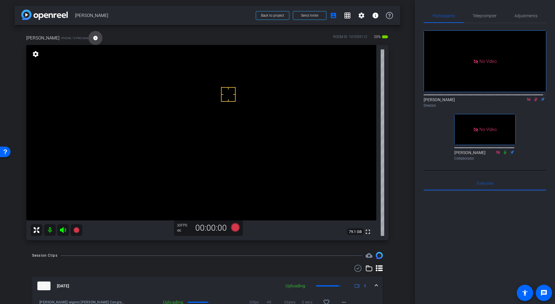
click at [93, 39] on mat-icon "info" at bounding box center [95, 37] width 5 height 5
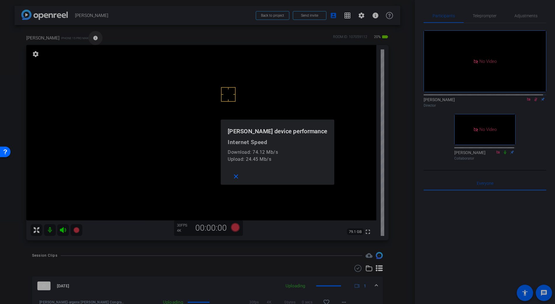
click at [86, 38] on div at bounding box center [277, 152] width 555 height 304
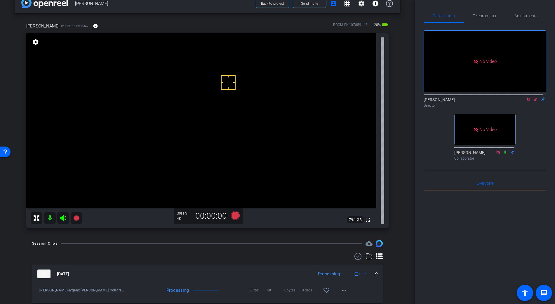
scroll to position [12, 0]
click at [342, 290] on mat-icon "more_horiz" at bounding box center [343, 289] width 7 height 7
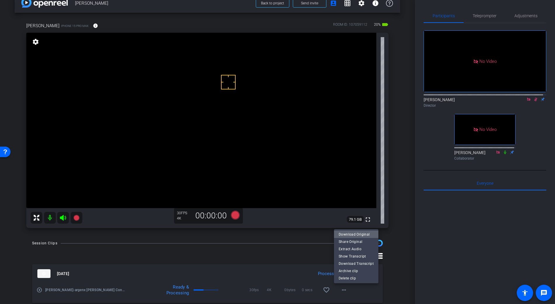
click at [357, 234] on span "Download Original" at bounding box center [356, 233] width 35 height 7
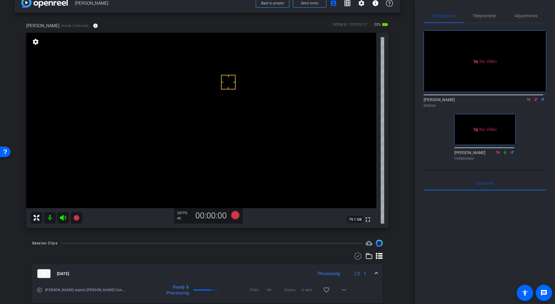
click at [45, 273] on img at bounding box center [43, 273] width 13 height 9
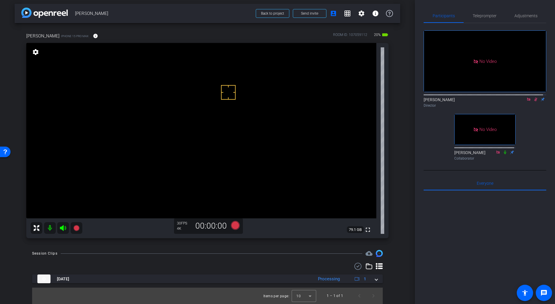
scroll to position [2, 0]
click at [356, 265] on use at bounding box center [357, 265] width 7 height 7
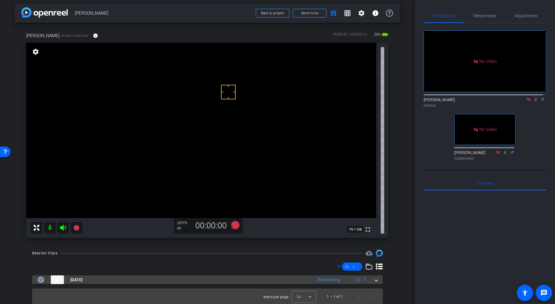
click at [36, 280] on mat-expansion-panel-header "[DATE] Processing 1" at bounding box center [207, 279] width 351 height 9
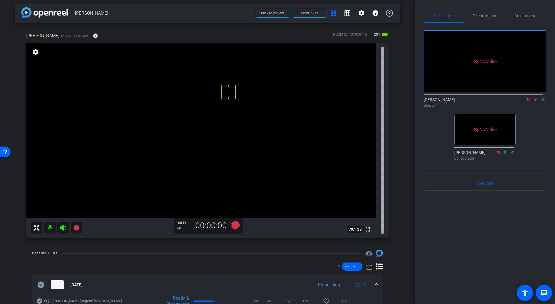
click at [41, 283] on icon at bounding box center [41, 284] width 7 height 6
click at [341, 301] on mat-icon "more_horiz" at bounding box center [343, 300] width 7 height 7
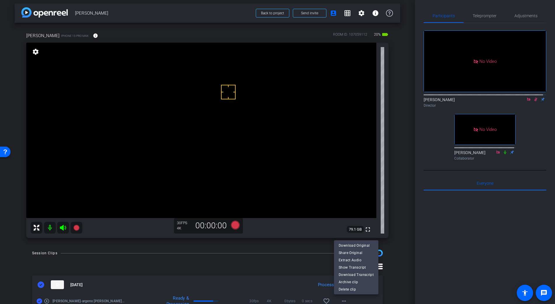
click at [304, 277] on div at bounding box center [277, 152] width 555 height 304
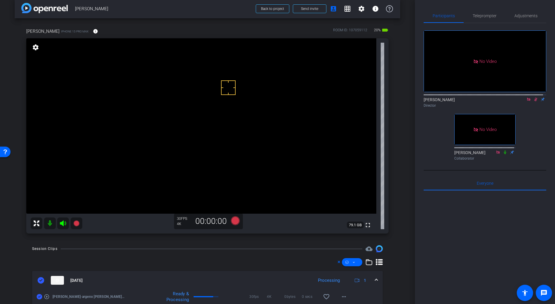
click at [375, 278] on mat-expansion-panel-header "[DATE] Processing 1" at bounding box center [207, 280] width 351 height 19
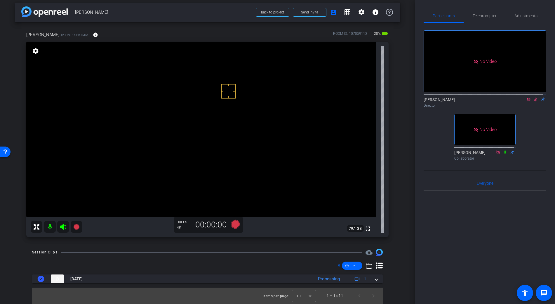
scroll to position [4, 0]
click at [533, 101] on icon at bounding box center [535, 99] width 5 height 4
click at [518, 12] on span "Adjustments" at bounding box center [525, 16] width 23 height 14
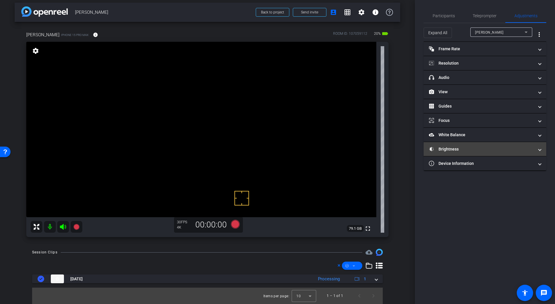
click at [452, 152] on mat-expansion-panel-header "Brightness" at bounding box center [485, 149] width 123 height 14
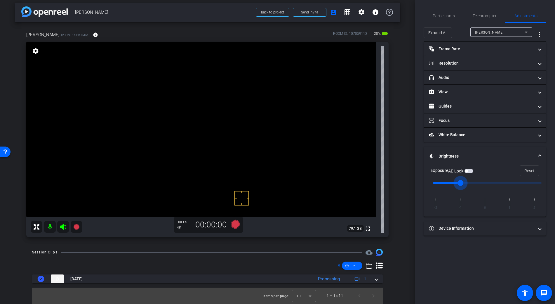
drag, startPoint x: 487, startPoint y: 184, endPoint x: 470, endPoint y: 185, distance: 17.6
type input "-1"
click at [470, 185] on input "range" at bounding box center [487, 182] width 121 height 13
click at [470, 172] on span "button" at bounding box center [468, 171] width 9 height 4
click at [198, 122] on video at bounding box center [201, 129] width 350 height 175
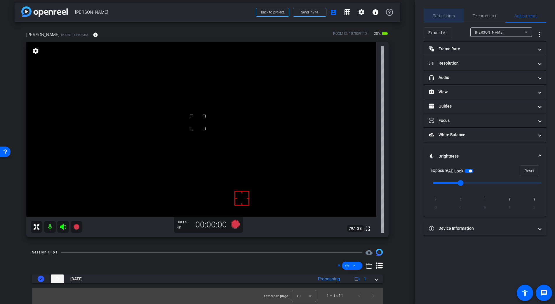
click at [446, 15] on span "Participants" at bounding box center [444, 16] width 22 height 4
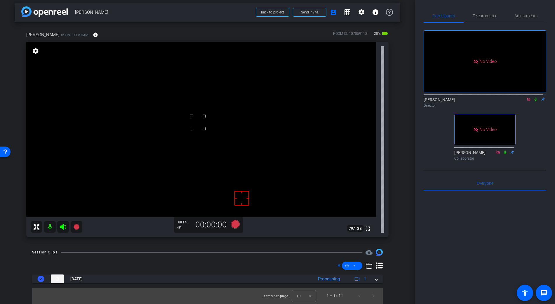
click at [534, 97] on icon at bounding box center [535, 99] width 5 height 4
click at [235, 222] on icon at bounding box center [235, 223] width 9 height 9
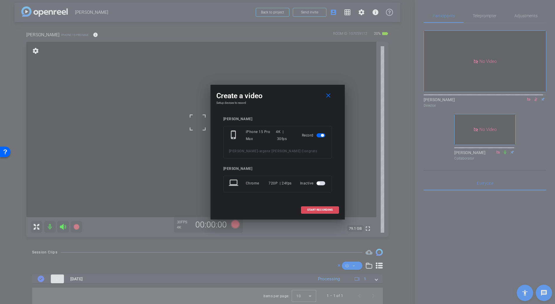
click at [314, 209] on span "START RECORDING" at bounding box center [320, 209] width 26 height 3
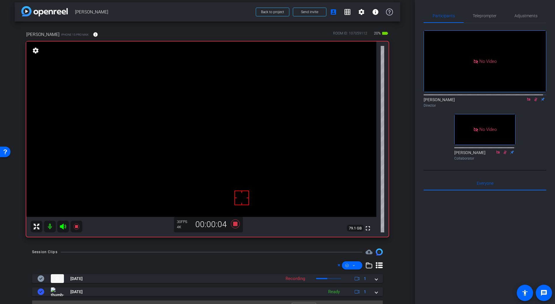
click at [196, 110] on video at bounding box center [201, 128] width 350 height 175
click at [205, 142] on video at bounding box center [201, 128] width 350 height 175
click at [194, 129] on video at bounding box center [201, 128] width 350 height 175
click at [196, 129] on video at bounding box center [201, 128] width 350 height 175
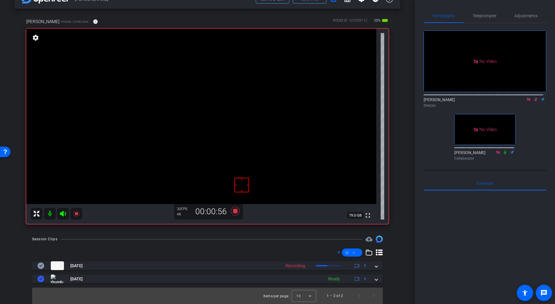
scroll to position [17, 0]
click at [193, 120] on video at bounding box center [201, 116] width 350 height 175
click at [195, 116] on video at bounding box center [201, 116] width 350 height 175
click at [191, 122] on video at bounding box center [201, 116] width 350 height 175
click at [186, 111] on video at bounding box center [201, 116] width 350 height 175
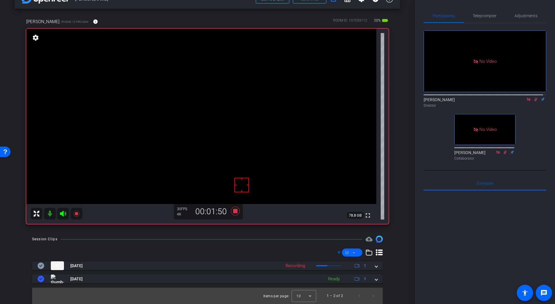
click at [190, 116] on video at bounding box center [201, 116] width 350 height 175
click at [189, 119] on video at bounding box center [201, 116] width 350 height 175
click at [193, 116] on video at bounding box center [201, 116] width 350 height 175
click at [191, 114] on video at bounding box center [201, 116] width 350 height 175
click at [233, 212] on icon at bounding box center [235, 210] width 9 height 9
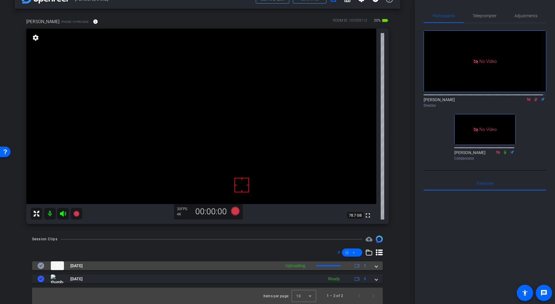
click at [375, 266] on span at bounding box center [376, 265] width 2 height 6
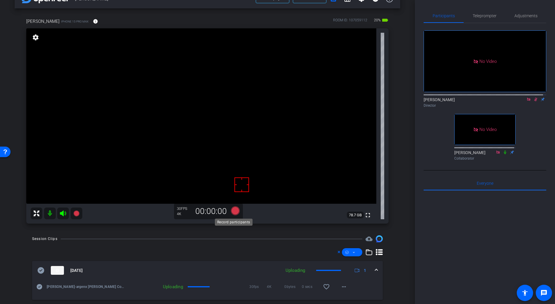
click at [235, 211] on icon at bounding box center [235, 210] width 9 height 9
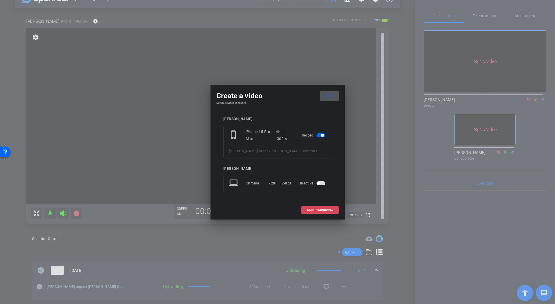
click at [316, 209] on span "START RECORDING" at bounding box center [320, 209] width 26 height 3
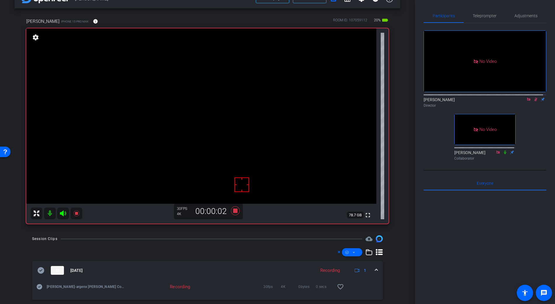
click at [198, 112] on video at bounding box center [201, 115] width 350 height 175
click at [375, 269] on span at bounding box center [376, 270] width 2 height 6
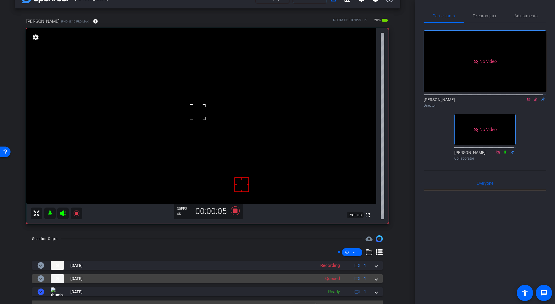
click at [375, 279] on span at bounding box center [376, 278] width 2 height 6
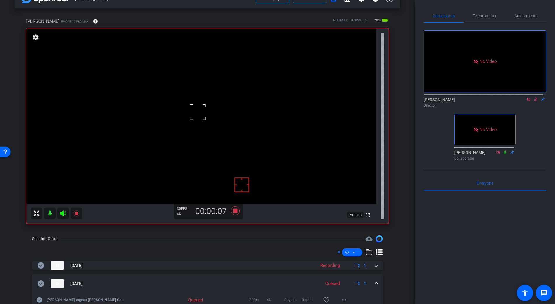
click at [195, 114] on div at bounding box center [197, 112] width 15 height 15
click at [197, 102] on video at bounding box center [201, 115] width 350 height 175
click at [202, 145] on video at bounding box center [201, 115] width 350 height 175
click at [211, 107] on video at bounding box center [201, 115] width 350 height 175
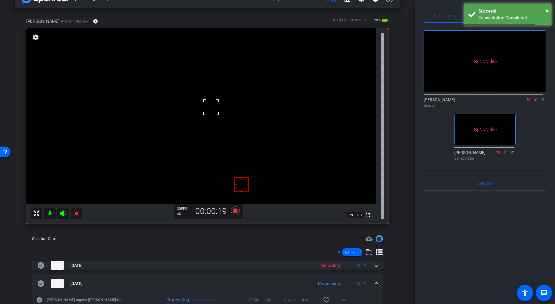
click at [203, 119] on video at bounding box center [201, 115] width 350 height 175
click at [196, 122] on div at bounding box center [203, 119] width 15 height 15
click at [195, 123] on video at bounding box center [201, 115] width 350 height 175
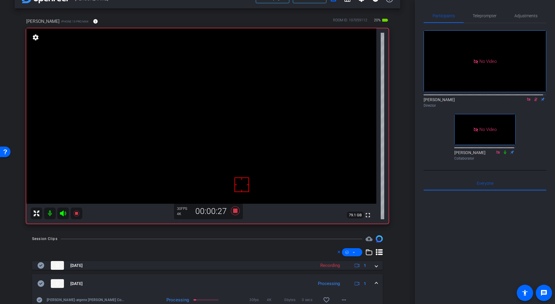
click at [192, 133] on video at bounding box center [201, 115] width 350 height 175
click at [199, 116] on video at bounding box center [201, 115] width 350 height 175
click at [198, 114] on div at bounding box center [199, 116] width 15 height 15
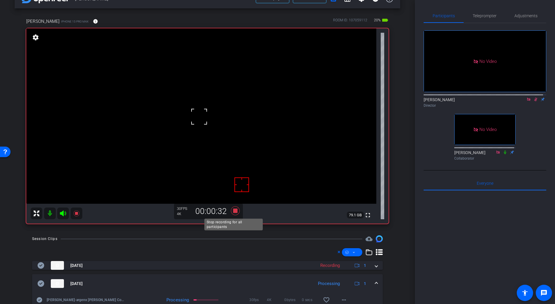
click at [232, 210] on icon at bounding box center [235, 210] width 9 height 9
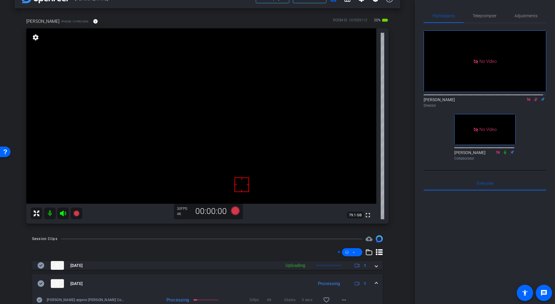
click at [533, 97] on icon at bounding box center [535, 99] width 5 height 4
click at [522, 16] on span "Adjustments" at bounding box center [525, 16] width 23 height 4
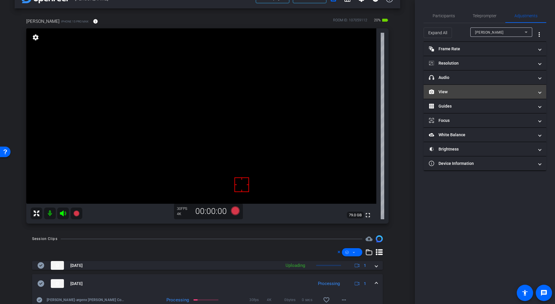
click at [447, 93] on mat-panel-title "View" at bounding box center [481, 92] width 105 height 6
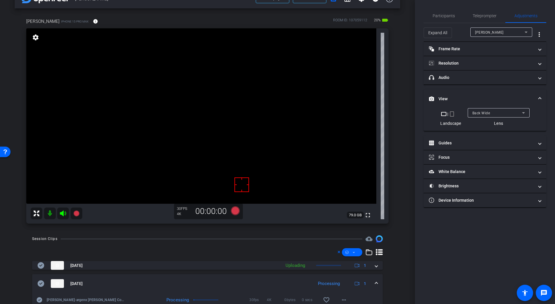
click at [490, 112] on div "Back Wide" at bounding box center [497, 112] width 50 height 7
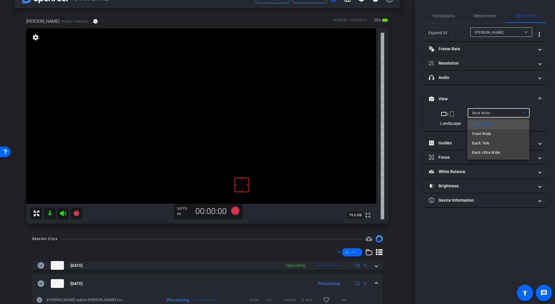
click at [485, 102] on div at bounding box center [277, 152] width 555 height 304
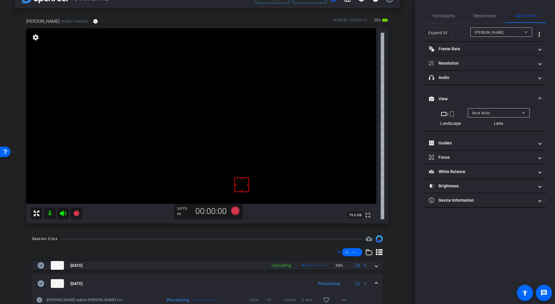
click at [496, 113] on div "Back Wide" at bounding box center [497, 112] width 50 height 7
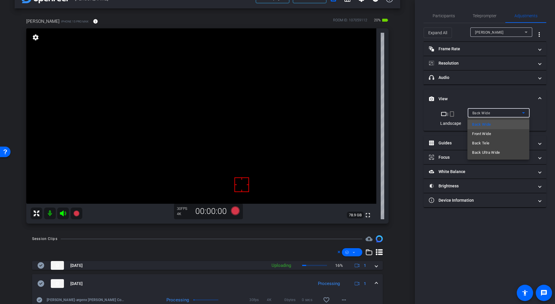
click at [489, 98] on div at bounding box center [277, 152] width 555 height 304
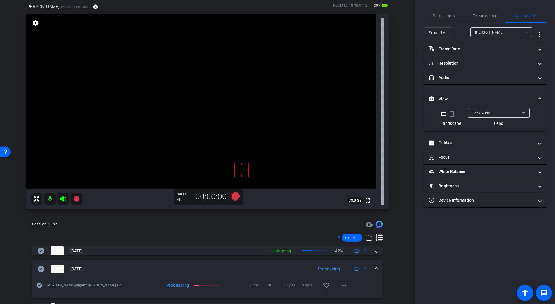
scroll to position [31, 0]
click at [489, 117] on div "Back Wide" at bounding box center [498, 112] width 53 height 9
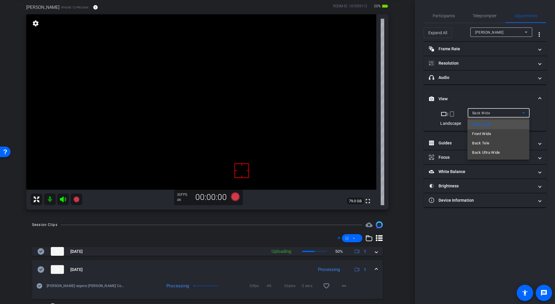
click at [489, 114] on div at bounding box center [277, 152] width 555 height 304
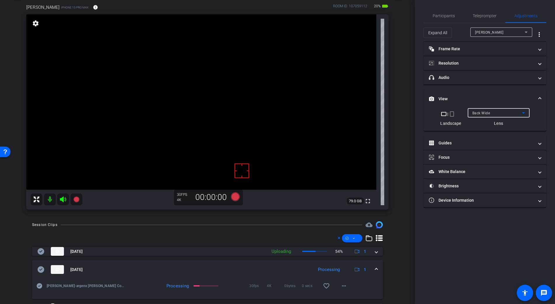
click at [489, 114] on span "Back Wide" at bounding box center [481, 113] width 18 height 4
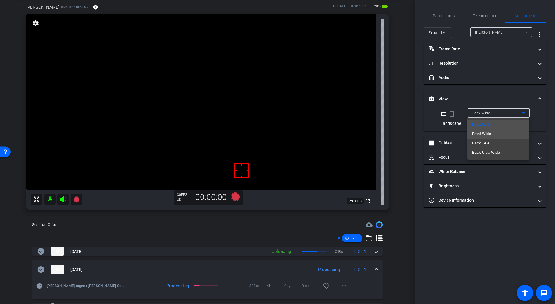
click at [487, 133] on span "Front Wide" at bounding box center [481, 133] width 19 height 7
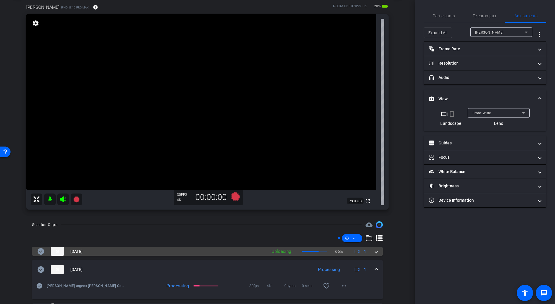
click at [375, 250] on span at bounding box center [376, 251] width 2 height 6
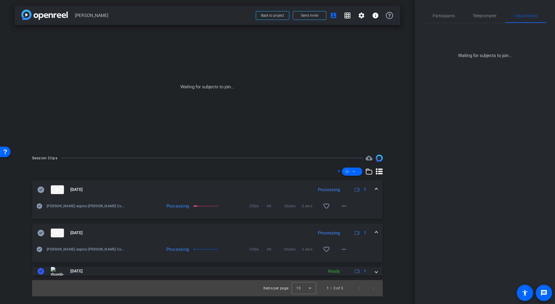
scroll to position [0, 0]
click at [433, 13] on span "Participants" at bounding box center [444, 16] width 22 height 14
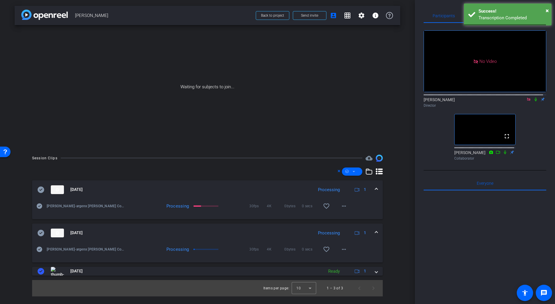
click at [527, 97] on icon at bounding box center [528, 98] width 3 height 3
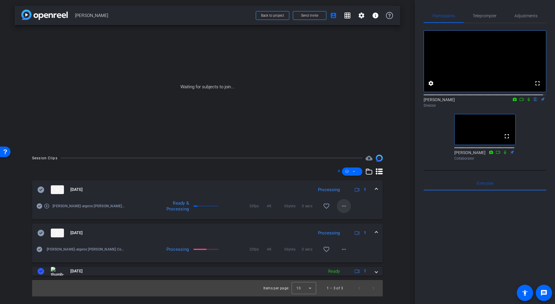
click at [340, 207] on span at bounding box center [344, 206] width 14 height 14
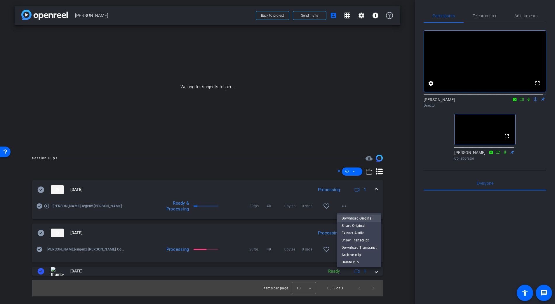
click at [358, 217] on span "Download Original" at bounding box center [358, 218] width 35 height 7
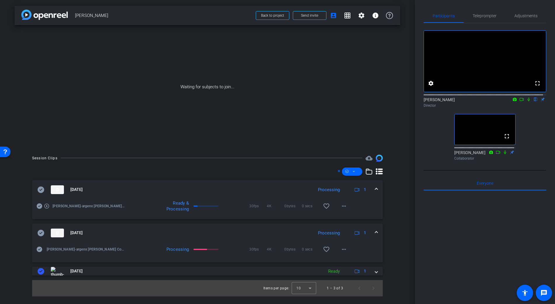
click at [43, 189] on icon at bounding box center [41, 189] width 7 height 6
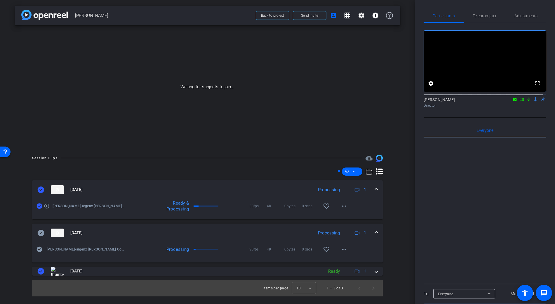
click at [376, 188] on span at bounding box center [376, 189] width 2 height 6
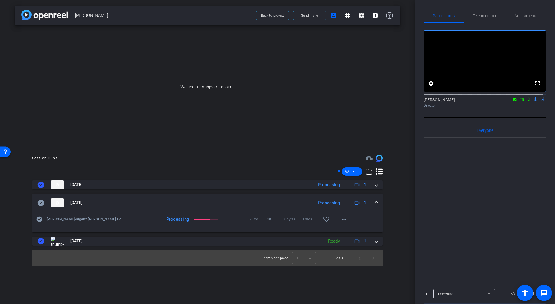
click at [526, 101] on icon at bounding box center [528, 99] width 5 height 4
click at [519, 101] on icon at bounding box center [521, 99] width 5 height 4
click at [343, 219] on mat-icon "more_horiz" at bounding box center [343, 218] width 7 height 7
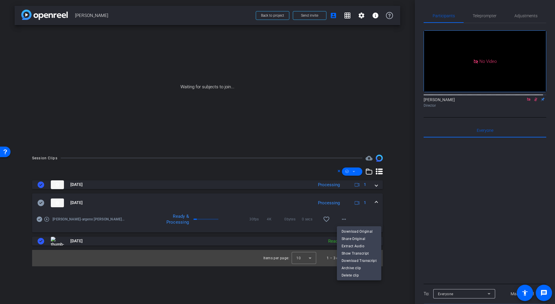
click at [348, 230] on span "Download Original" at bounding box center [358, 231] width 35 height 7
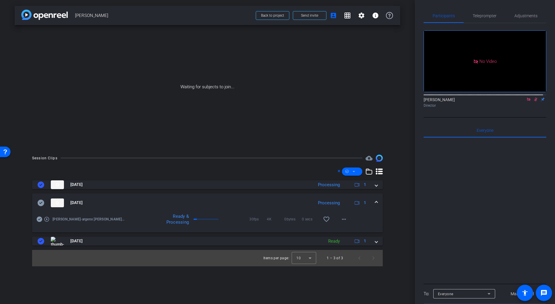
click at [41, 202] on icon at bounding box center [40, 202] width 7 height 7
click at [283, 16] on span "Back to project" at bounding box center [272, 15] width 23 height 4
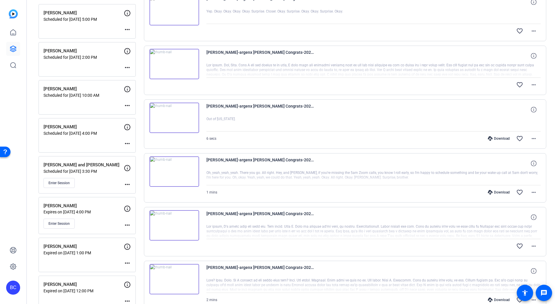
scroll to position [111, 0]
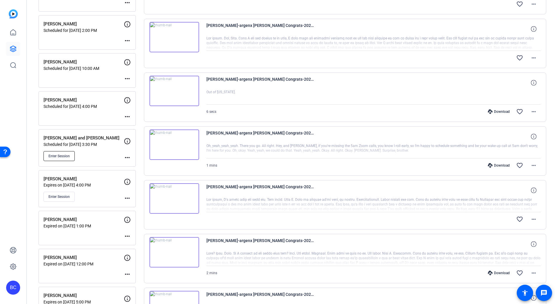
click at [64, 156] on span "Enter Session" at bounding box center [58, 156] width 21 height 5
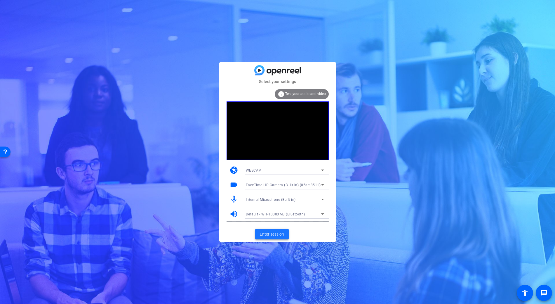
click at [278, 234] on span "Enter session" at bounding box center [272, 234] width 24 height 6
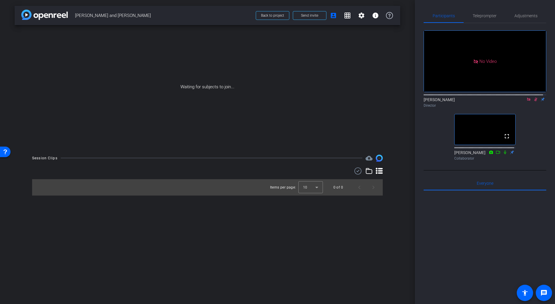
click at [534, 101] on icon at bounding box center [535, 99] width 3 height 4
click at [533, 101] on icon at bounding box center [535, 99] width 5 height 4
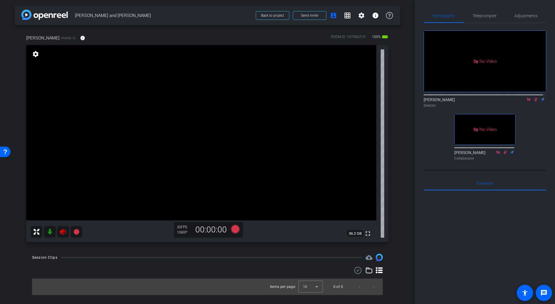
click at [534, 101] on icon at bounding box center [535, 99] width 3 height 4
click at [62, 231] on icon at bounding box center [63, 232] width 6 height 6
click at [526, 101] on icon at bounding box center [528, 99] width 5 height 4
click at [80, 37] on mat-icon "info" at bounding box center [82, 37] width 5 height 5
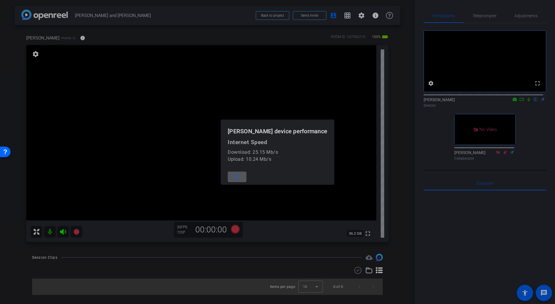
click at [79, 37] on div at bounding box center [277, 152] width 555 height 304
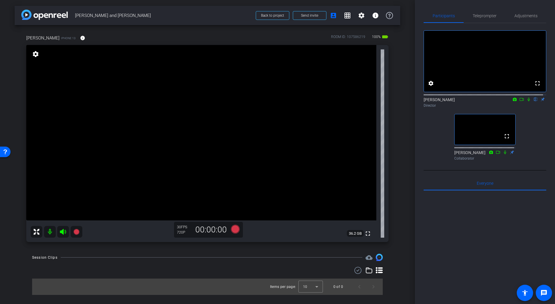
click at [527, 101] on icon at bounding box center [528, 99] width 5 height 4
click at [550, 123] on div "Participants Teleprompter Adjustments fullscreen settings [PERSON_NAME] flip Di…" at bounding box center [485, 152] width 140 height 304
click at [528, 102] on mat-icon at bounding box center [528, 99] width 7 height 5
click at [531, 18] on span "Adjustments" at bounding box center [525, 16] width 23 height 4
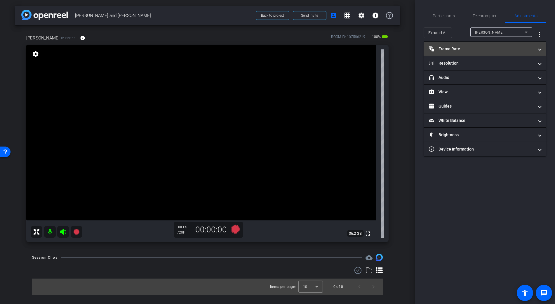
click at [466, 46] on mat-panel-title "Frame Rate Frame Rate" at bounding box center [481, 49] width 105 height 6
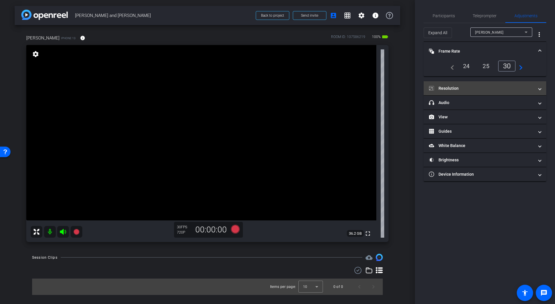
drag, startPoint x: 477, startPoint y: 90, endPoint x: 481, endPoint y: 94, distance: 5.4
click at [477, 90] on mat-panel-title "Resolution" at bounding box center [481, 88] width 105 height 6
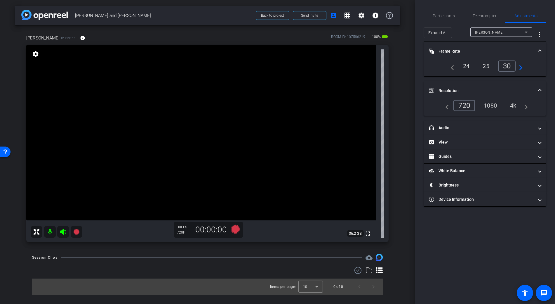
click at [511, 104] on div "4k" at bounding box center [513, 105] width 15 height 10
click at [466, 83] on mat-expansion-panel-header "Resolution" at bounding box center [485, 90] width 123 height 19
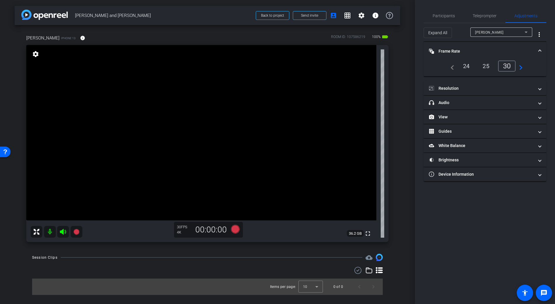
click at [453, 47] on mat-expansion-panel-header "Frame Rate Frame Rate" at bounding box center [485, 51] width 123 height 19
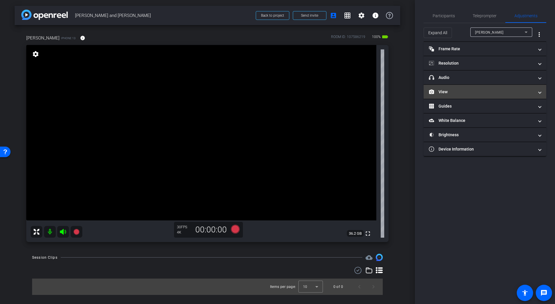
click at [447, 92] on mat-panel-title "View" at bounding box center [481, 92] width 105 height 6
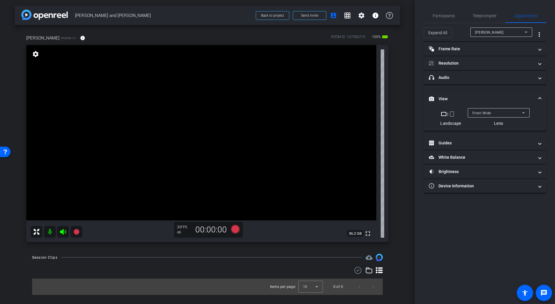
click at [445, 7] on div "Participants Teleprompter Adjustments settings [PERSON_NAME] flip Director [PER…" at bounding box center [485, 152] width 140 height 304
click at [444, 14] on span "Participants" at bounding box center [444, 16] width 22 height 4
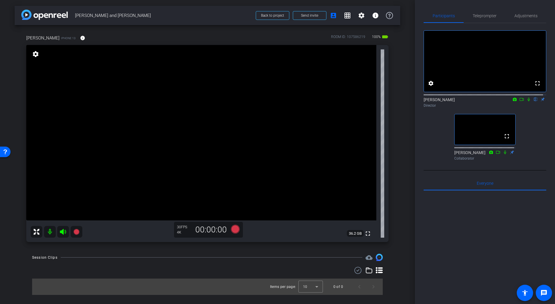
click at [526, 101] on icon at bounding box center [528, 99] width 5 height 4
click at [525, 108] on div "Director" at bounding box center [485, 105] width 123 height 5
click at [526, 101] on icon at bounding box center [528, 99] width 5 height 4
click at [80, 38] on mat-icon "info" at bounding box center [82, 37] width 5 height 5
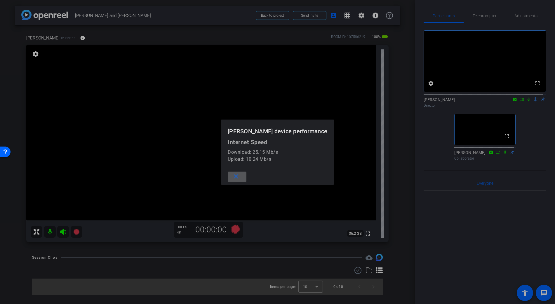
click at [74, 38] on div at bounding box center [277, 152] width 555 height 304
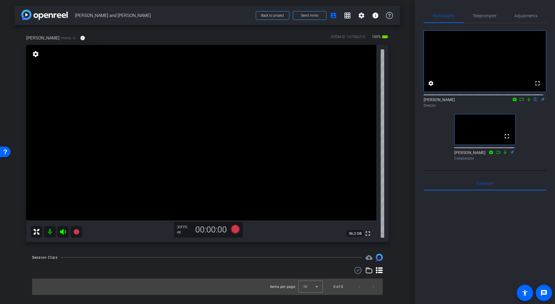
click at [184, 140] on video at bounding box center [201, 132] width 350 height 175
drag, startPoint x: 193, startPoint y: 223, endPoint x: 160, endPoint y: 224, distance: 33.3
click at [527, 101] on icon at bounding box center [528, 99] width 5 height 4
click at [527, 101] on icon at bounding box center [528, 99] width 3 height 4
click at [520, 15] on span "Adjustments" at bounding box center [525, 16] width 23 height 4
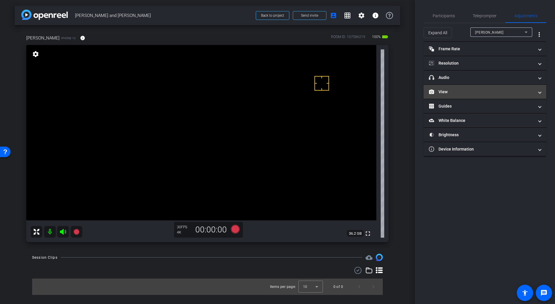
click at [447, 92] on mat-panel-title "View" at bounding box center [481, 92] width 105 height 6
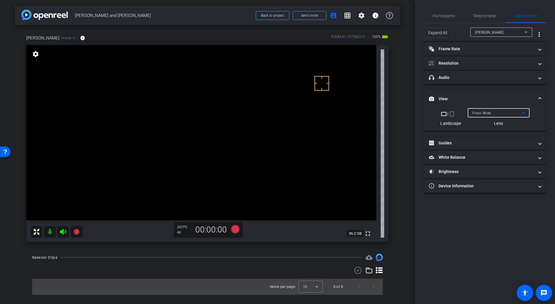
click at [479, 111] on span "Front Wide" at bounding box center [481, 113] width 19 height 4
click at [492, 125] on mat-option "Back Wide" at bounding box center [498, 124] width 62 height 9
click at [449, 16] on span "Participants" at bounding box center [444, 16] width 22 height 4
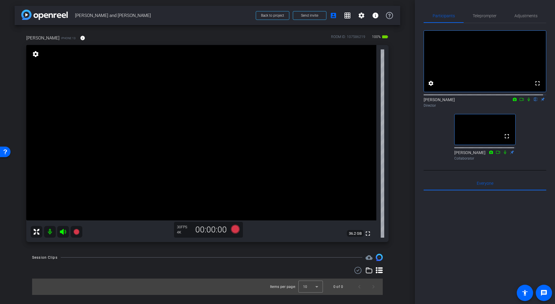
click at [519, 101] on icon at bounding box center [521, 99] width 5 height 4
click at [521, 15] on span "Adjustments" at bounding box center [525, 16] width 23 height 4
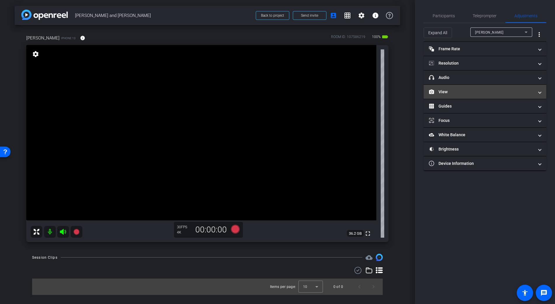
click at [454, 89] on mat-panel-title "View" at bounding box center [481, 92] width 105 height 6
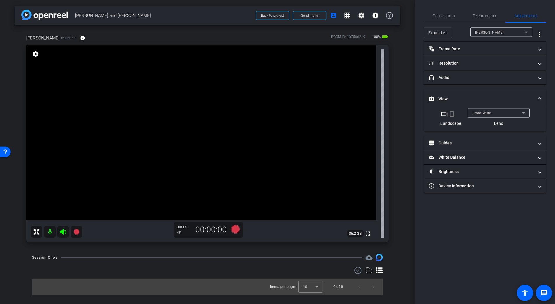
click at [484, 113] on span "Front Wide" at bounding box center [481, 113] width 19 height 4
click at [486, 122] on span "Back Wide" at bounding box center [481, 124] width 19 height 7
click at [487, 112] on span "Front Wide" at bounding box center [481, 113] width 19 height 4
click at [480, 123] on span "Back Wide" at bounding box center [481, 124] width 19 height 7
click at [248, 127] on video at bounding box center [201, 132] width 350 height 175
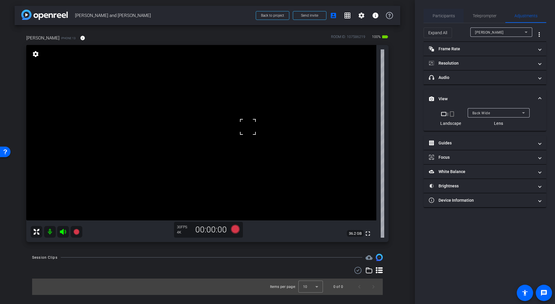
click at [444, 15] on span "Participants" at bounding box center [444, 16] width 22 height 4
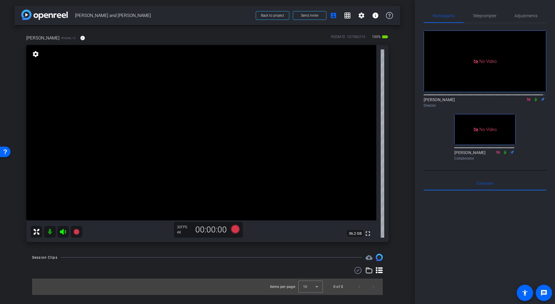
click at [250, 119] on video at bounding box center [201, 132] width 350 height 175
drag, startPoint x: 539, startPoint y: 98, endPoint x: 537, endPoint y: 93, distance: 5.4
click at [538, 97] on div "No Video [PERSON_NAME] Director No Video [PERSON_NAME] Collaborator" at bounding box center [485, 93] width 123 height 140
click at [534, 97] on icon at bounding box center [535, 99] width 2 height 4
click at [534, 97] on icon at bounding box center [535, 99] width 5 height 4
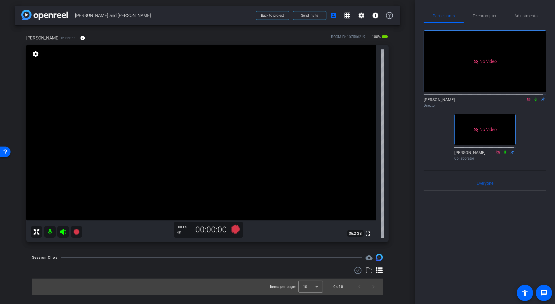
click at [245, 99] on video at bounding box center [201, 132] width 350 height 175
click at [534, 97] on icon at bounding box center [535, 99] width 5 height 4
click at [238, 104] on video at bounding box center [201, 132] width 350 height 175
click at [236, 230] on icon at bounding box center [235, 228] width 9 height 9
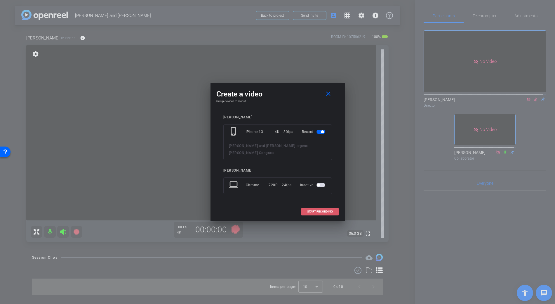
click at [305, 210] on span at bounding box center [319, 211] width 37 height 14
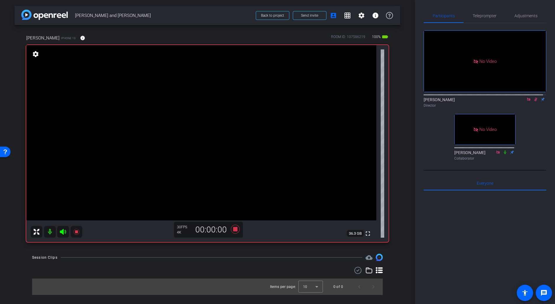
click at [228, 91] on video at bounding box center [201, 132] width 350 height 175
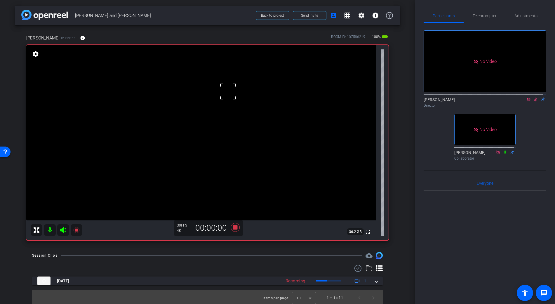
click at [238, 104] on video at bounding box center [201, 132] width 350 height 175
click at [230, 93] on video at bounding box center [201, 132] width 350 height 175
click at [80, 36] on mat-icon "info" at bounding box center [82, 37] width 5 height 5
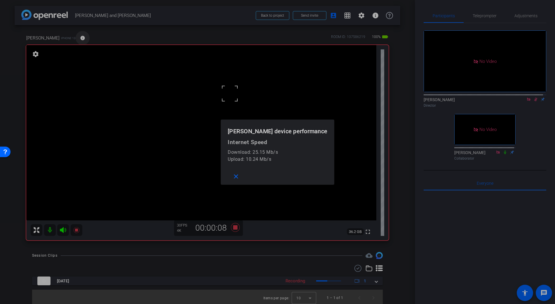
click at [77, 36] on div at bounding box center [277, 152] width 555 height 304
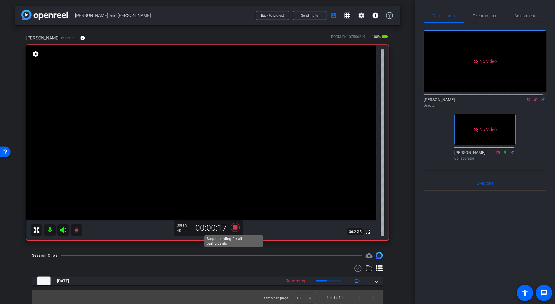
click at [233, 226] on icon at bounding box center [235, 227] width 9 height 9
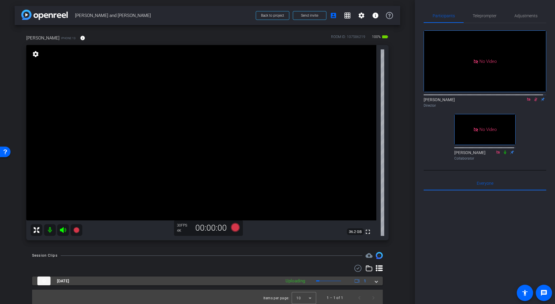
click at [375, 282] on span at bounding box center [376, 281] width 2 height 6
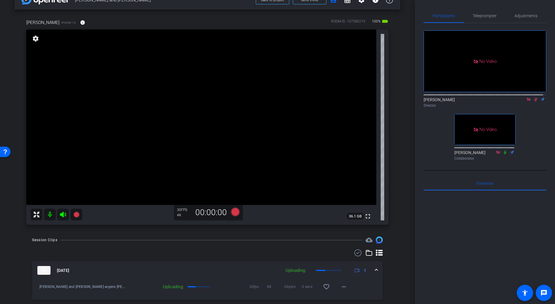
scroll to position [16, 0]
click at [232, 78] on video at bounding box center [201, 116] width 350 height 175
click at [343, 289] on mat-icon "more_horiz" at bounding box center [343, 285] width 7 height 7
click at [370, 281] on div at bounding box center [277, 152] width 555 height 304
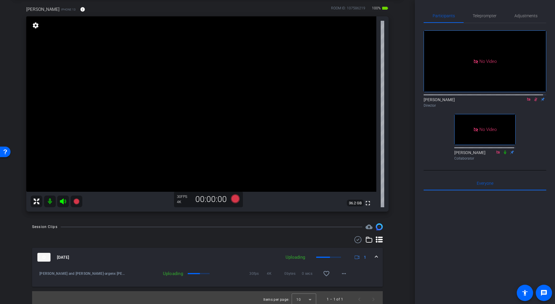
scroll to position [28, 0]
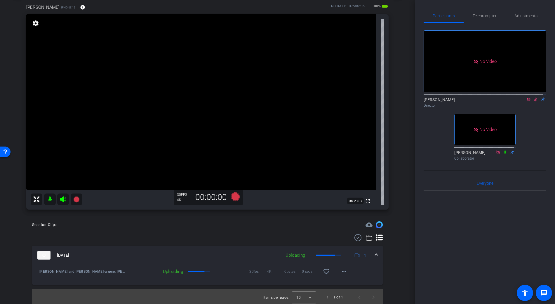
click at [241, 70] on video at bounding box center [201, 101] width 350 height 175
click at [234, 194] on icon at bounding box center [235, 195] width 9 height 9
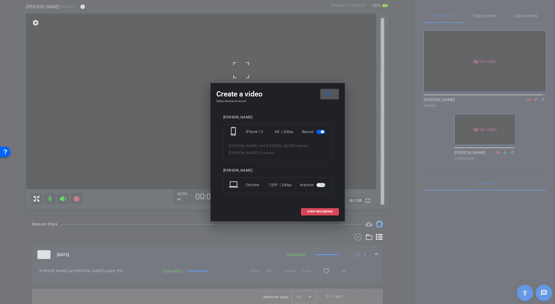
click at [321, 209] on span at bounding box center [319, 211] width 37 height 14
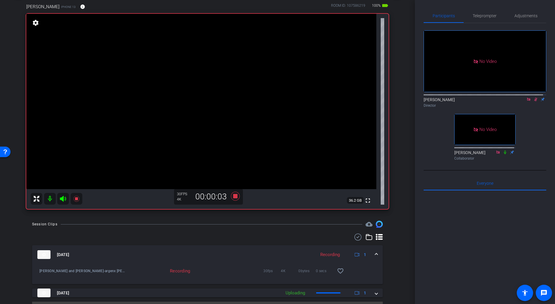
click at [375, 255] on span at bounding box center [376, 254] width 2 height 6
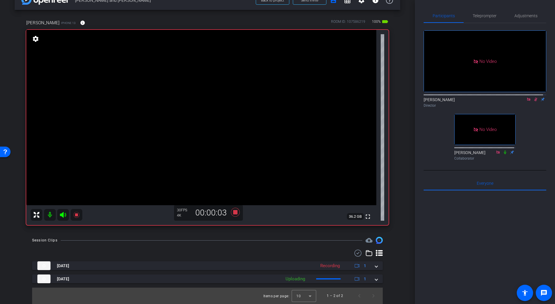
scroll to position [15, 0]
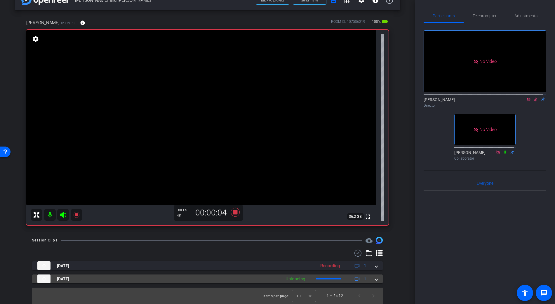
click at [375, 280] on mat-expansion-panel-header "[DATE] Uploading 1" at bounding box center [207, 278] width 351 height 9
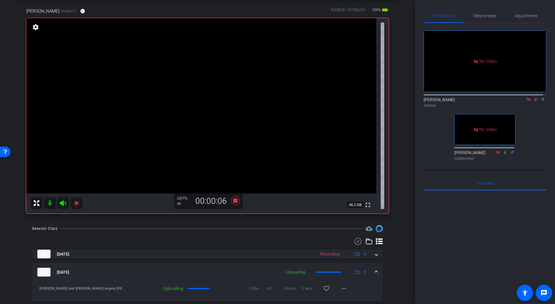
scroll to position [26, 0]
click at [344, 290] on mat-icon "more_horiz" at bounding box center [343, 288] width 7 height 7
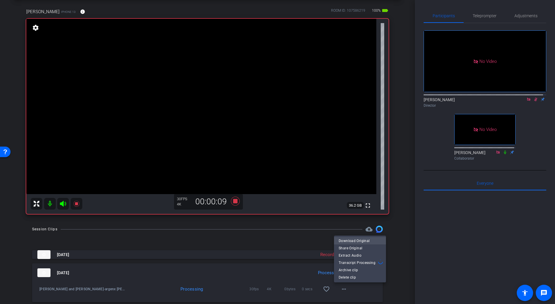
click at [358, 240] on span "Download Original" at bounding box center [360, 240] width 43 height 7
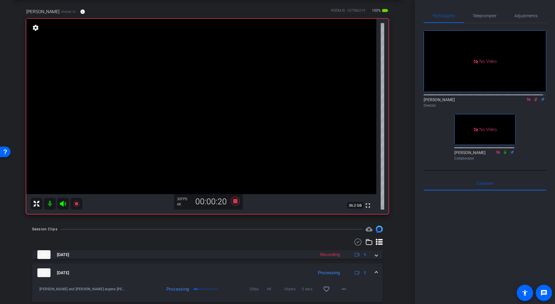
click at [534, 97] on icon at bounding box center [535, 99] width 3 height 4
click at [534, 97] on icon at bounding box center [535, 99] width 2 height 4
click at [534, 97] on icon at bounding box center [535, 99] width 3 height 4
click at [533, 97] on icon at bounding box center [535, 99] width 5 height 4
click at [341, 288] on mat-icon "more_horiz" at bounding box center [343, 288] width 7 height 7
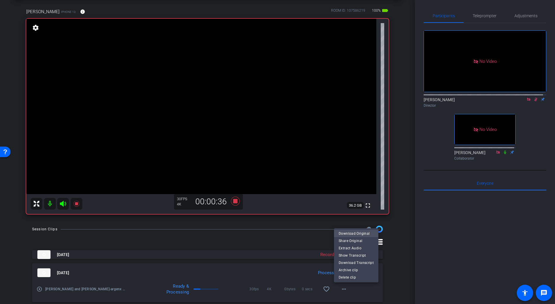
click at [359, 231] on span "Download Original" at bounding box center [356, 232] width 35 height 7
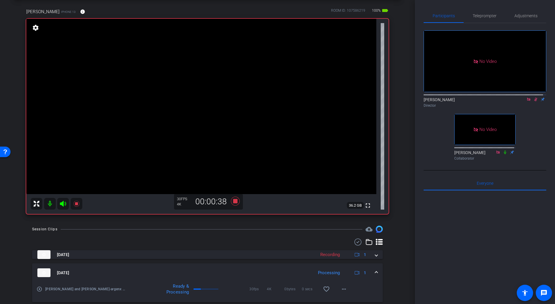
click at [247, 71] on video at bounding box center [201, 106] width 350 height 175
click at [238, 75] on video at bounding box center [201, 106] width 350 height 175
click at [234, 82] on video at bounding box center [201, 106] width 350 height 175
click at [355, 242] on use at bounding box center [357, 242] width 7 height 7
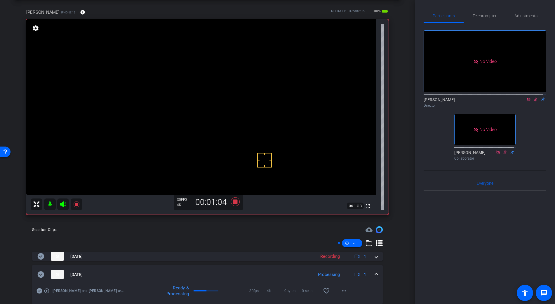
click at [40, 275] on icon at bounding box center [41, 274] width 7 height 6
click at [375, 276] on span at bounding box center [376, 274] width 2 height 6
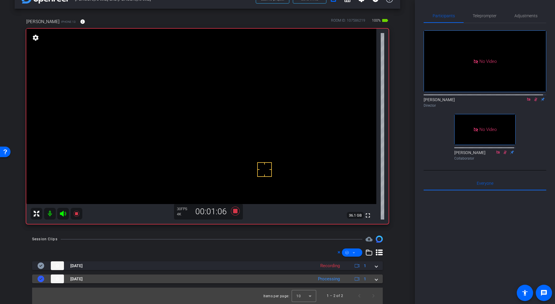
scroll to position [17, 0]
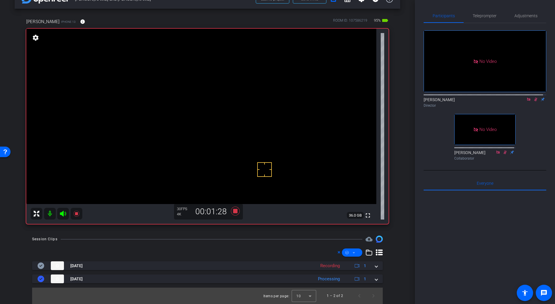
click at [237, 91] on video at bounding box center [201, 116] width 350 height 175
click at [232, 93] on video at bounding box center [201, 116] width 350 height 175
click at [235, 212] on icon at bounding box center [235, 210] width 9 height 9
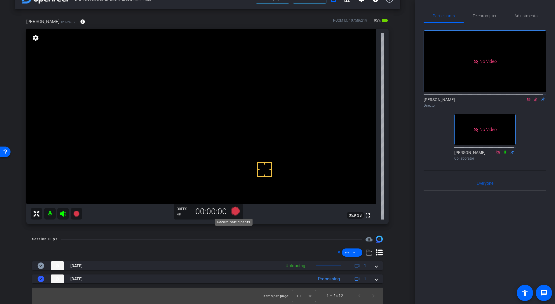
click at [235, 211] on icon at bounding box center [235, 210] width 9 height 9
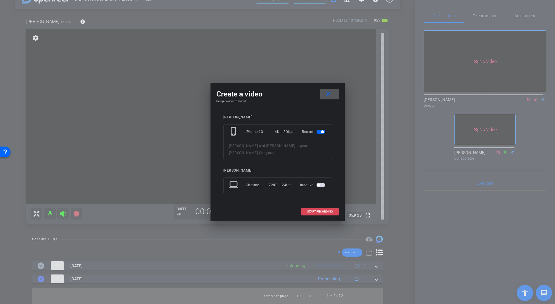
click at [308, 212] on span "START RECORDING" at bounding box center [320, 211] width 26 height 3
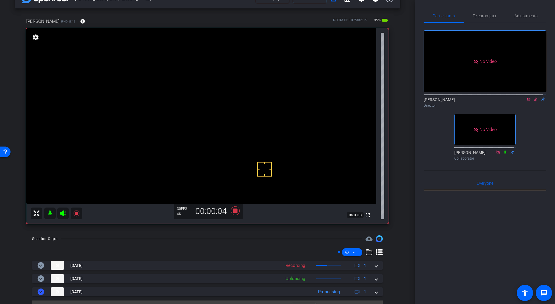
click at [239, 88] on video at bounding box center [201, 115] width 350 height 175
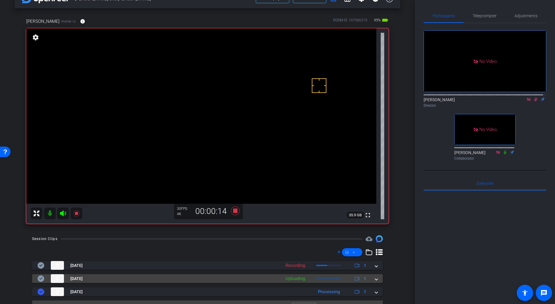
click at [375, 278] on span at bounding box center [376, 278] width 2 height 6
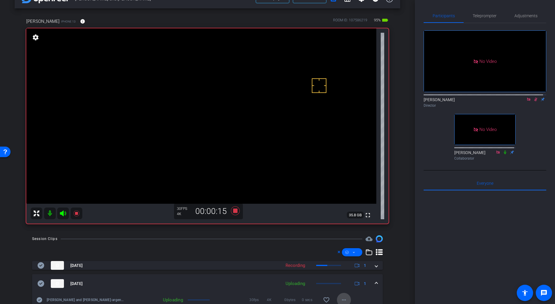
click at [340, 299] on mat-icon "more_horiz" at bounding box center [343, 299] width 7 height 7
click at [392, 272] on div at bounding box center [277, 152] width 555 height 304
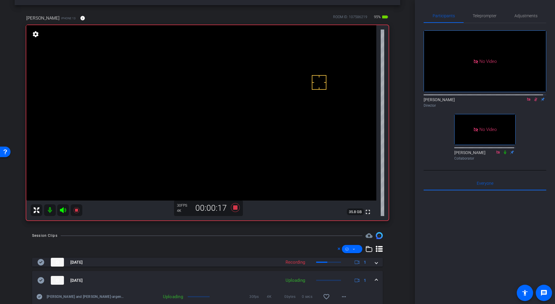
click at [371, 280] on div "[DATE] Uploading 1" at bounding box center [206, 280] width 338 height 9
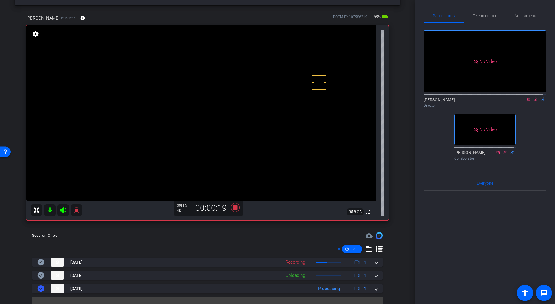
click at [231, 81] on video at bounding box center [201, 112] width 350 height 175
click at [239, 91] on video at bounding box center [201, 112] width 350 height 175
click at [248, 78] on video at bounding box center [201, 112] width 350 height 175
click at [246, 73] on video at bounding box center [201, 112] width 350 height 175
click at [249, 83] on video at bounding box center [201, 112] width 350 height 175
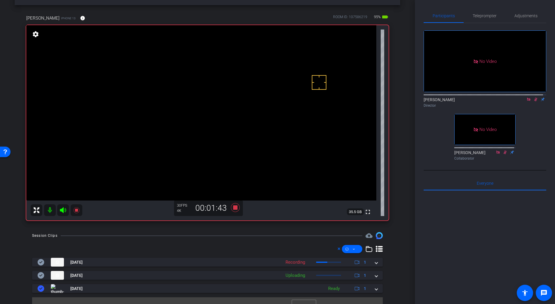
click at [240, 80] on video at bounding box center [201, 112] width 350 height 175
click at [236, 208] on icon at bounding box center [235, 207] width 9 height 9
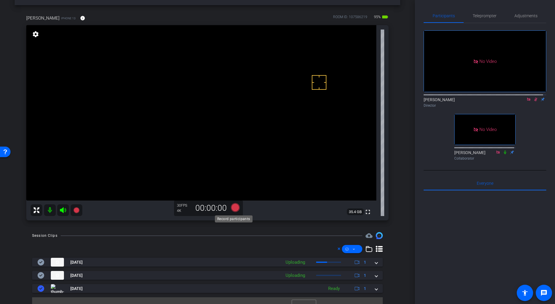
click at [236, 208] on icon at bounding box center [235, 207] width 9 height 9
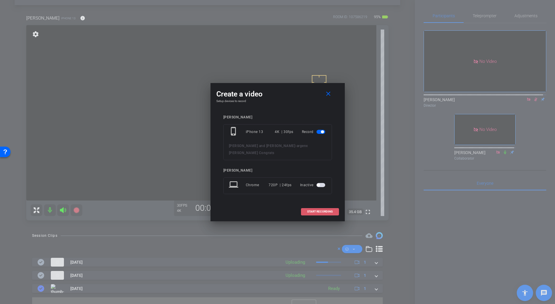
click at [317, 213] on span at bounding box center [319, 211] width 37 height 14
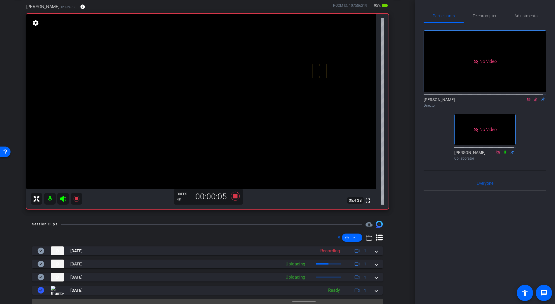
scroll to position [31, 0]
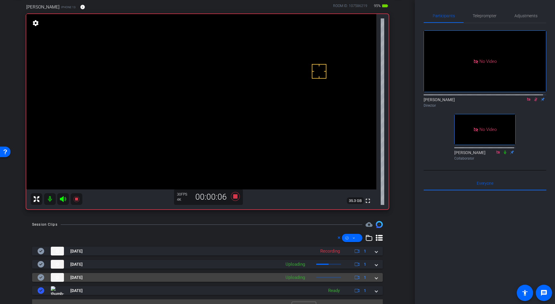
click at [375, 276] on span at bounding box center [376, 277] width 2 height 6
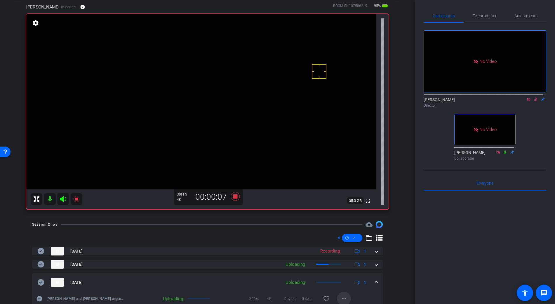
click at [340, 299] on mat-icon "more_horiz" at bounding box center [343, 298] width 7 height 7
drag, startPoint x: 387, startPoint y: 284, endPoint x: 380, endPoint y: 284, distance: 6.7
click at [387, 284] on div at bounding box center [277, 152] width 555 height 304
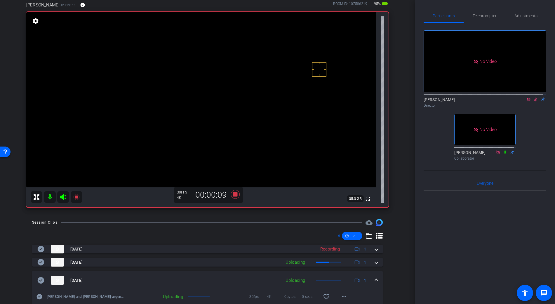
click at [375, 278] on span at bounding box center [376, 280] width 2 height 6
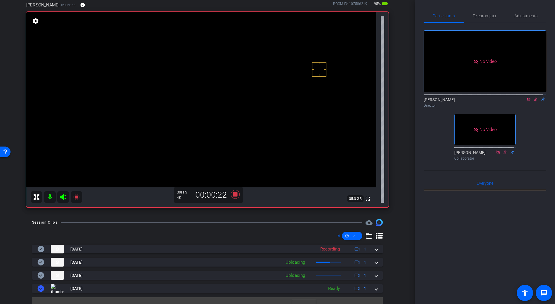
click at [250, 68] on video at bounding box center [201, 99] width 350 height 175
click at [229, 74] on video at bounding box center [201, 99] width 350 height 175
click at [234, 195] on icon at bounding box center [235, 194] width 9 height 9
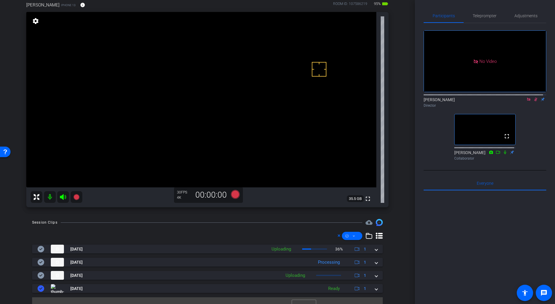
drag, startPoint x: 533, startPoint y: 82, endPoint x: 526, endPoint y: 82, distance: 7.3
click at [534, 97] on icon at bounding box center [535, 99] width 3 height 4
click at [526, 97] on icon at bounding box center [528, 99] width 5 height 4
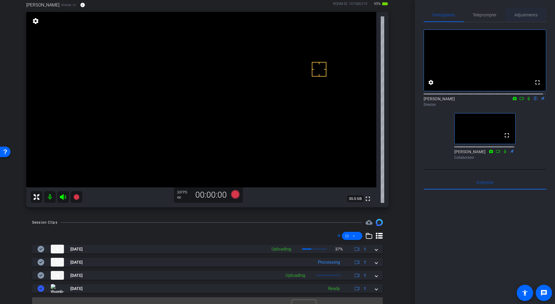
click at [520, 18] on span "Adjustments" at bounding box center [525, 15] width 23 height 14
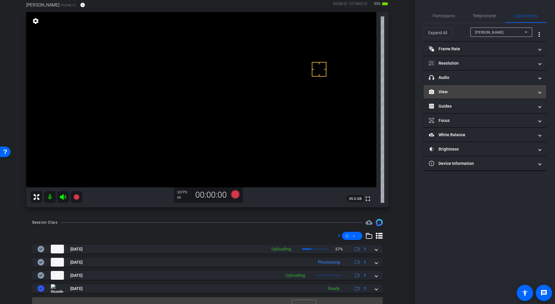
click at [451, 95] on mat-expansion-panel-header "View" at bounding box center [485, 92] width 123 height 14
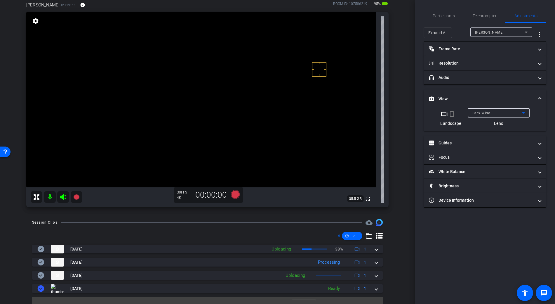
click at [480, 113] on span "Back Wide" at bounding box center [481, 113] width 18 height 4
click at [489, 131] on span "Front Wide" at bounding box center [481, 133] width 19 height 7
click at [443, 17] on span "Participants" at bounding box center [444, 16] width 22 height 4
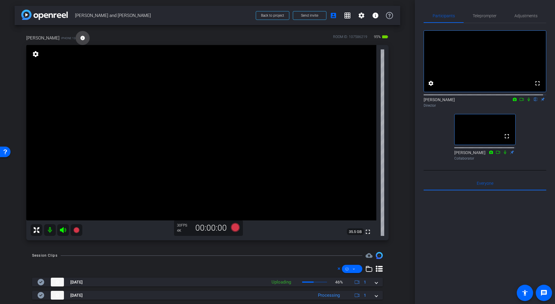
click at [80, 39] on mat-icon "info" at bounding box center [82, 37] width 5 height 5
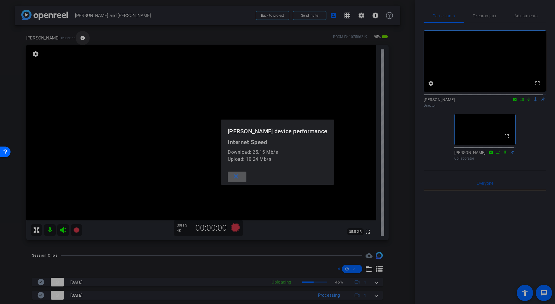
click at [74, 39] on div at bounding box center [277, 152] width 555 height 304
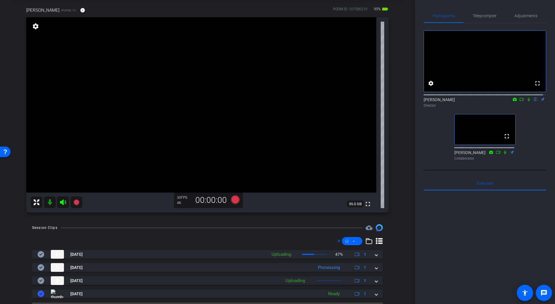
scroll to position [43, 0]
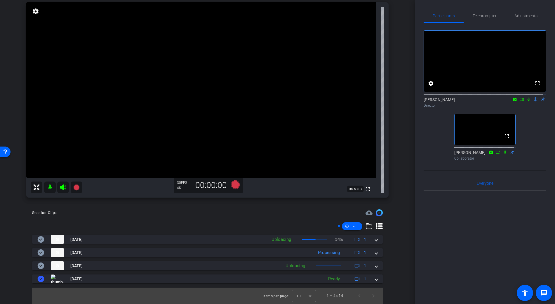
click at [532, 133] on div "fullscreen settings [PERSON_NAME] flip Director fullscreen [PERSON_NAME] Collab…" at bounding box center [485, 93] width 123 height 140
click at [526, 101] on icon at bounding box center [528, 99] width 5 height 4
click at [527, 101] on icon at bounding box center [528, 99] width 2 height 4
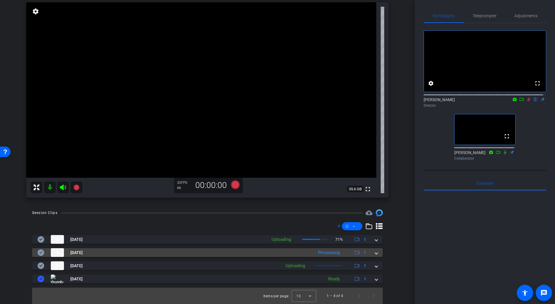
click at [375, 254] on mat-expansion-panel-header "[DATE] Processing 1" at bounding box center [207, 252] width 351 height 9
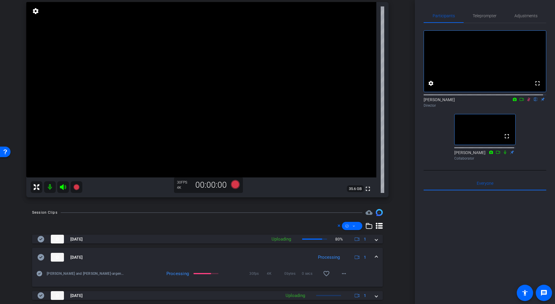
click at [533, 117] on div "fullscreen settings [PERSON_NAME] flip Director fullscreen [PERSON_NAME] Collab…" at bounding box center [485, 93] width 123 height 140
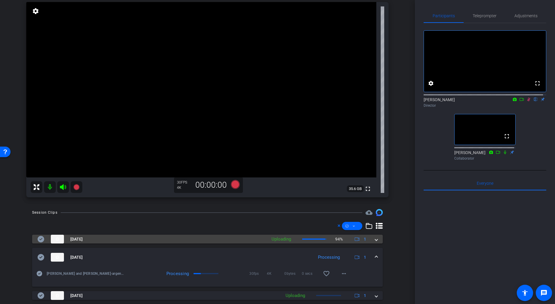
click at [375, 240] on span at bounding box center [376, 239] width 2 height 6
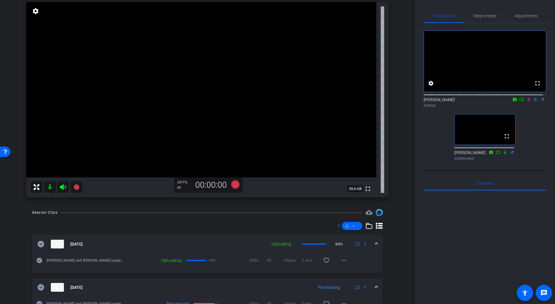
click at [373, 240] on mat-expansion-panel-header "[DATE] Uploading 94% 1" at bounding box center [207, 243] width 351 height 19
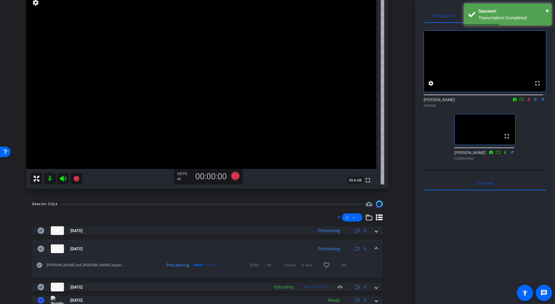
scroll to position [53, 0]
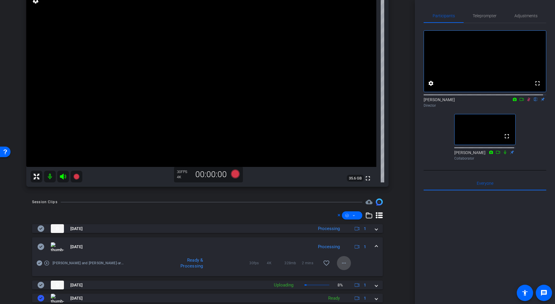
click at [343, 262] on mat-icon "more_horiz" at bounding box center [343, 262] width 7 height 7
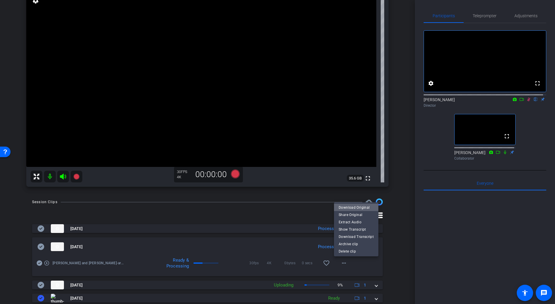
click at [361, 209] on span "Download Original" at bounding box center [356, 206] width 35 height 7
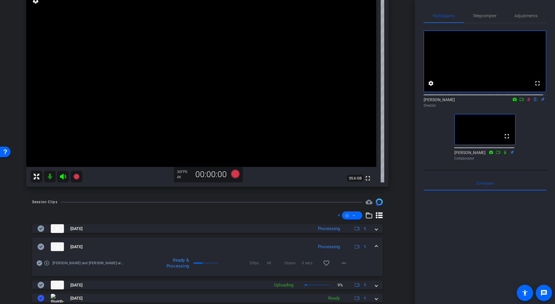
click at [39, 244] on icon at bounding box center [41, 246] width 7 height 6
click at [375, 244] on span at bounding box center [376, 246] width 2 height 6
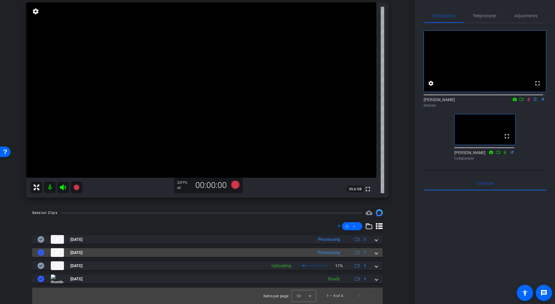
scroll to position [43, 0]
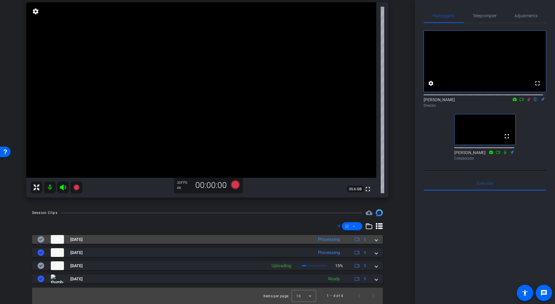
click at [375, 238] on span at bounding box center [376, 239] width 2 height 6
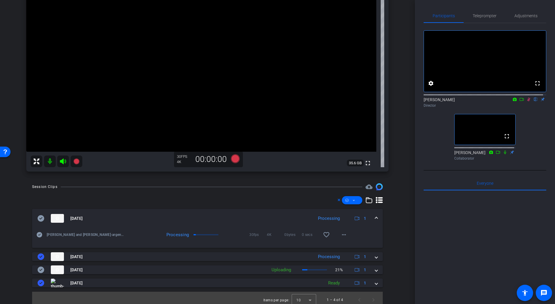
scroll to position [73, 0]
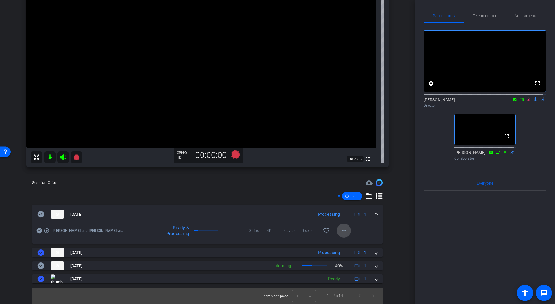
click at [341, 231] on mat-icon "more_horiz" at bounding box center [343, 230] width 7 height 7
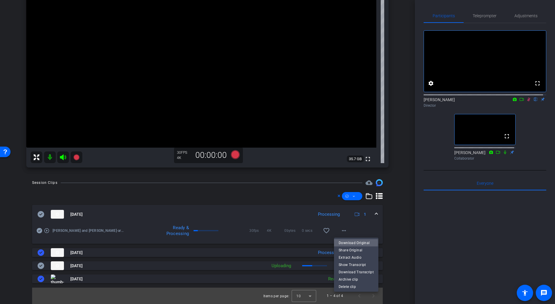
click at [343, 242] on span "Download Original" at bounding box center [356, 242] width 35 height 7
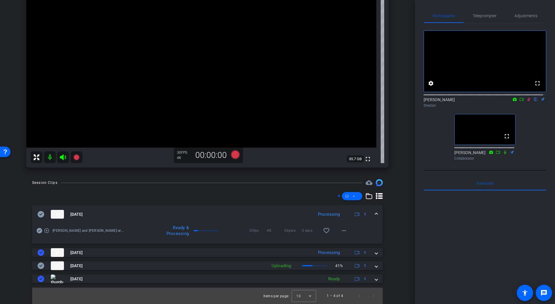
click at [41, 214] on icon at bounding box center [40, 213] width 7 height 7
click at [375, 213] on mat-expansion-panel-header "[DATE] Processing 1" at bounding box center [207, 214] width 351 height 19
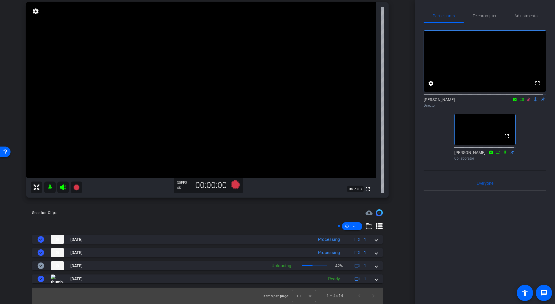
scroll to position [43, 0]
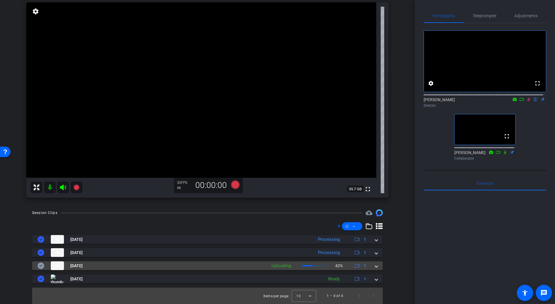
click at [375, 264] on span at bounding box center [376, 265] width 2 height 6
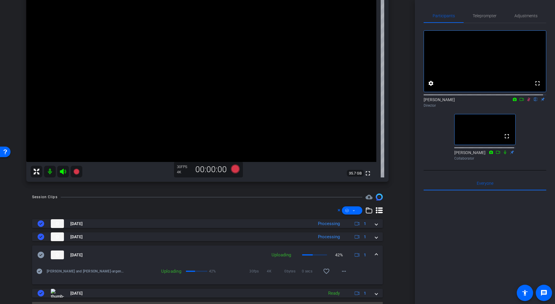
scroll to position [67, 0]
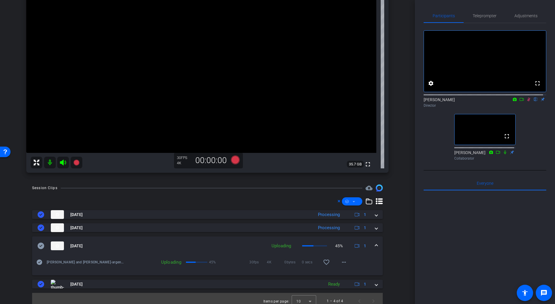
click at [526, 101] on icon at bounding box center [528, 99] width 5 height 4
click at [527, 101] on icon at bounding box center [528, 99] width 2 height 4
click at [526, 101] on icon at bounding box center [528, 99] width 5 height 4
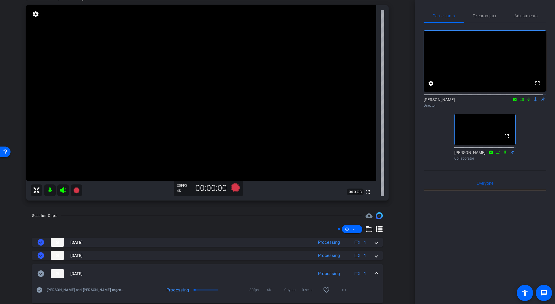
scroll to position [41, 0]
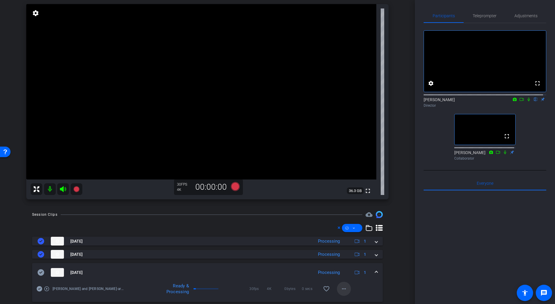
click at [343, 290] on mat-icon "more_horiz" at bounding box center [343, 288] width 7 height 7
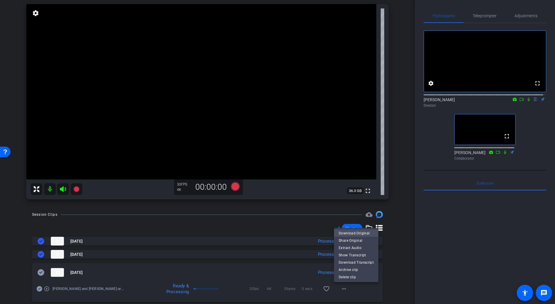
click at [354, 232] on span "Download Original" at bounding box center [356, 232] width 35 height 7
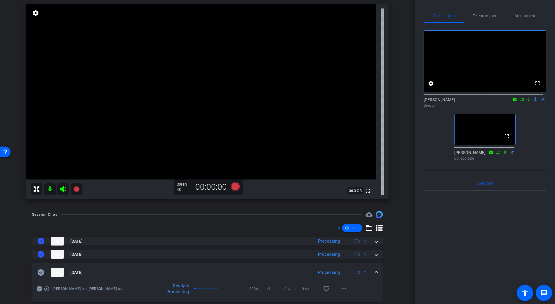
click at [39, 272] on icon at bounding box center [41, 272] width 7 height 6
click at [375, 271] on span at bounding box center [376, 272] width 2 height 6
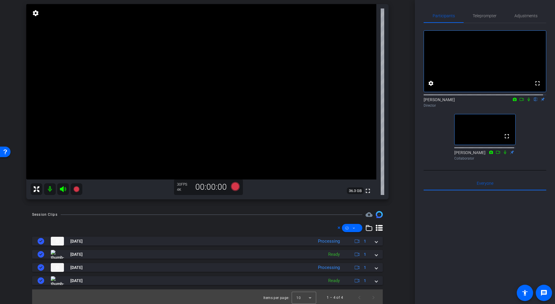
scroll to position [0, 0]
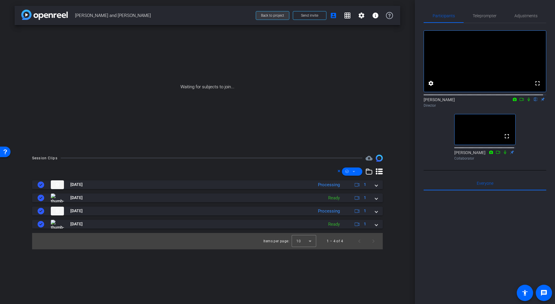
click at [279, 15] on span "Back to project" at bounding box center [272, 15] width 23 height 4
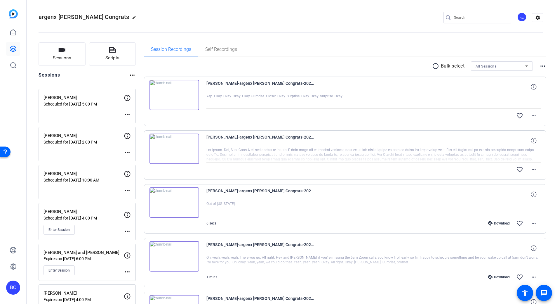
scroll to position [111, 0]
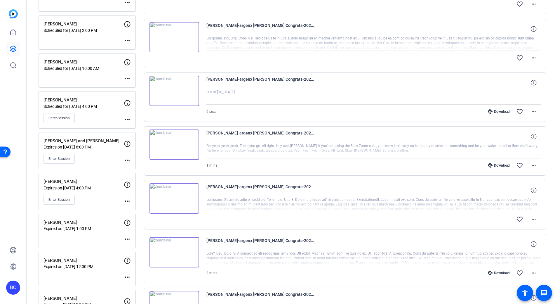
drag, startPoint x: 94, startPoint y: 115, endPoint x: 103, endPoint y: 116, distance: 9.1
click at [94, 115] on div "Enter Session" at bounding box center [83, 118] width 80 height 10
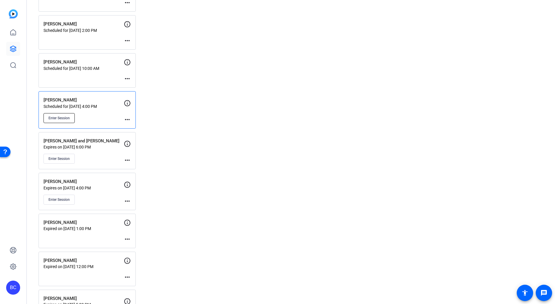
click at [61, 116] on span "Enter Session" at bounding box center [58, 118] width 21 height 5
click at [11, 290] on div "BC" at bounding box center [13, 287] width 14 height 14
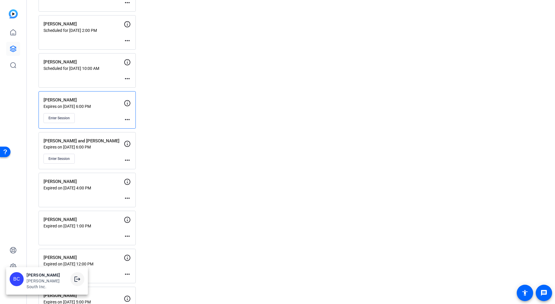
click at [76, 279] on mat-icon "logout" at bounding box center [77, 278] width 7 height 7
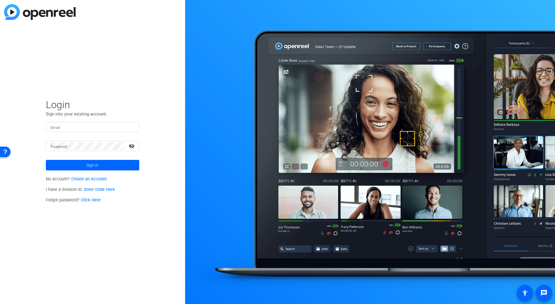
type input "[EMAIL_ADDRESS][PERSON_NAME][DOMAIN_NAME]"
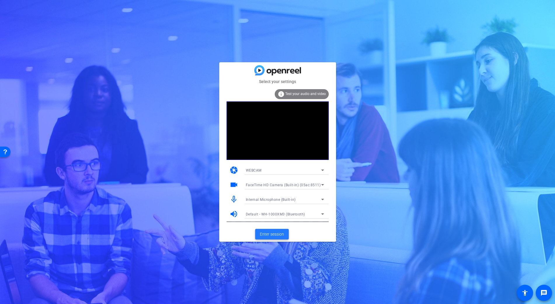
click at [276, 232] on span "Enter session" at bounding box center [272, 234] width 24 height 6
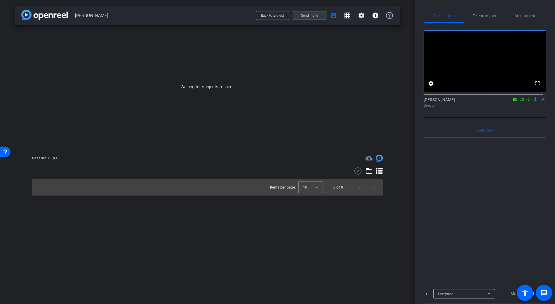
click at [311, 17] on span "Send invite" at bounding box center [309, 15] width 17 height 5
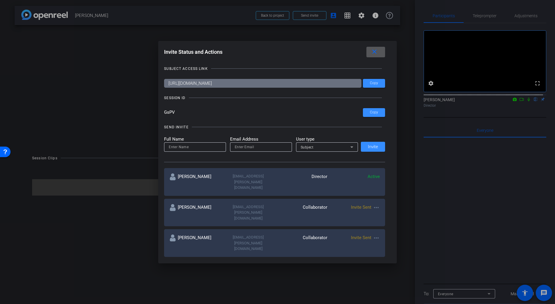
click at [374, 204] on mat-icon "more_horiz" at bounding box center [376, 207] width 7 height 7
click at [383, 213] on span "Re-Send Invite" at bounding box center [398, 213] width 44 height 7
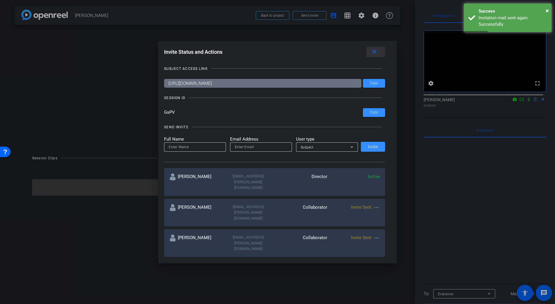
click at [376, 53] on mat-icon "close" at bounding box center [374, 51] width 7 height 7
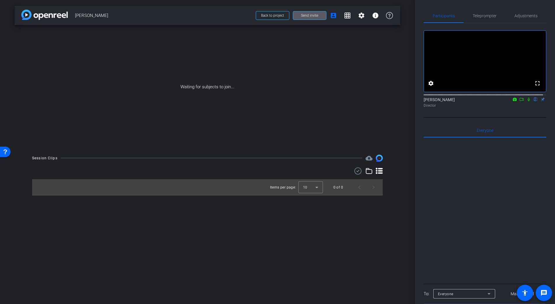
click at [301, 17] on span "Send invite" at bounding box center [309, 15] width 17 height 5
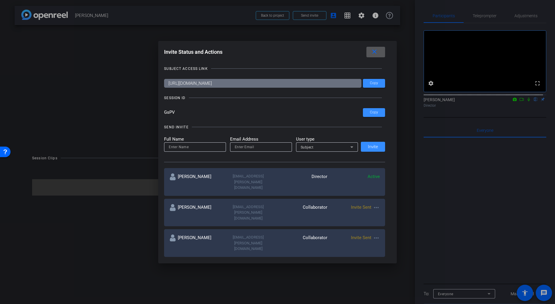
scroll to position [15, 0]
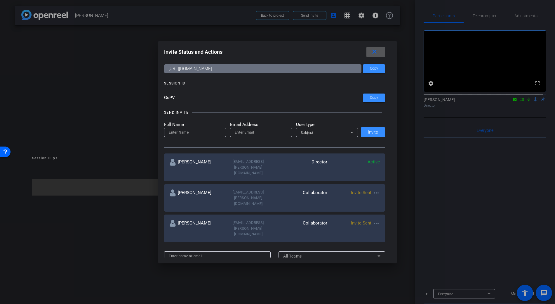
click at [372, 50] on span at bounding box center [375, 52] width 19 height 14
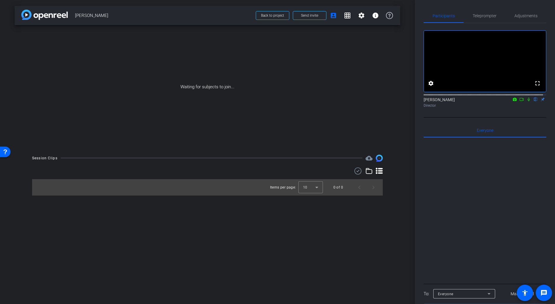
click at [526, 101] on icon at bounding box center [528, 99] width 5 height 4
click at [519, 101] on icon at bounding box center [521, 99] width 5 height 4
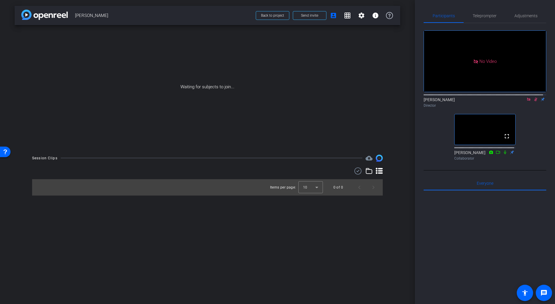
click at [531, 108] on div "Director" at bounding box center [485, 105] width 123 height 5
click at [534, 101] on icon at bounding box center [535, 99] width 3 height 4
drag, startPoint x: 532, startPoint y: 104, endPoint x: 529, endPoint y: 111, distance: 7.8
click at [533, 101] on icon at bounding box center [535, 99] width 5 height 4
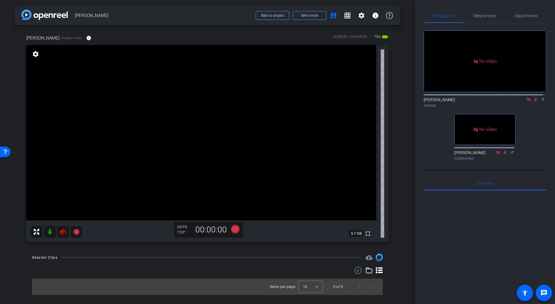
click at [63, 234] on icon at bounding box center [63, 232] width 6 height 6
click at [533, 101] on icon at bounding box center [535, 99] width 5 height 4
click at [521, 106] on div "[PERSON_NAME] Director" at bounding box center [485, 102] width 123 height 11
click at [526, 101] on icon at bounding box center [528, 99] width 5 height 4
click at [522, 16] on span "Adjustments" at bounding box center [525, 16] width 23 height 4
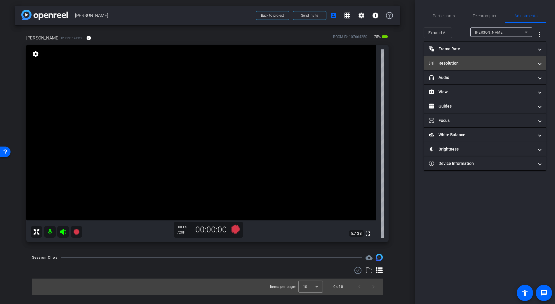
click at [452, 66] on mat-expansion-panel-header "Resolution" at bounding box center [485, 63] width 123 height 14
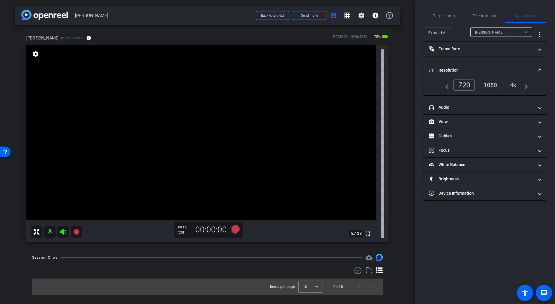
click at [509, 86] on div "4k" at bounding box center [513, 85] width 15 height 10
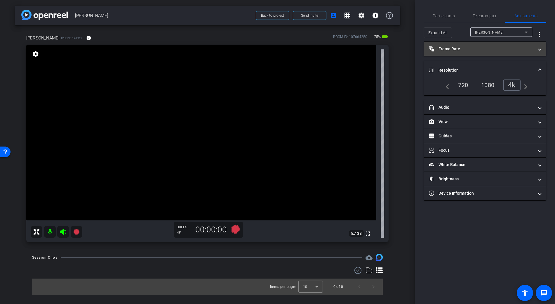
click at [466, 49] on mat-panel-title "Frame Rate Frame Rate" at bounding box center [481, 49] width 105 height 6
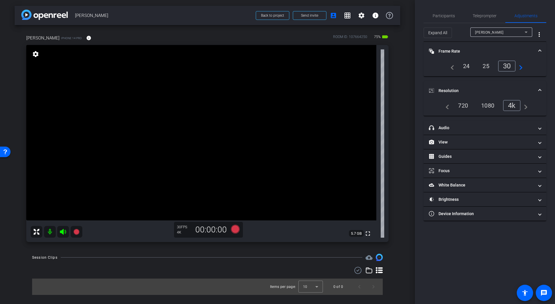
click at [462, 48] on mat-panel-title "Frame Rate Frame Rate" at bounding box center [481, 51] width 105 height 6
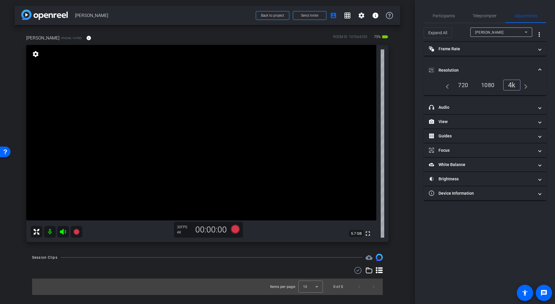
click at [455, 68] on mat-panel-title "Resolution" at bounding box center [481, 70] width 105 height 6
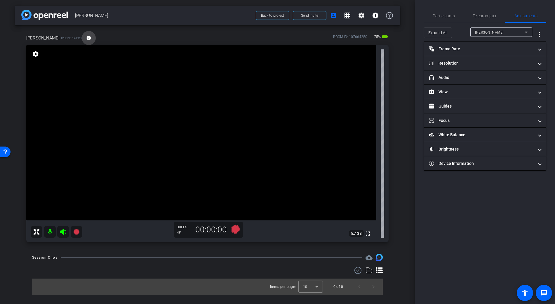
click at [82, 38] on span at bounding box center [89, 38] width 14 height 14
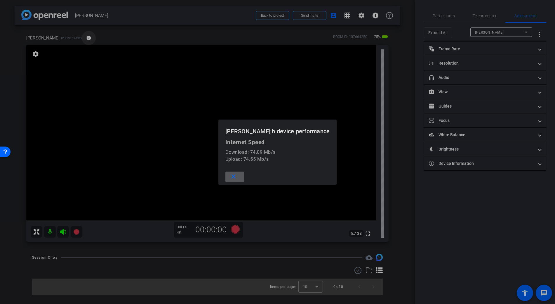
click at [64, 38] on div at bounding box center [277, 152] width 555 height 304
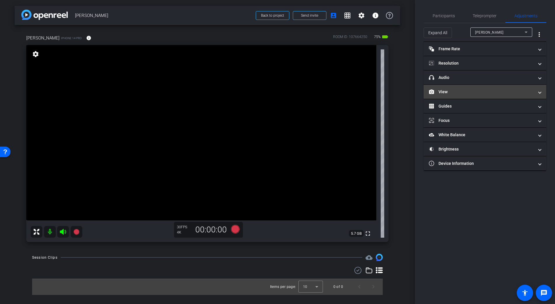
click at [446, 89] on mat-panel-title "View" at bounding box center [481, 92] width 105 height 6
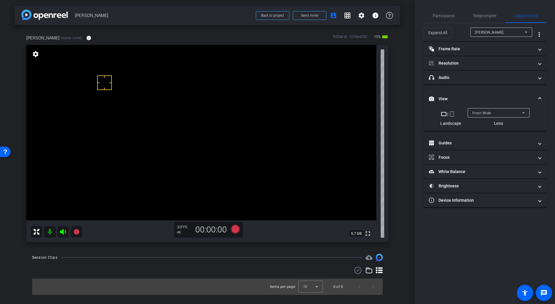
click at [57, 112] on video at bounding box center [201, 132] width 350 height 175
drag, startPoint x: 56, startPoint y: 112, endPoint x: 55, endPoint y: 90, distance: 21.3
click at [483, 112] on span "Front Wide" at bounding box center [481, 113] width 19 height 4
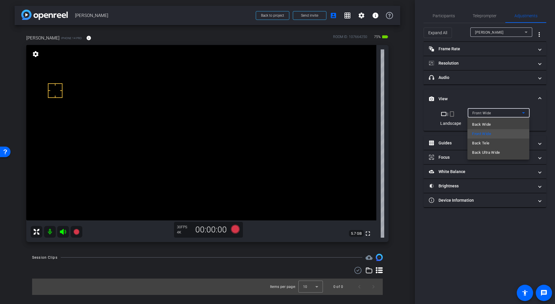
click at [484, 123] on span "Back Wide" at bounding box center [481, 124] width 19 height 7
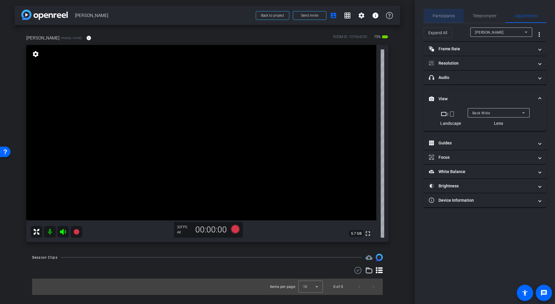
click at [445, 12] on span "Participants" at bounding box center [444, 16] width 22 height 14
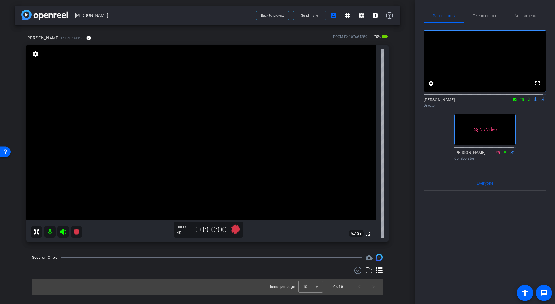
click at [519, 101] on icon at bounding box center [521, 99] width 5 height 4
click at [519, 17] on span "Adjustments" at bounding box center [525, 16] width 23 height 4
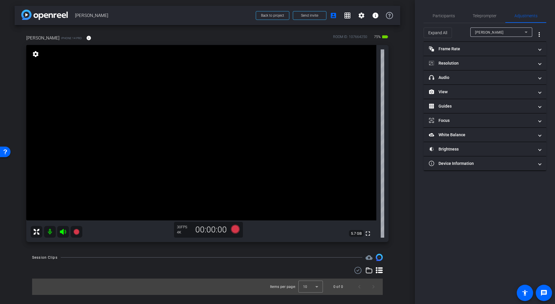
click at [226, 138] on video at bounding box center [201, 132] width 350 height 175
click at [448, 15] on span "Participants" at bounding box center [444, 16] width 22 height 4
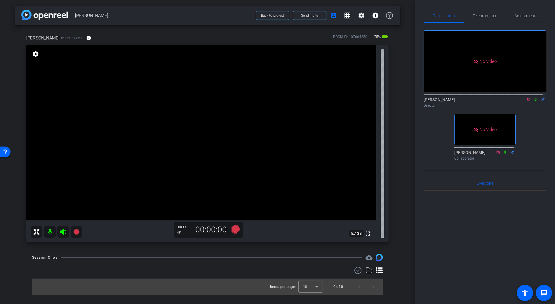
click at [535, 97] on mat-icon at bounding box center [535, 99] width 7 height 5
click at [206, 131] on video at bounding box center [201, 132] width 350 height 175
click at [533, 97] on icon at bounding box center [535, 99] width 5 height 4
click at [520, 9] on span "Adjustments" at bounding box center [525, 16] width 23 height 14
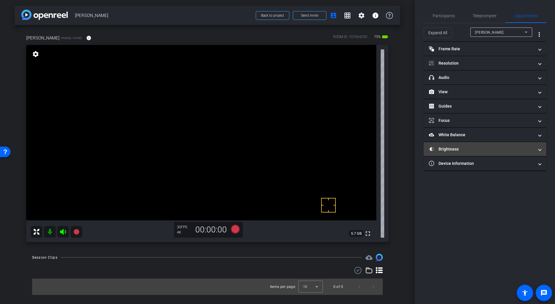
click at [452, 148] on mat-panel-title "Brightness" at bounding box center [481, 149] width 105 height 6
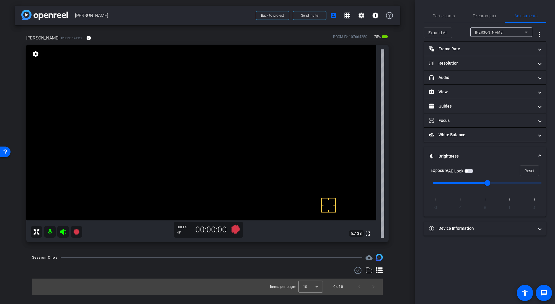
click at [472, 171] on span "button" at bounding box center [468, 171] width 9 height 4
click at [472, 171] on span "button" at bounding box center [470, 170] width 3 height 3
click at [535, 170] on span at bounding box center [529, 170] width 19 height 14
click at [218, 131] on video at bounding box center [201, 132] width 350 height 175
drag, startPoint x: 489, startPoint y: 181, endPoint x: 511, endPoint y: 182, distance: 22.2
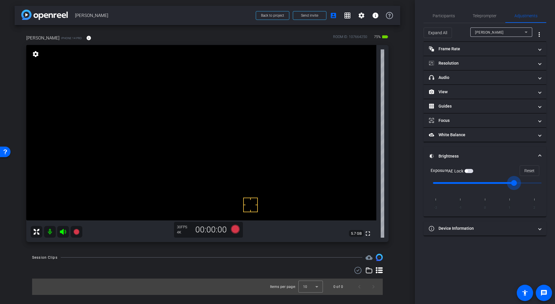
type input "1"
click at [511, 182] on input "range" at bounding box center [487, 182] width 121 height 13
click at [234, 228] on icon at bounding box center [235, 228] width 9 height 9
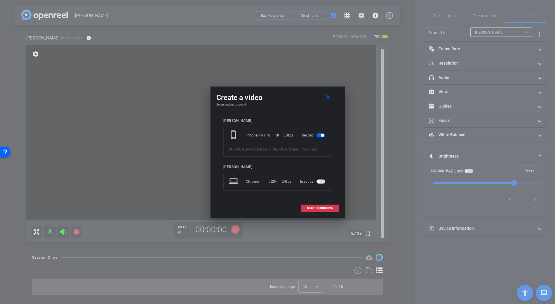
click at [324, 196] on div "[PERSON_NAME] b phone_iphone iPhone 14 Pro 4K | 30fps Record [PERSON_NAME] - ar…" at bounding box center [277, 159] width 109 height 80
click at [330, 206] on span "START RECORDING" at bounding box center [320, 207] width 26 height 3
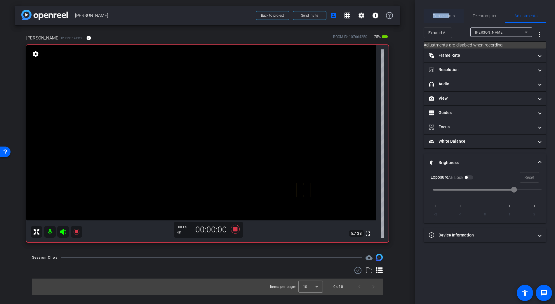
click at [448, 13] on span "Participants" at bounding box center [444, 16] width 22 height 14
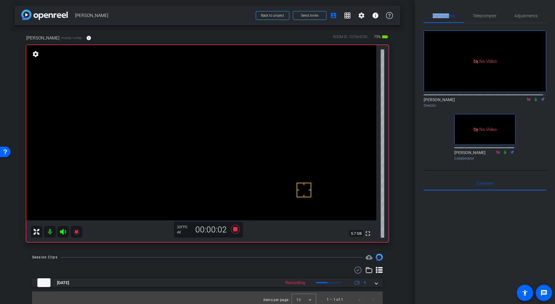
click at [534, 97] on icon at bounding box center [535, 99] width 2 height 4
click at [209, 137] on video at bounding box center [201, 132] width 350 height 175
click at [232, 229] on icon at bounding box center [235, 228] width 9 height 9
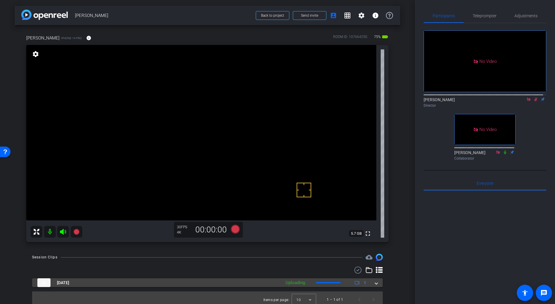
click at [375, 283] on span at bounding box center [376, 282] width 2 height 6
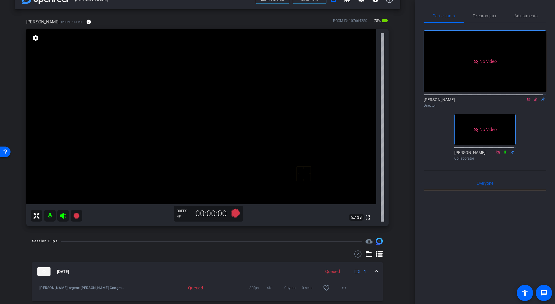
scroll to position [20, 0]
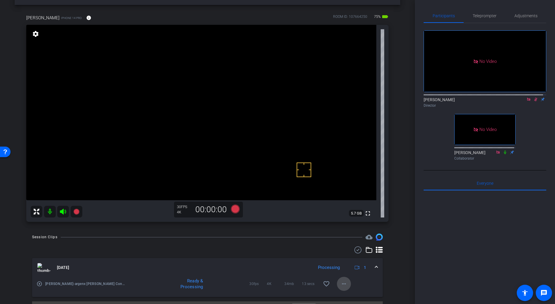
click at [341, 285] on mat-icon "more_horiz" at bounding box center [343, 283] width 7 height 7
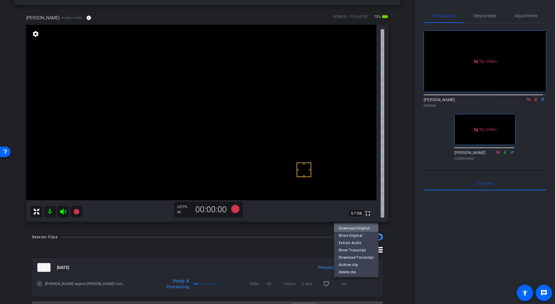
click at [363, 229] on span "Download Original" at bounding box center [356, 227] width 35 height 7
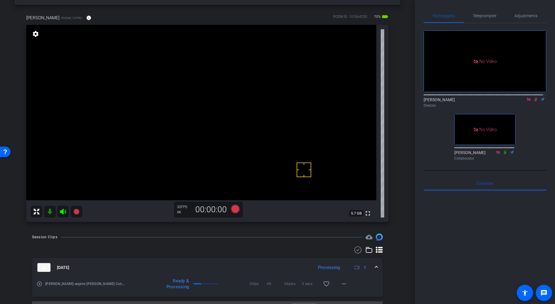
click at [534, 97] on icon at bounding box center [535, 99] width 3 height 4
click at [354, 249] on icon at bounding box center [357, 249] width 9 height 7
click at [42, 268] on icon at bounding box center [40, 268] width 7 height 7
click at [343, 284] on mat-icon "more_horiz" at bounding box center [343, 284] width 7 height 7
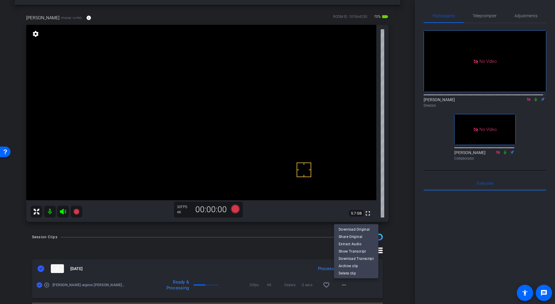
click at [357, 289] on div at bounding box center [277, 152] width 555 height 304
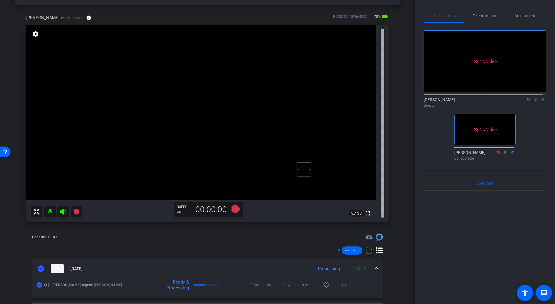
click at [375, 267] on span at bounding box center [376, 268] width 2 height 6
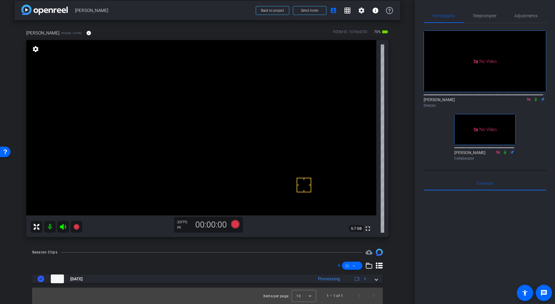
scroll to position [5, 0]
click at [235, 222] on icon at bounding box center [235, 223] width 9 height 9
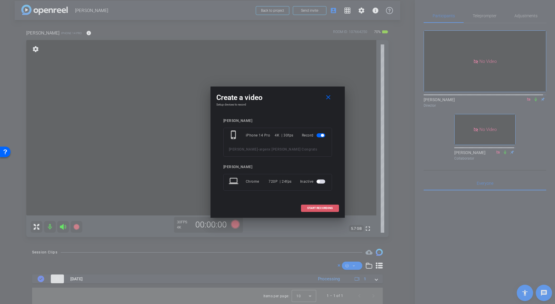
click at [322, 208] on span "START RECORDING" at bounding box center [320, 207] width 26 height 3
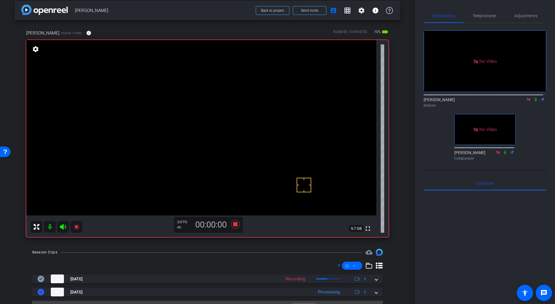
click at [533, 97] on icon at bounding box center [535, 99] width 5 height 4
click at [205, 133] on video at bounding box center [201, 127] width 350 height 175
click at [193, 128] on video at bounding box center [201, 127] width 350 height 175
click at [200, 128] on video at bounding box center [201, 127] width 350 height 175
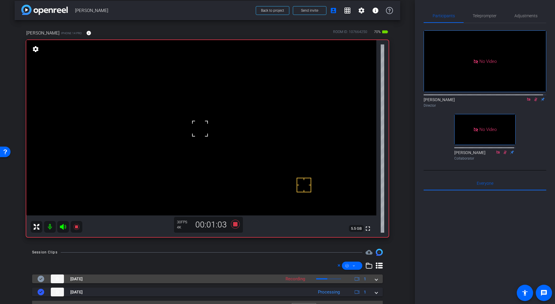
click at [375, 279] on span at bounding box center [376, 279] width 2 height 6
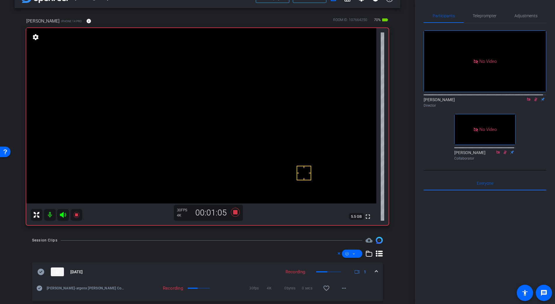
scroll to position [18, 0]
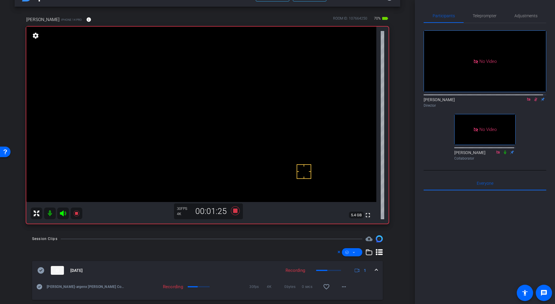
click at [198, 123] on video at bounding box center [201, 114] width 350 height 175
click at [533, 97] on icon at bounding box center [535, 99] width 5 height 4
click at [194, 110] on video at bounding box center [201, 114] width 350 height 175
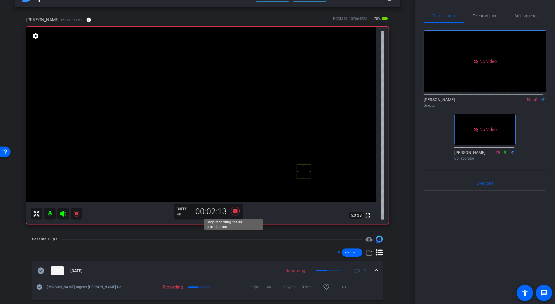
click at [233, 210] on icon at bounding box center [235, 210] width 9 height 9
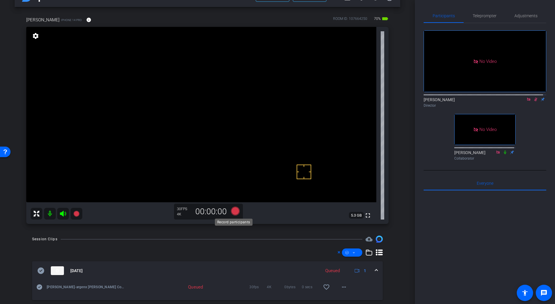
click at [233, 210] on icon at bounding box center [235, 210] width 9 height 9
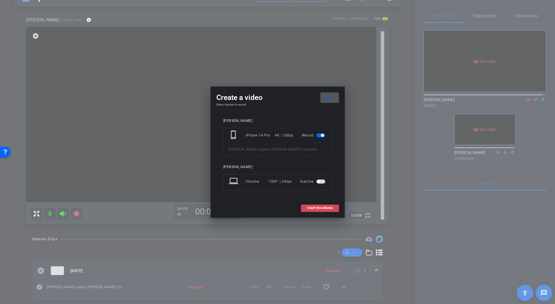
click at [313, 210] on span at bounding box center [319, 208] width 37 height 14
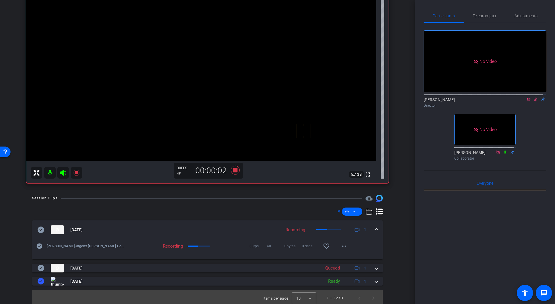
scroll to position [58, 0]
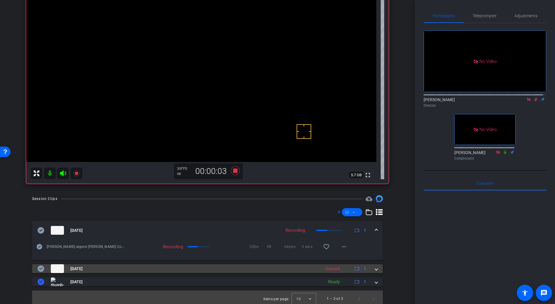
click at [375, 268] on span at bounding box center [376, 268] width 2 height 6
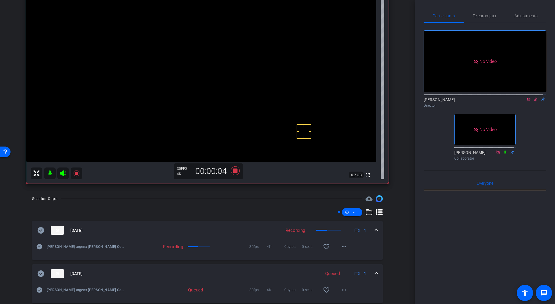
click at [375, 229] on span at bounding box center [376, 230] width 2 height 6
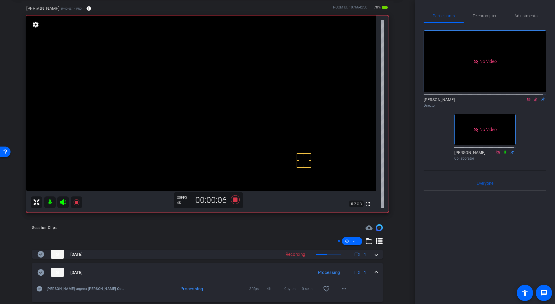
scroll to position [28, 0]
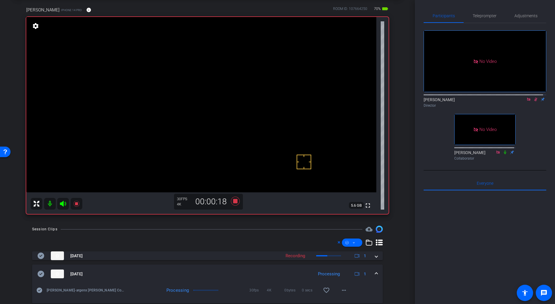
click at [203, 114] on video at bounding box center [201, 104] width 350 height 175
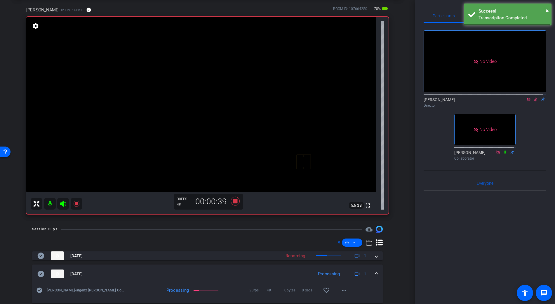
click at [193, 110] on video at bounding box center [201, 104] width 350 height 175
click at [190, 105] on div at bounding box center [193, 110] width 15 height 15
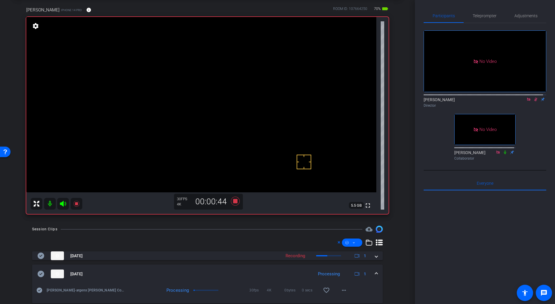
click at [191, 103] on video at bounding box center [201, 104] width 350 height 175
click at [199, 101] on video at bounding box center [201, 104] width 350 height 175
click at [196, 110] on video at bounding box center [201, 104] width 350 height 175
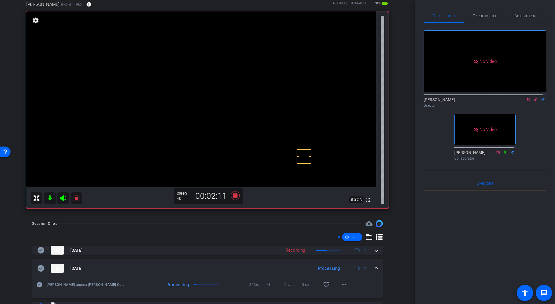
scroll to position [36, 0]
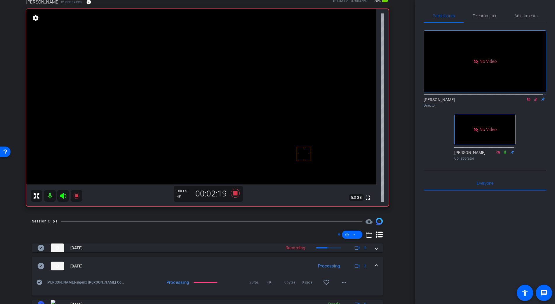
click at [192, 100] on video at bounding box center [201, 96] width 350 height 175
click at [343, 280] on mat-icon "more_horiz" at bounding box center [343, 281] width 7 height 7
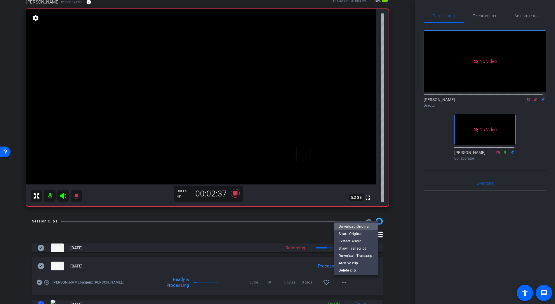
click at [354, 226] on span "Download Original" at bounding box center [356, 226] width 35 height 7
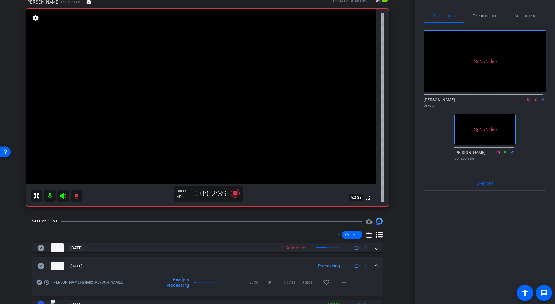
click at [41, 267] on icon at bounding box center [41, 265] width 7 height 6
click at [370, 265] on div "[DATE] Processing 1" at bounding box center [206, 265] width 338 height 9
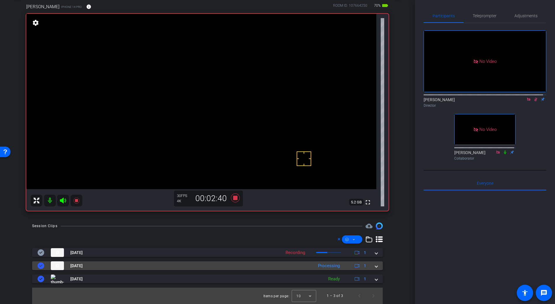
scroll to position [31, 0]
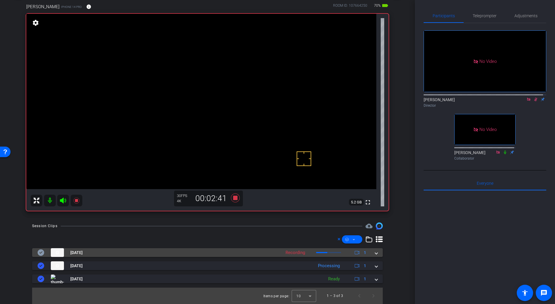
click at [371, 253] on div "[DATE] Recording 1" at bounding box center [206, 252] width 338 height 9
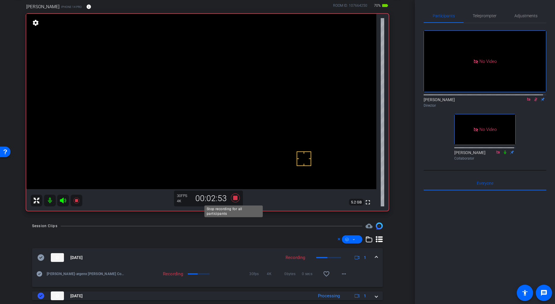
click at [233, 197] on icon at bounding box center [235, 197] width 9 height 9
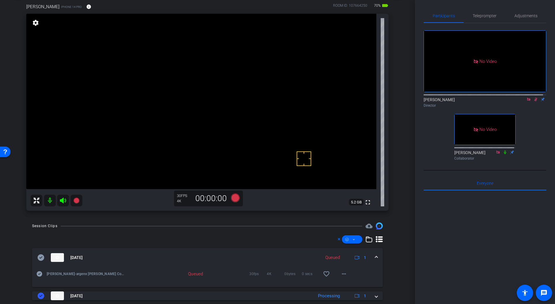
click at [534, 97] on icon at bounding box center [535, 99] width 3 height 4
click at [533, 97] on icon at bounding box center [535, 99] width 5 height 4
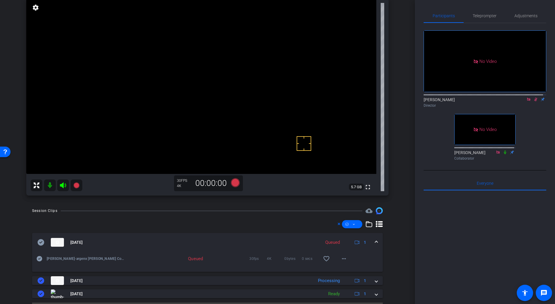
scroll to position [61, 0]
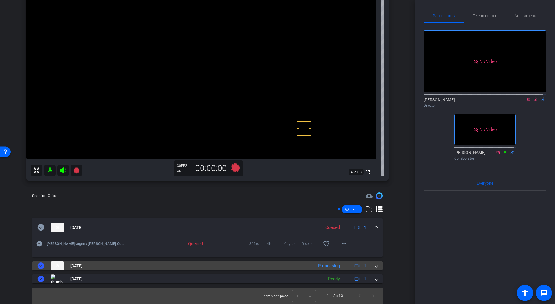
click at [375, 266] on span at bounding box center [376, 265] width 2 height 6
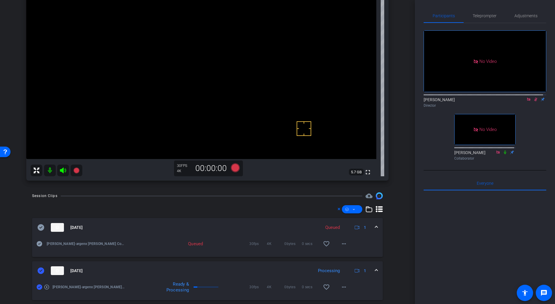
click at [374, 266] on mat-expansion-panel-header "[DATE] Processing 1" at bounding box center [207, 270] width 351 height 19
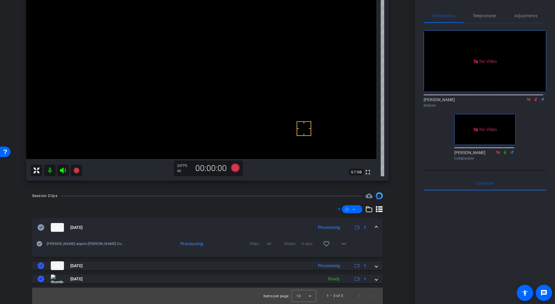
click at [534, 97] on icon at bounding box center [535, 99] width 5 height 4
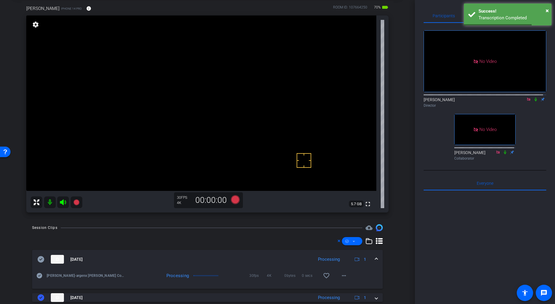
scroll to position [31, 0]
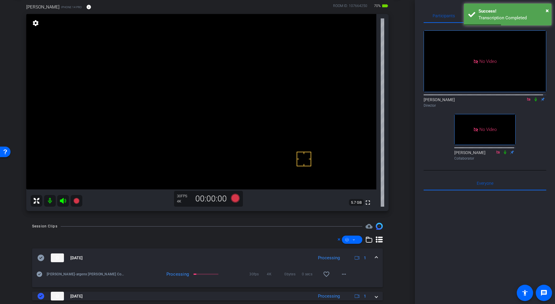
click at [534, 97] on icon at bounding box center [535, 99] width 2 height 4
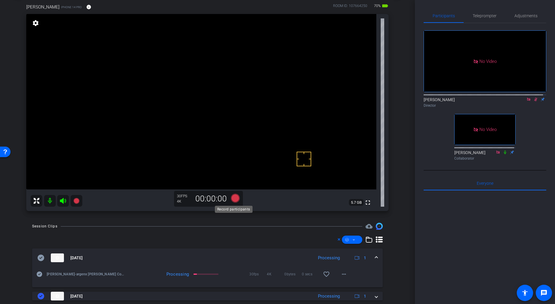
click at [234, 198] on icon at bounding box center [235, 198] width 9 height 9
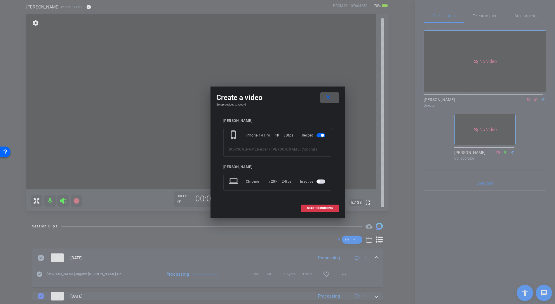
click at [307, 206] on span "START RECORDING" at bounding box center [320, 207] width 26 height 3
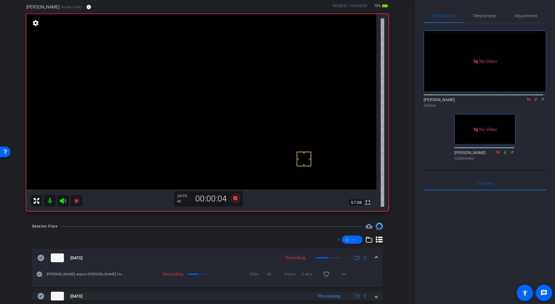
click at [202, 88] on video at bounding box center [201, 101] width 350 height 175
click at [203, 92] on video at bounding box center [201, 101] width 350 height 175
click at [208, 84] on video at bounding box center [201, 101] width 350 height 175
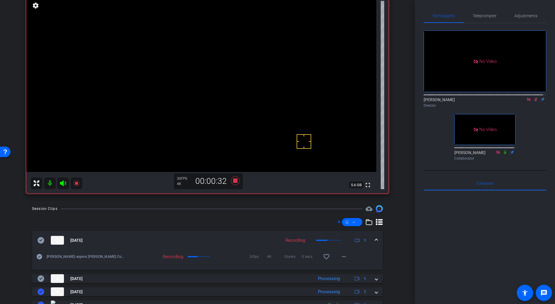
scroll to position [49, 0]
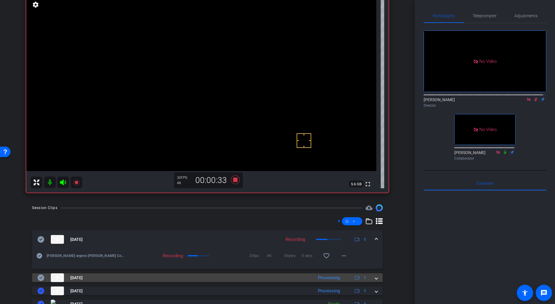
click at [375, 278] on span at bounding box center [376, 277] width 2 height 6
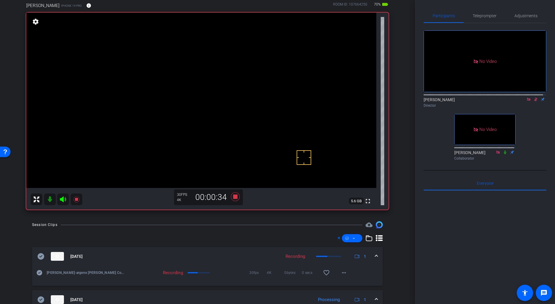
scroll to position [20, 0]
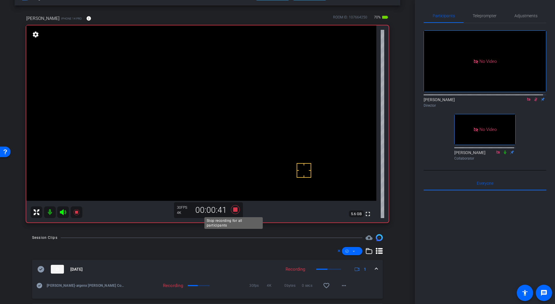
click at [234, 209] on icon at bounding box center [235, 209] width 9 height 9
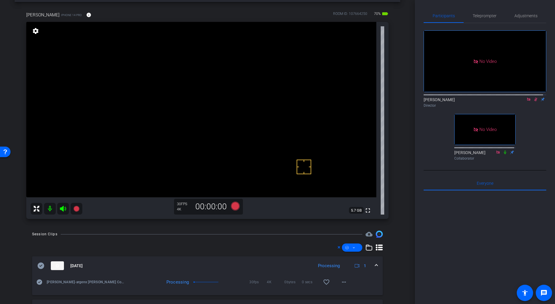
scroll to position [21, 0]
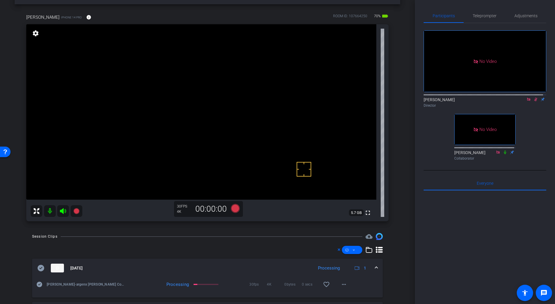
click at [534, 97] on icon at bounding box center [535, 99] width 5 height 4
click at [526, 97] on icon at bounding box center [528, 99] width 5 height 4
click at [531, 15] on span "Adjustments" at bounding box center [525, 16] width 23 height 4
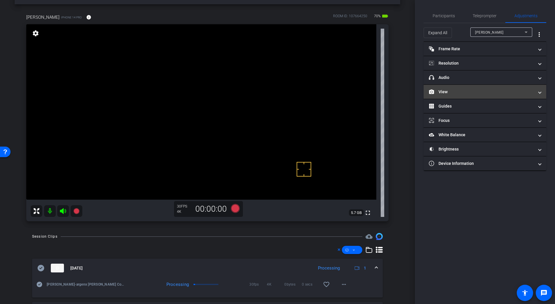
click at [446, 90] on mat-panel-title "View" at bounding box center [481, 92] width 105 height 6
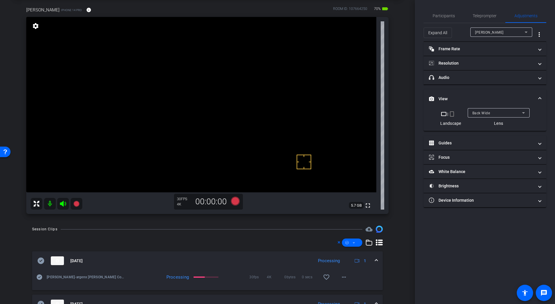
scroll to position [27, 0]
click at [447, 15] on span "Participants" at bounding box center [444, 16] width 22 height 4
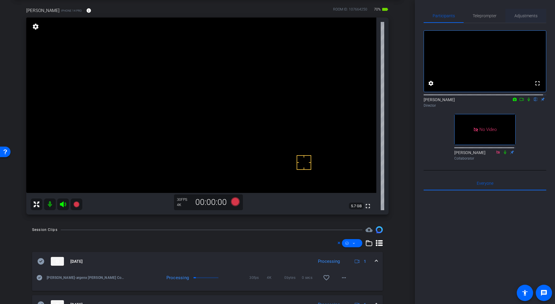
click at [524, 17] on span "Adjustments" at bounding box center [525, 16] width 23 height 4
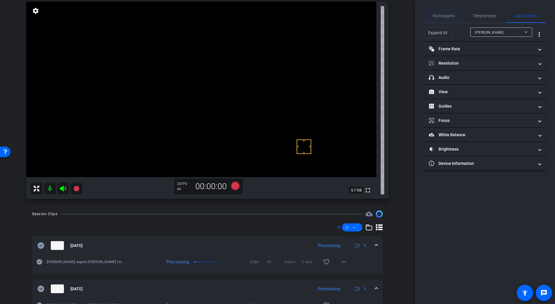
scroll to position [42, 0]
click at [449, 16] on span "Participants" at bounding box center [444, 16] width 22 height 4
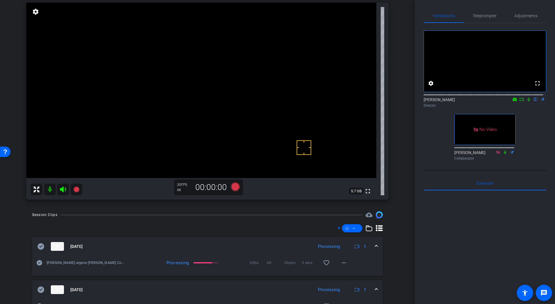
click at [526, 101] on icon at bounding box center [528, 99] width 5 height 4
click at [530, 12] on span "Adjustments" at bounding box center [525, 16] width 23 height 14
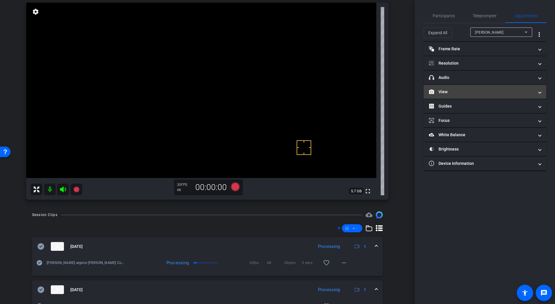
click at [449, 91] on mat-panel-title "View" at bounding box center [481, 92] width 105 height 6
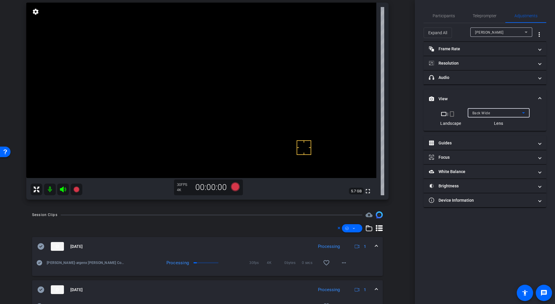
click at [485, 114] on span "Back Wide" at bounding box center [481, 113] width 18 height 4
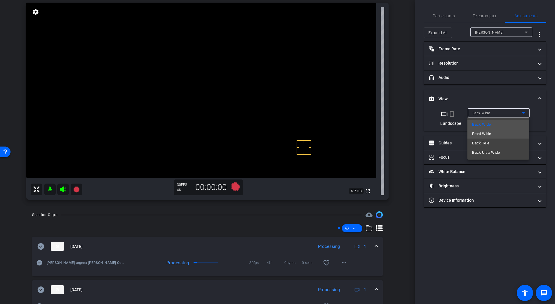
click at [491, 133] on div "Back Wide Front Wide Back Tele Back Ultra Wide" at bounding box center [498, 138] width 62 height 42
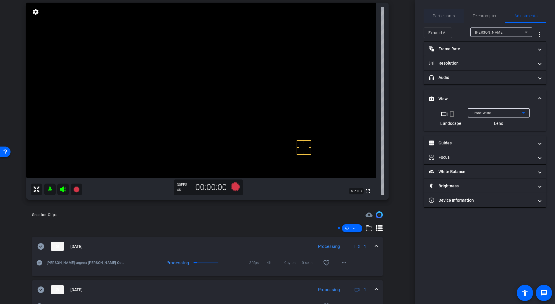
click at [440, 13] on span "Participants" at bounding box center [444, 16] width 22 height 14
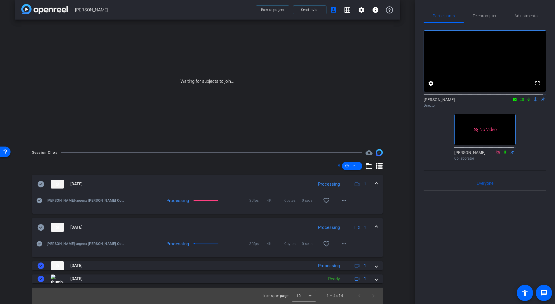
scroll to position [0, 0]
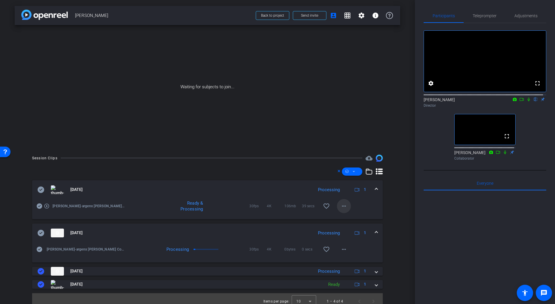
click at [340, 206] on mat-icon "more_horiz" at bounding box center [343, 205] width 7 height 7
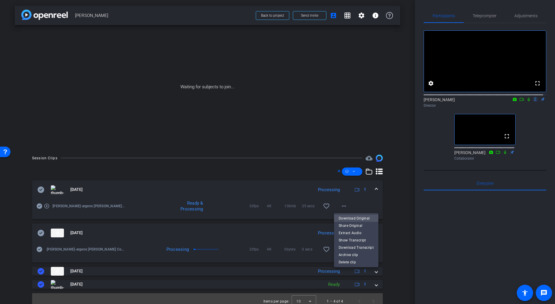
click at [360, 217] on span "Download Original" at bounding box center [356, 218] width 35 height 7
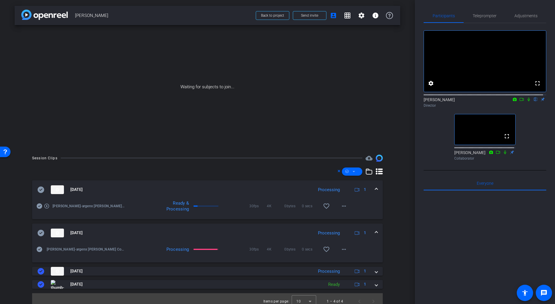
click at [41, 191] on icon at bounding box center [41, 189] width 7 height 6
click at [375, 187] on mat-expansion-panel-header "[DATE] Processing 1" at bounding box center [207, 189] width 351 height 19
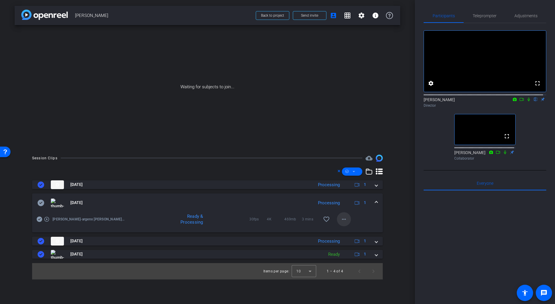
click at [345, 218] on mat-icon "more_horiz" at bounding box center [343, 218] width 7 height 7
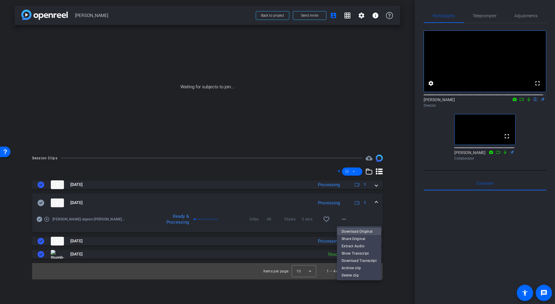
click at [360, 231] on span "Download Original" at bounding box center [358, 231] width 35 height 7
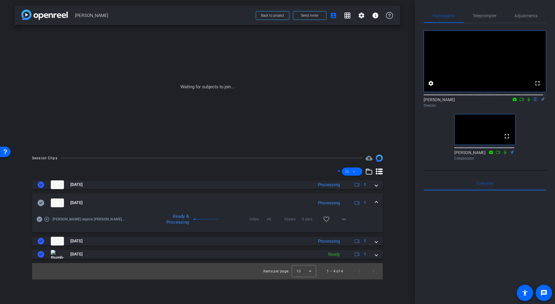
click at [42, 202] on icon at bounding box center [40, 202] width 7 height 7
click at [375, 202] on span at bounding box center [376, 202] width 2 height 6
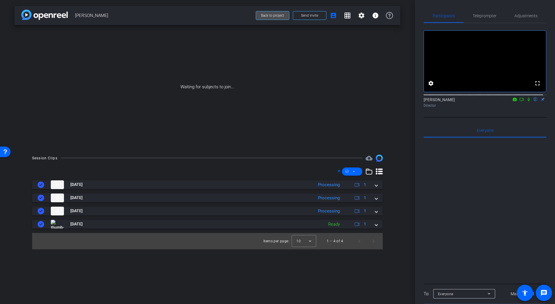
click at [274, 17] on span "Back to project" at bounding box center [272, 15] width 23 height 4
